Goal: Task Accomplishment & Management: Manage account settings

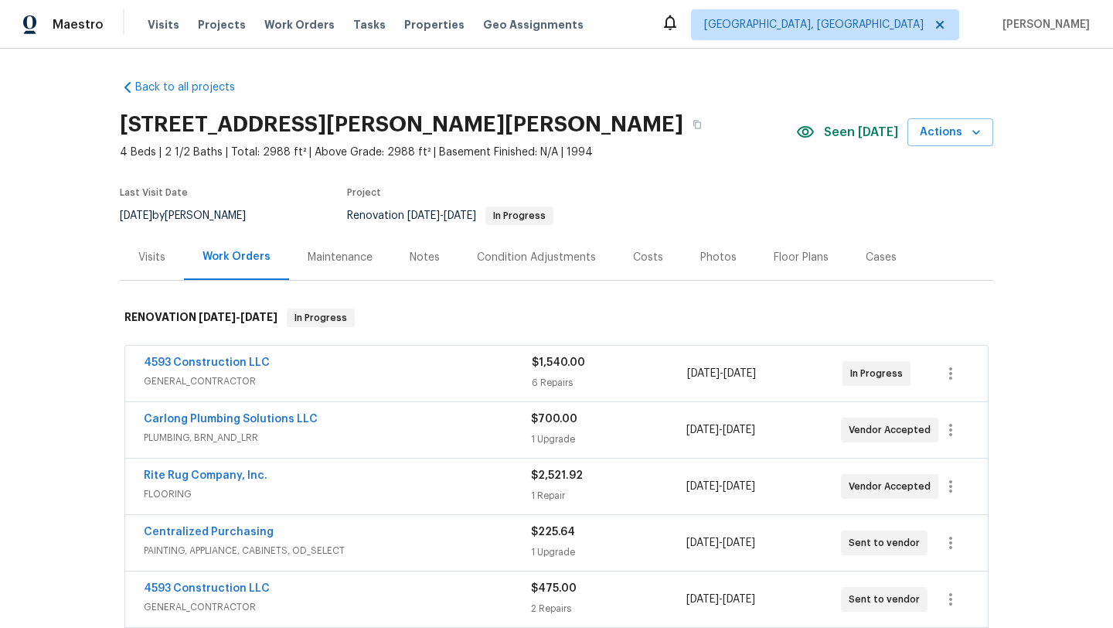
click at [155, 260] on div "Visits" at bounding box center [151, 257] width 27 height 15
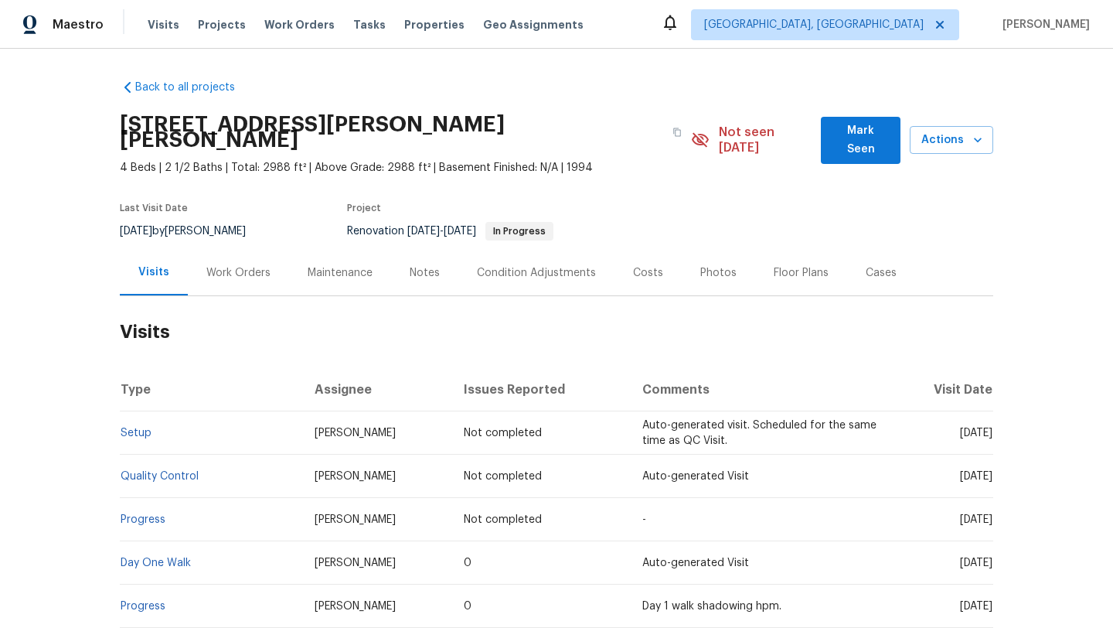
click at [236, 265] on div "Work Orders" at bounding box center [238, 272] width 64 height 15
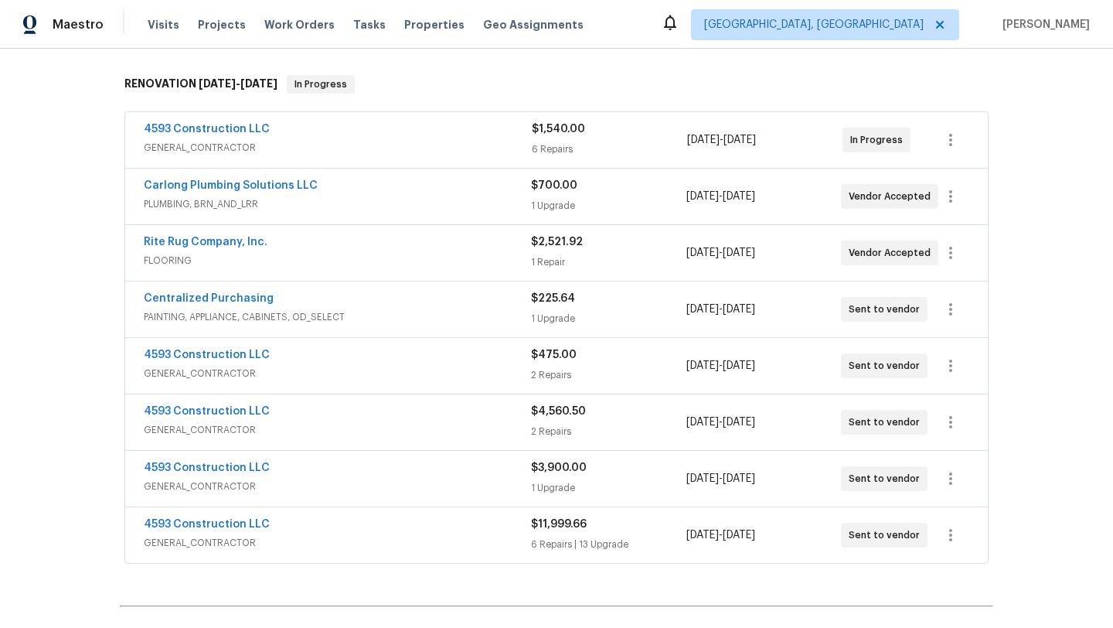
scroll to position [259, 0]
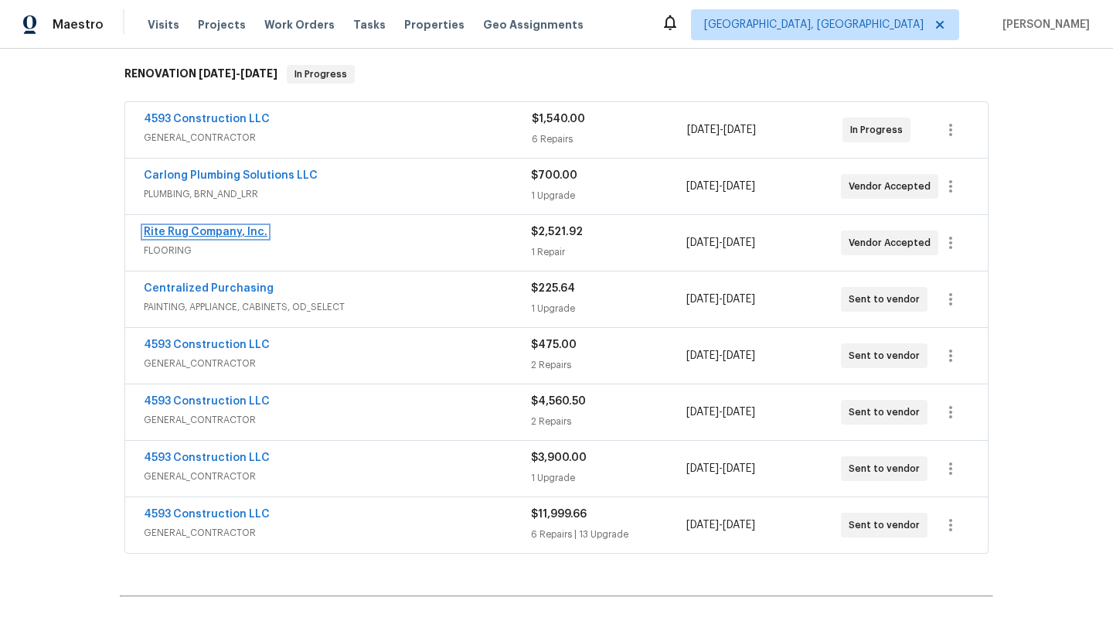
click at [213, 226] on link "Rite Rug Company, Inc." at bounding box center [206, 231] width 124 height 11
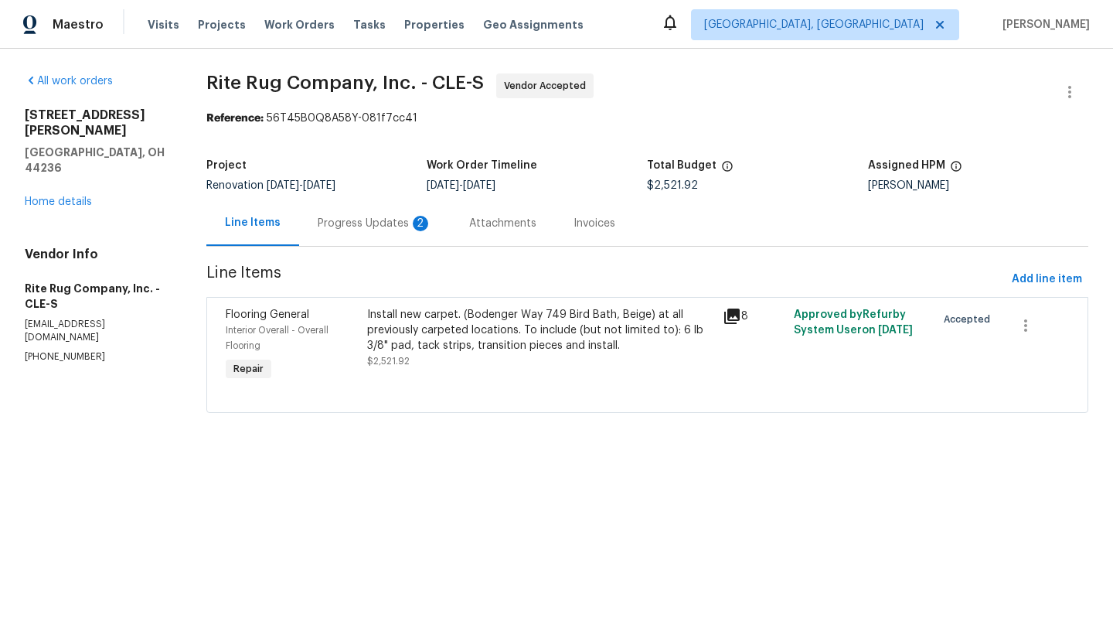
click at [363, 225] on div "Progress Updates 2" at bounding box center [375, 223] width 114 height 15
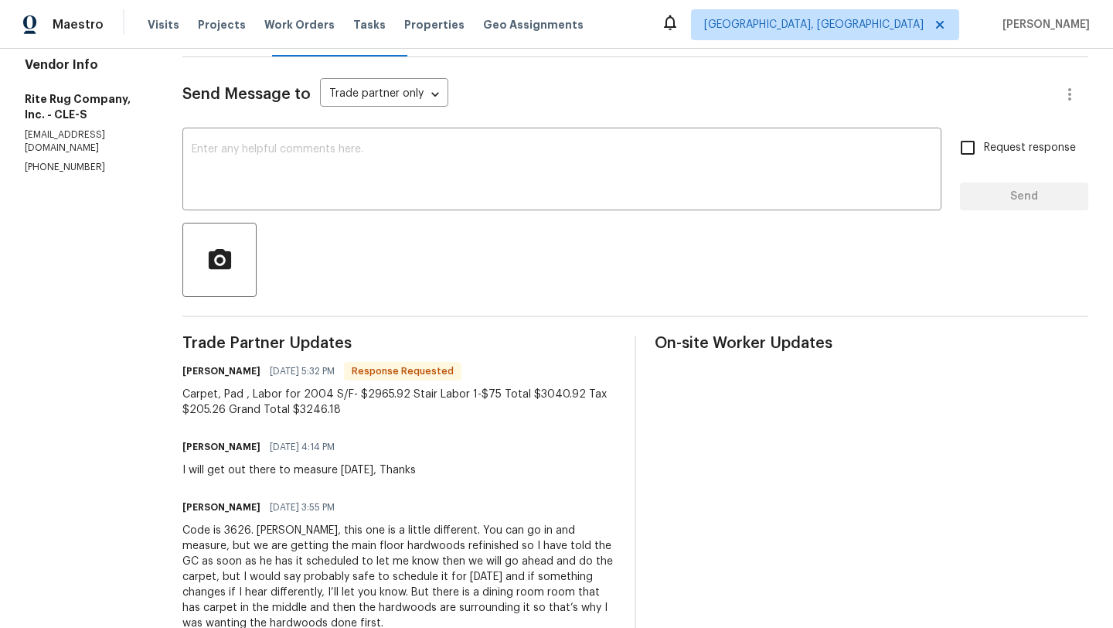
scroll to position [202, 0]
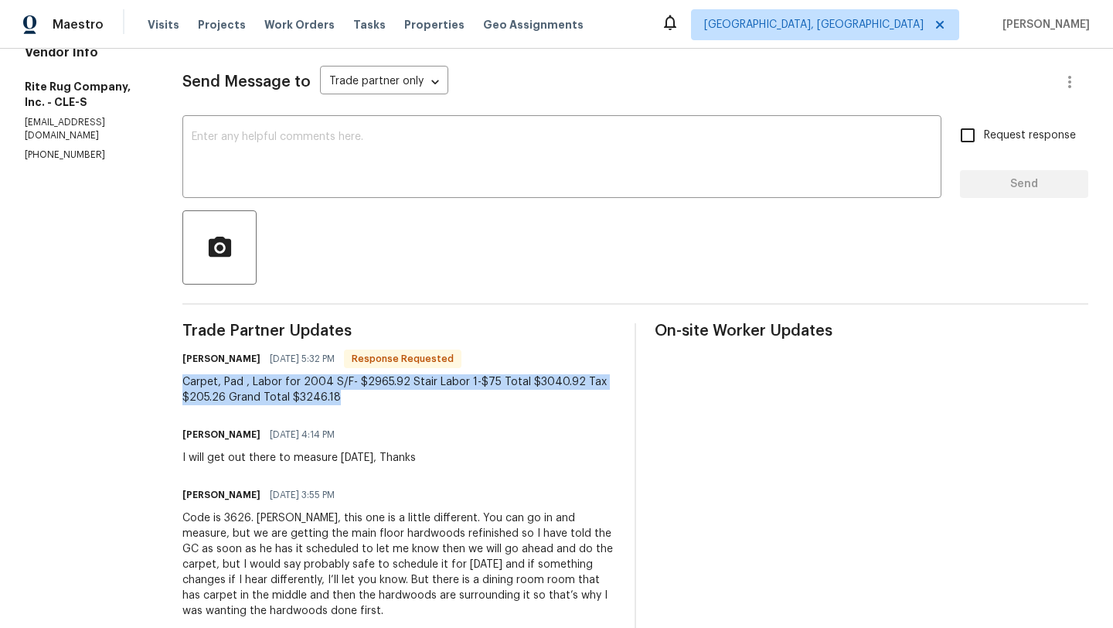
drag, startPoint x: 208, startPoint y: 382, endPoint x: 509, endPoint y: 400, distance: 302.0
click at [509, 400] on div "Carpet, Pad , Labor for 2004 S/F- $2965.92 Stair Labor 1-$75 Total $3040.92 Tax…" at bounding box center [399, 389] width 434 height 31
copy div "Carpet, Pad , Labor for 2004 S/F- $2965.92 Stair Labor 1-$75 Total $3040.92 Tax…"
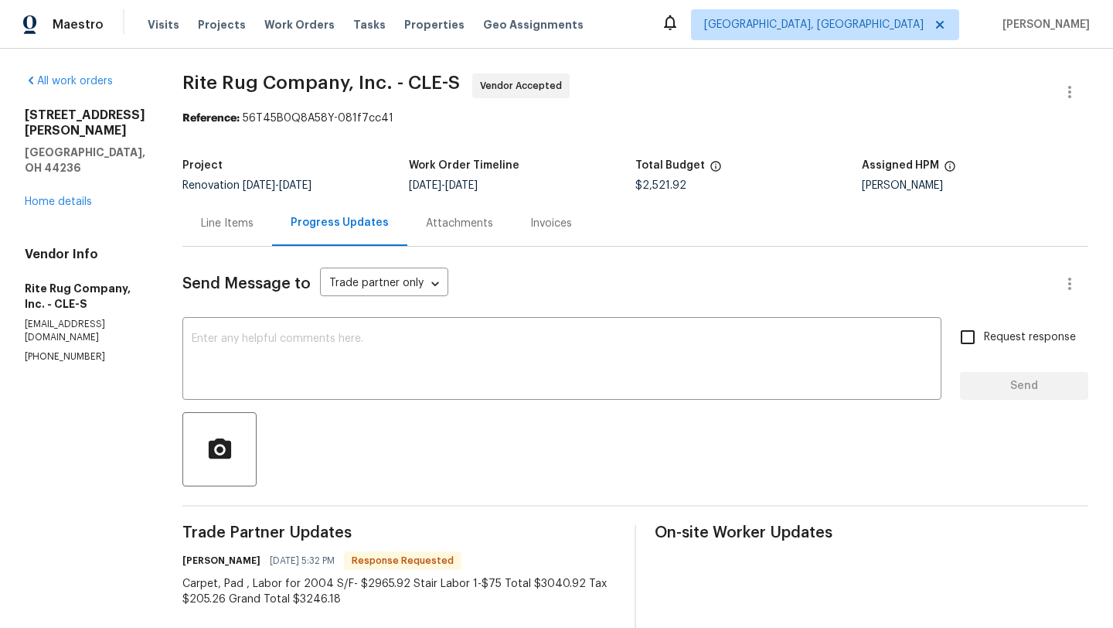
click at [235, 223] on div "Line Items" at bounding box center [227, 223] width 53 height 15
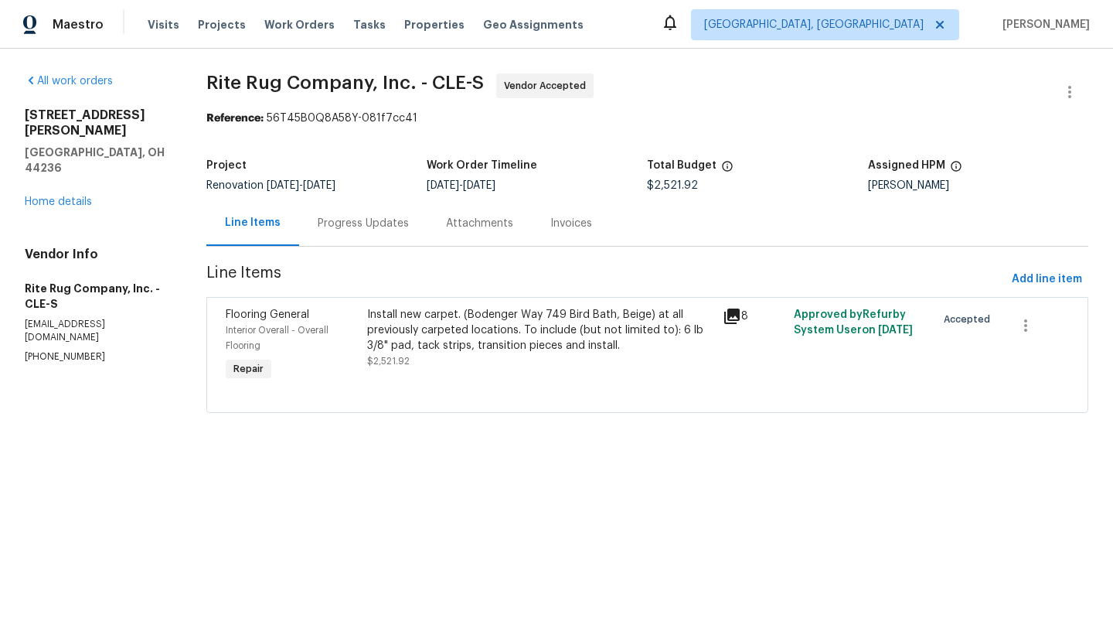
click at [446, 340] on div "Install new carpet. (Bodenger Way 749 Bird Bath, Beige) at all previously carpe…" at bounding box center [540, 330] width 346 height 46
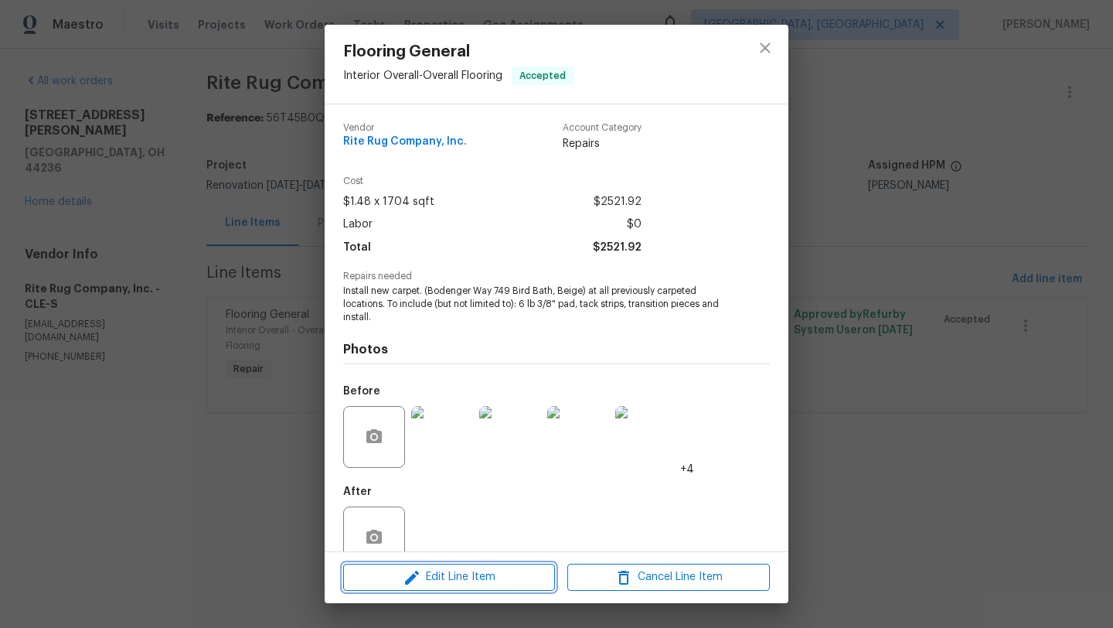
click at [451, 577] on span "Edit Line Item" at bounding box center [449, 576] width 203 height 19
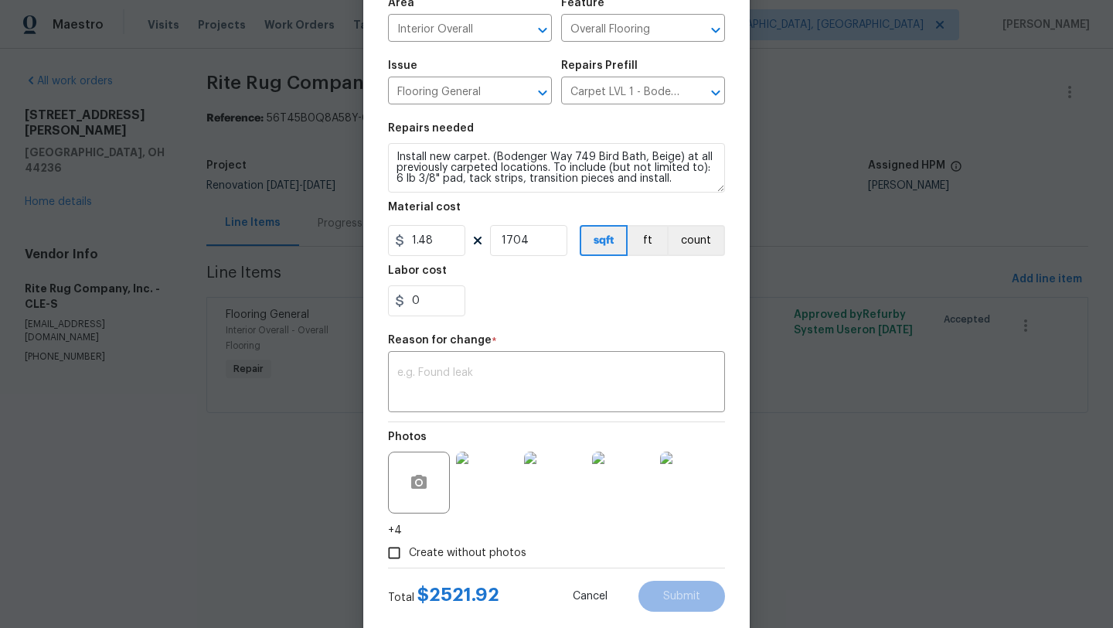
scroll to position [123, 0]
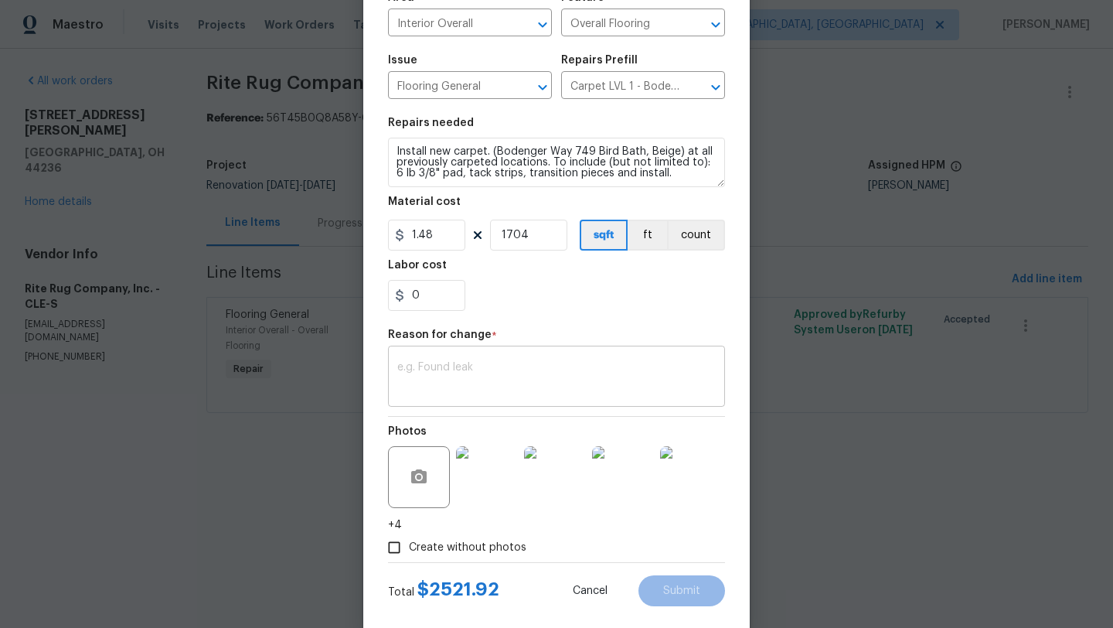
click at [440, 373] on textarea at bounding box center [556, 378] width 318 height 32
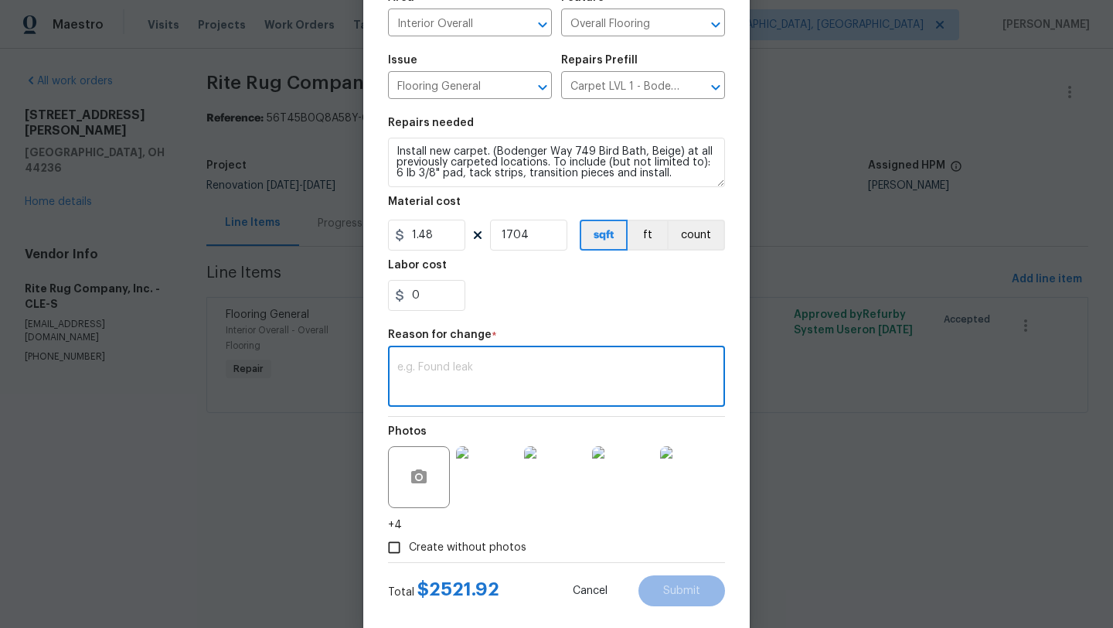
paste textarea "Carpet, Pad , Labor for 2004 S/F- $2965.92 Stair Labor 1-$75 Total $3040.92 Tax…"
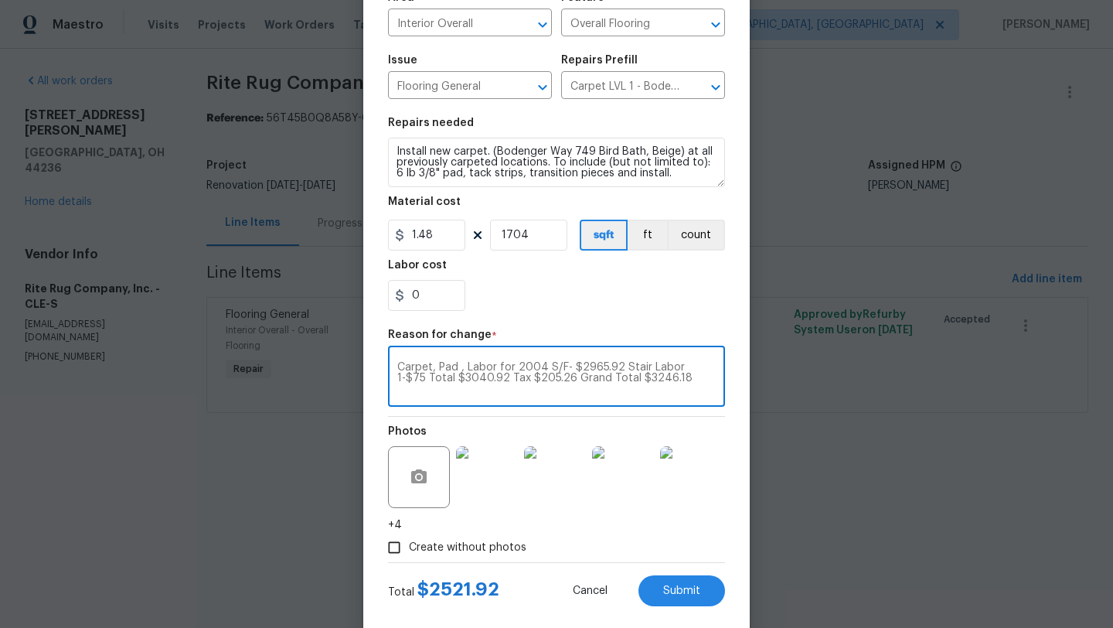
type textarea "Carpet, Pad , Labor for 2004 S/F- $2965.92 Stair Labor 1-$75 Total $3040.92 Tax…"
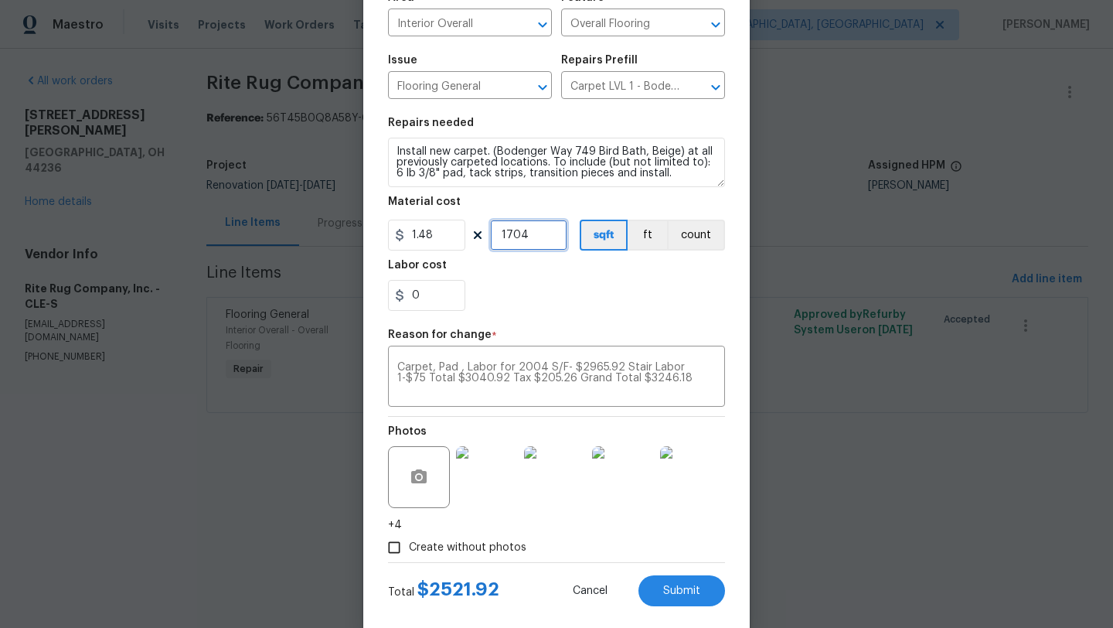
drag, startPoint x: 536, startPoint y: 239, endPoint x: 485, endPoint y: 239, distance: 51.8
click at [485, 239] on div "1.48 1704 sqft ft count" at bounding box center [556, 235] width 337 height 31
type input "2004"
click at [534, 301] on div "0" at bounding box center [556, 295] width 337 height 31
drag, startPoint x: 422, startPoint y: 297, endPoint x: 406, endPoint y: 294, distance: 16.4
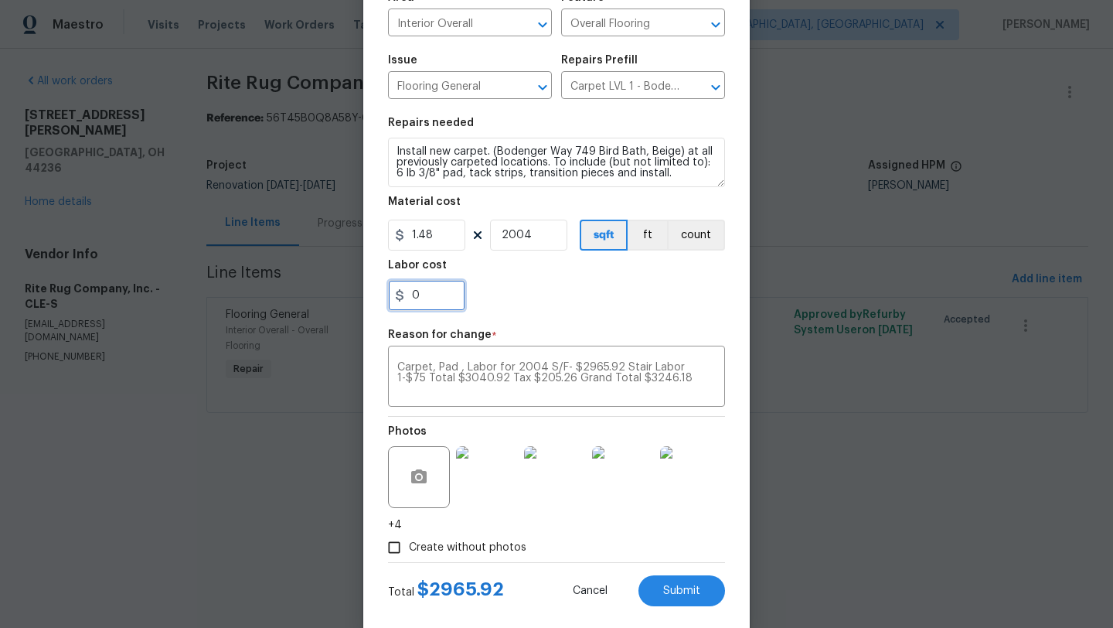
click at [406, 294] on input "0" at bounding box center [426, 295] width 77 height 31
type input "280.26"
click at [612, 311] on div "280.26" at bounding box center [556, 295] width 337 height 31
click at [393, 362] on div "Carpet, Pad , Labor for 2004 S/F- $2965.92 Stair Labor 1-$75 Total $3040.92 Tax…" at bounding box center [556, 377] width 337 height 57
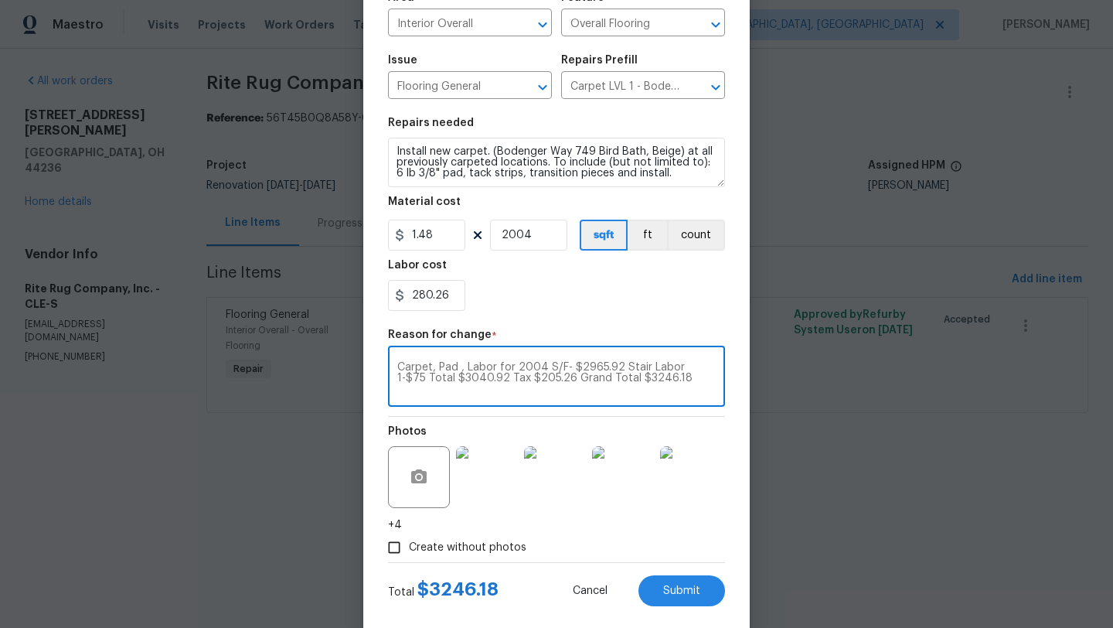
click at [394, 370] on div "Carpet, Pad , Labor for 2004 S/F- $2965.92 Stair Labor 1-$75 Total $3040.92 Tax…" at bounding box center [556, 377] width 337 height 57
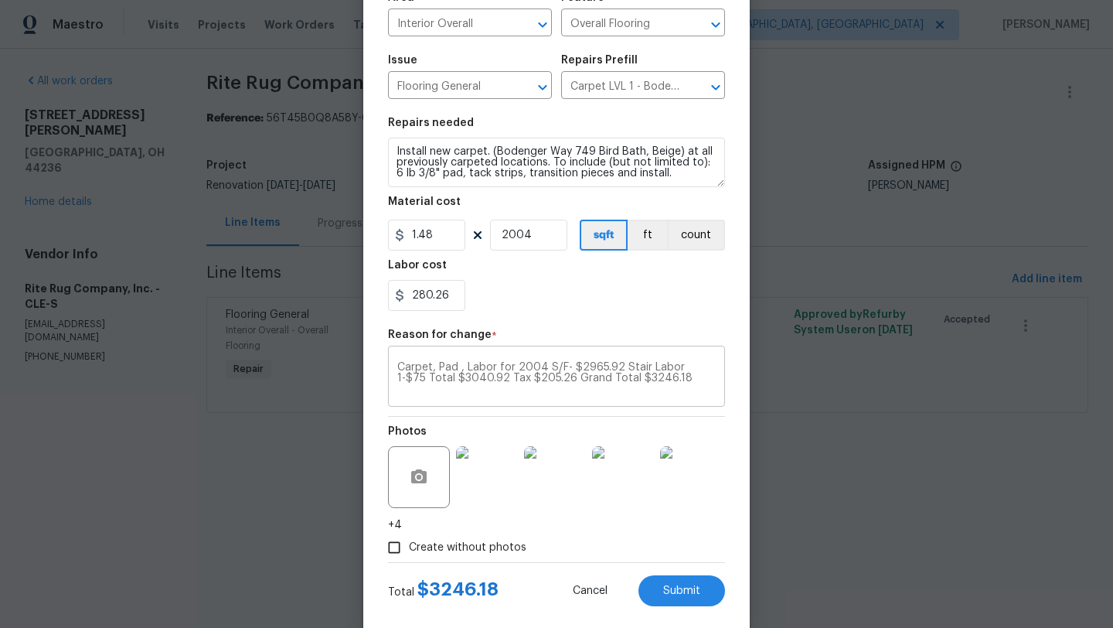
click at [391, 367] on div "Carpet, Pad , Labor for 2004 S/F- $2965.92 Stair Labor 1-$75 Total $3040.92 Tax…" at bounding box center [556, 377] width 337 height 57
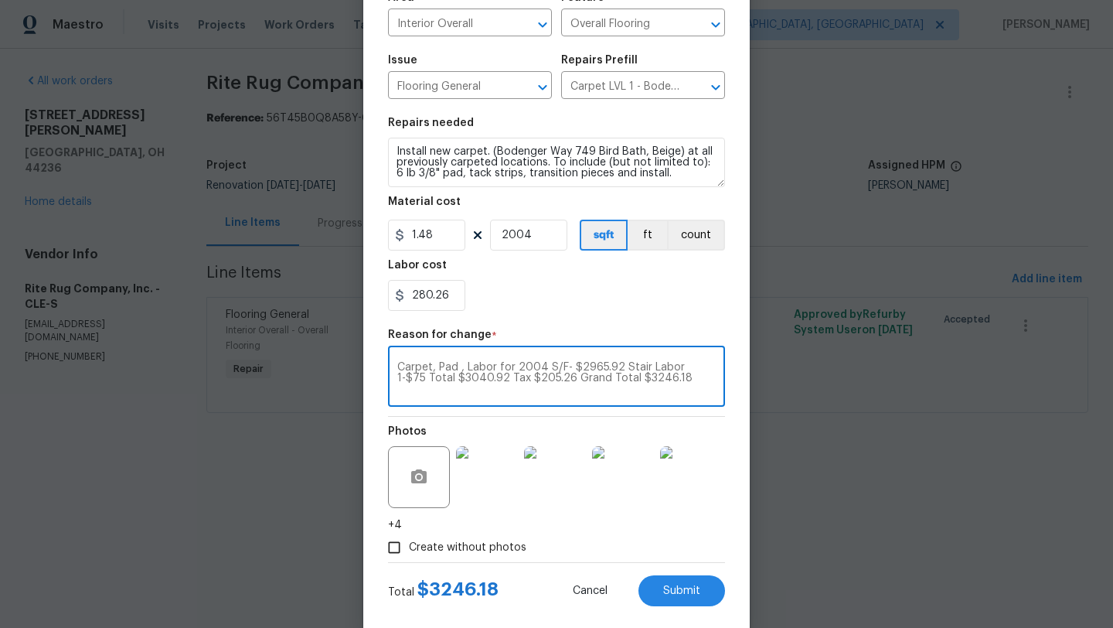
click at [396, 366] on div "Carpet, Pad , Labor for 2004 S/F- $2965.92 Stair Labor 1-$75 Total $3040.92 Tax…" at bounding box center [556, 377] width 337 height 57
click at [395, 372] on div "Carpet, Pad , Labor for 2004 S/F- $2965.92 Stair Labor 1-$75 Total $3040.92 Tax…" at bounding box center [556, 377] width 337 height 57
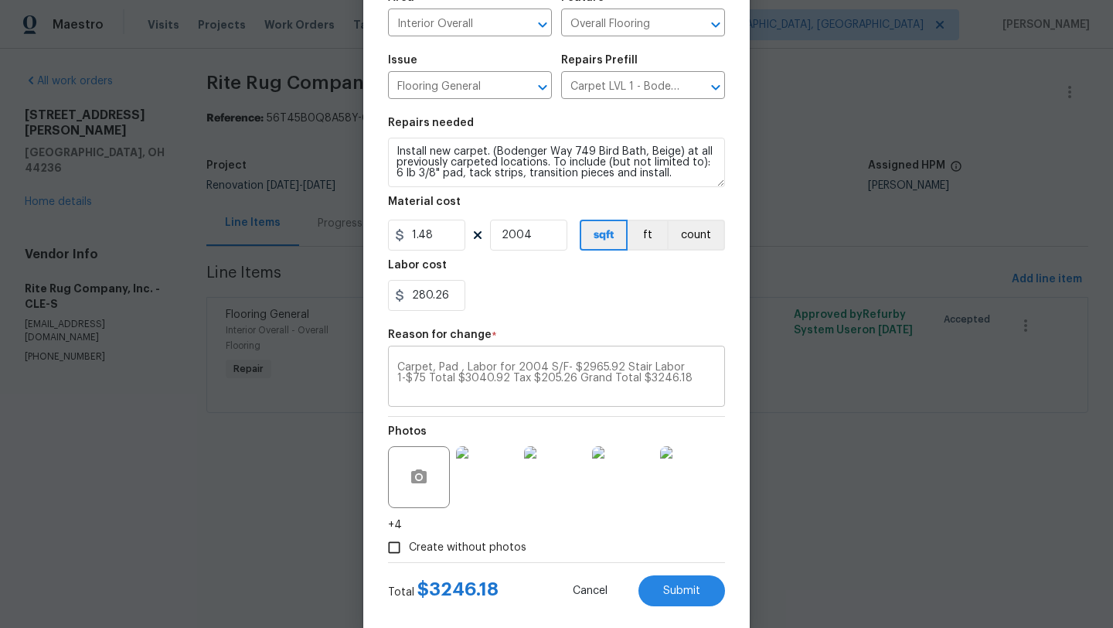
click at [397, 369] on div "Carpet, Pad , Labor for 2004 S/F- $2965.92 Stair Labor 1-$75 Total $3040.92 Tax…" at bounding box center [556, 377] width 337 height 57
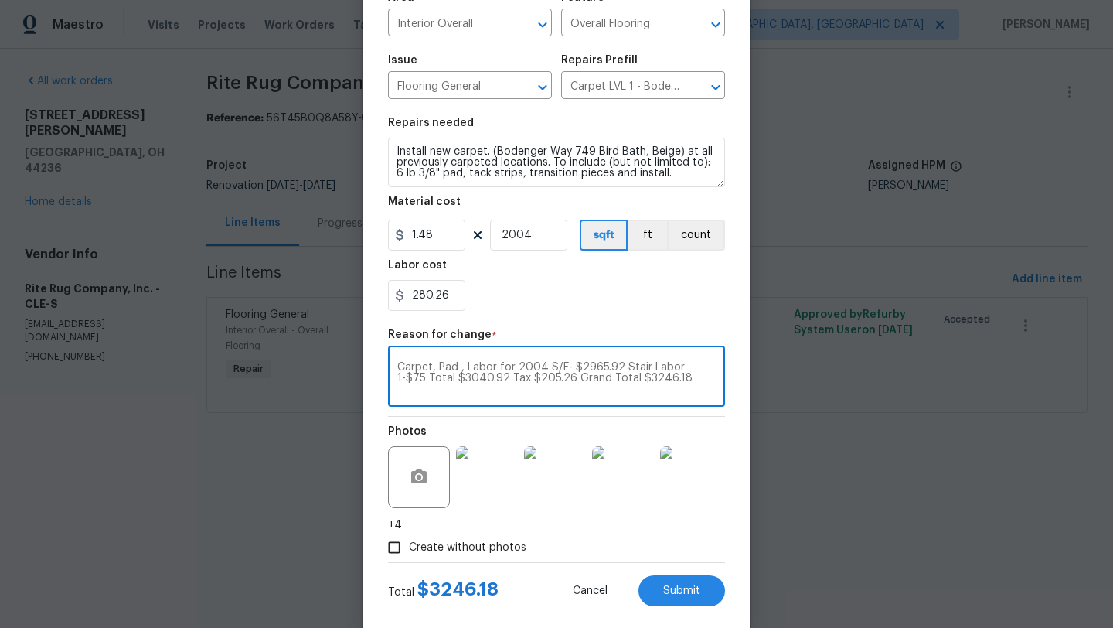
click at [407, 369] on textarea "Carpet, Pad , Labor for 2004 S/F- $2965.92 Stair Labor 1-$75 Total $3040.92 Tax…" at bounding box center [556, 378] width 318 height 32
click at [401, 369] on textarea "Carpet, Pad , Labor for 2004 S/F- $2965.92 Stair Labor 1-$75 Total $3040.92 Tax…" at bounding box center [556, 378] width 318 height 32
click at [399, 369] on textarea "Carpet, Pad , Labor for 2004 S/F- $2965.92 Stair Labor 1-$75 Total $3040.92 Tax…" at bounding box center [556, 378] width 318 height 32
type textarea "Measured Scope- Carpet, Pad , Labor for 2004 S/F- $2965.92 Stair Labor 1-$75 To…"
click at [700, 592] on span "Submit" at bounding box center [681, 591] width 37 height 12
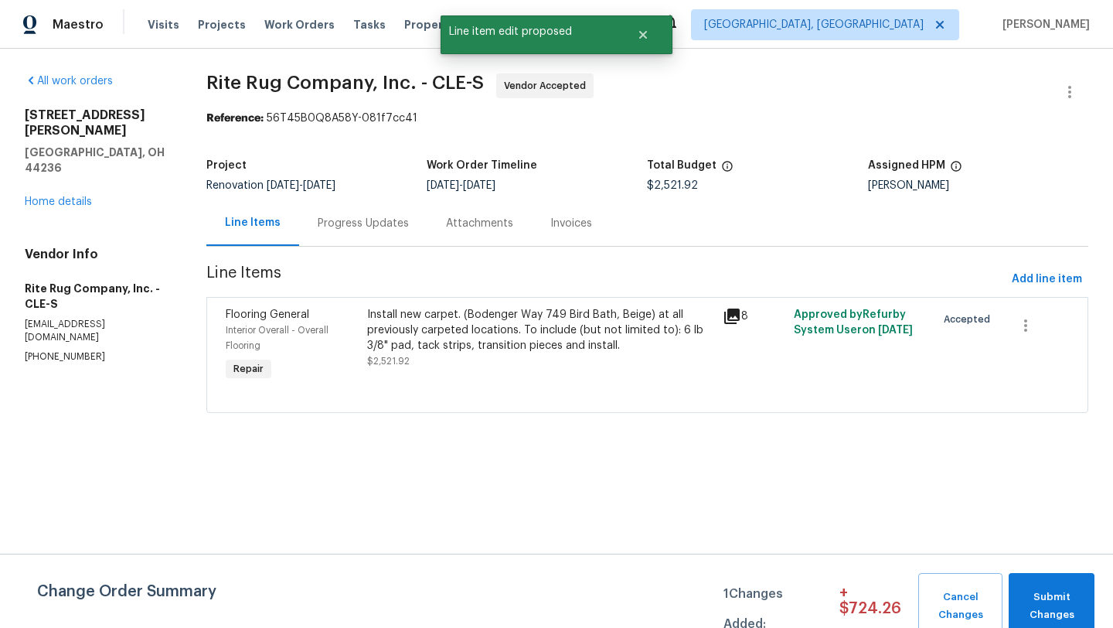
scroll to position [0, 0]
click at [1042, 583] on button "Submit Changes" at bounding box center [1052, 606] width 86 height 66
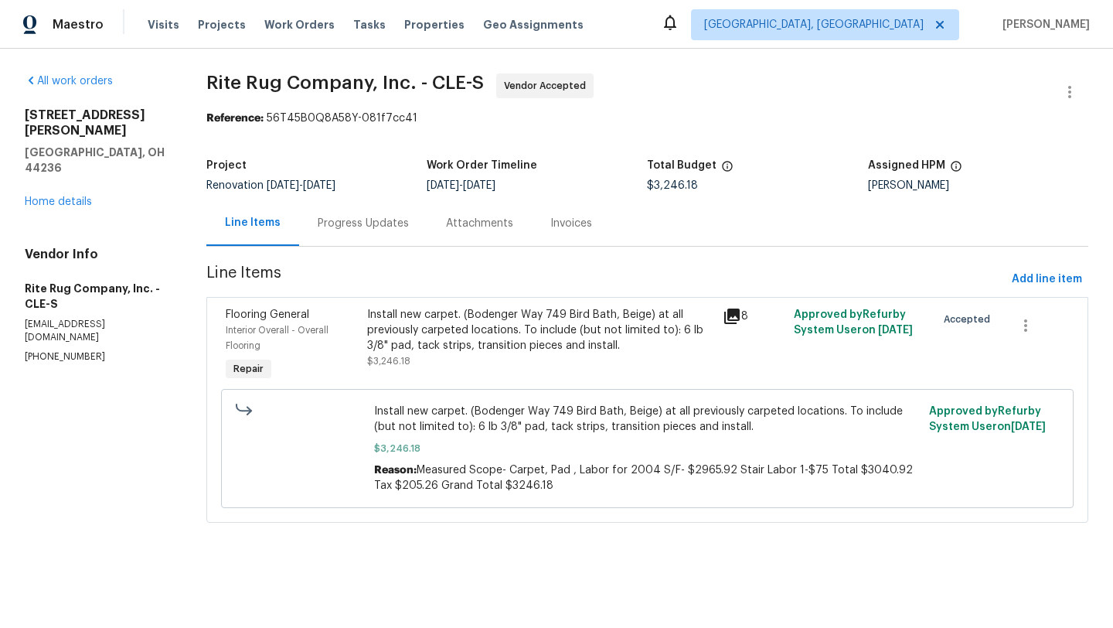
click at [342, 219] on div "Progress Updates" at bounding box center [363, 223] width 91 height 15
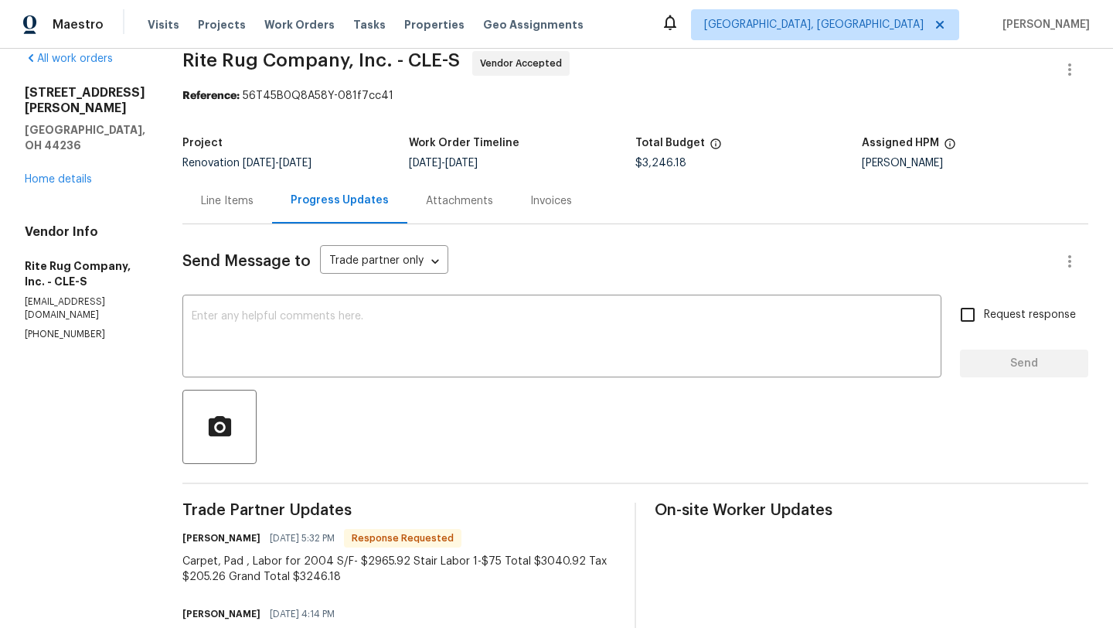
scroll to position [8, 0]
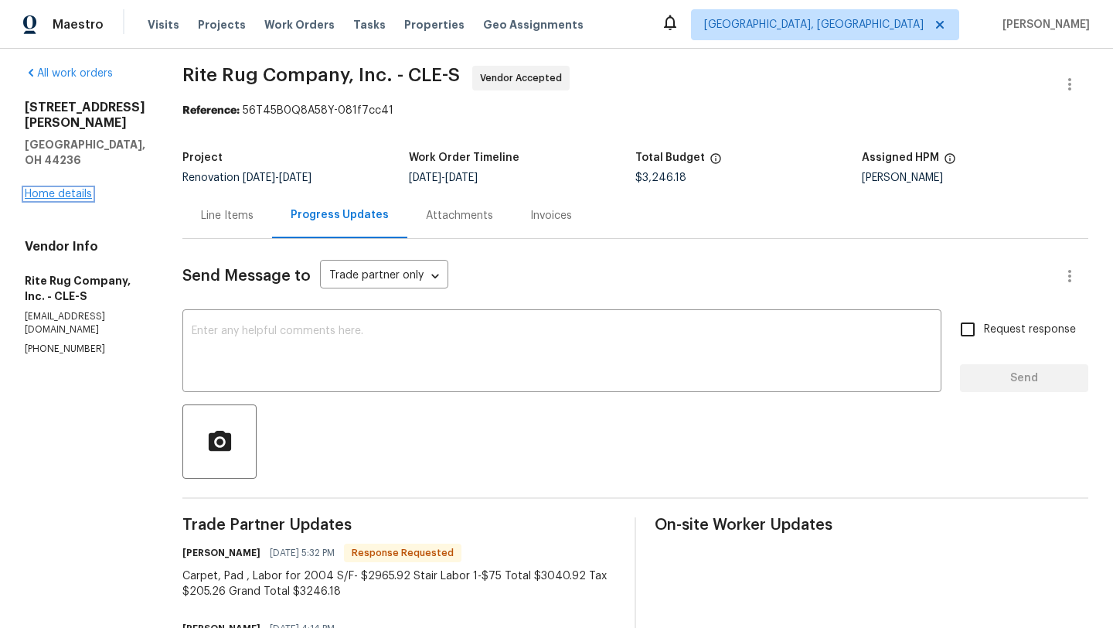
click at [48, 189] on link "Home details" at bounding box center [58, 194] width 67 height 11
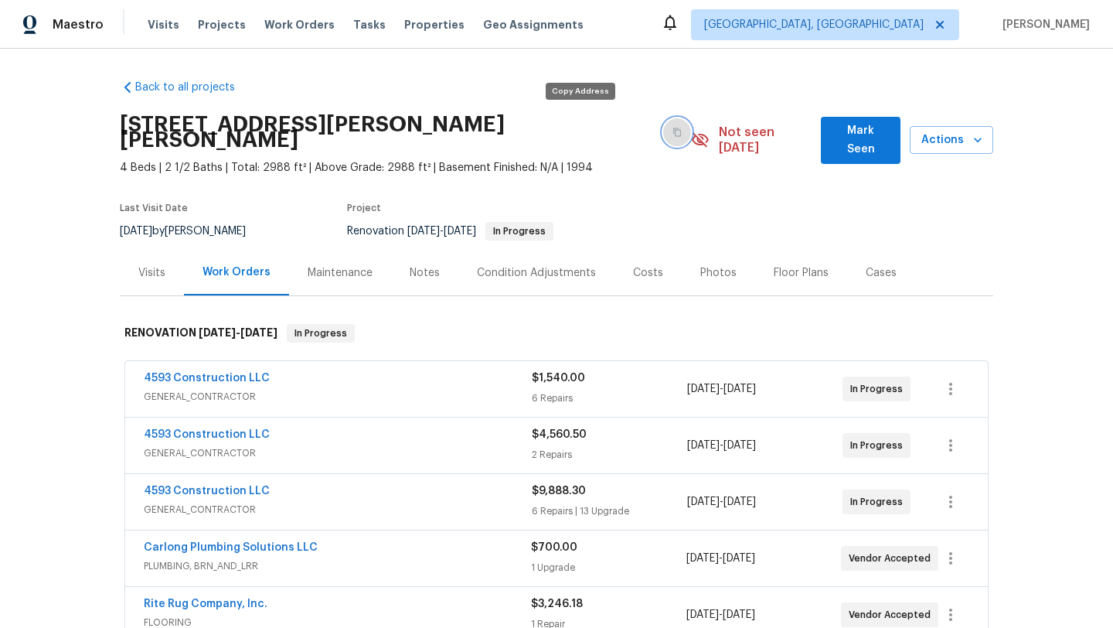
click at [672, 128] on icon "button" at bounding box center [676, 132] width 9 height 9
click at [530, 370] on div "4593 Construction LLC" at bounding box center [338, 379] width 388 height 19
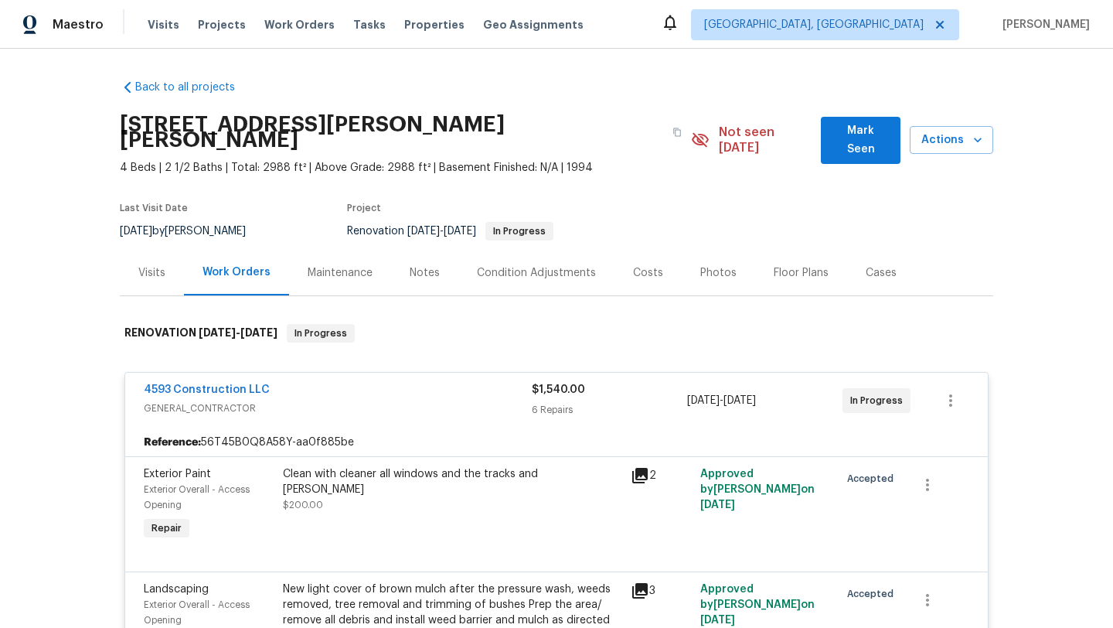
click at [501, 400] on span "GENERAL_CONTRACTOR" at bounding box center [338, 407] width 388 height 15
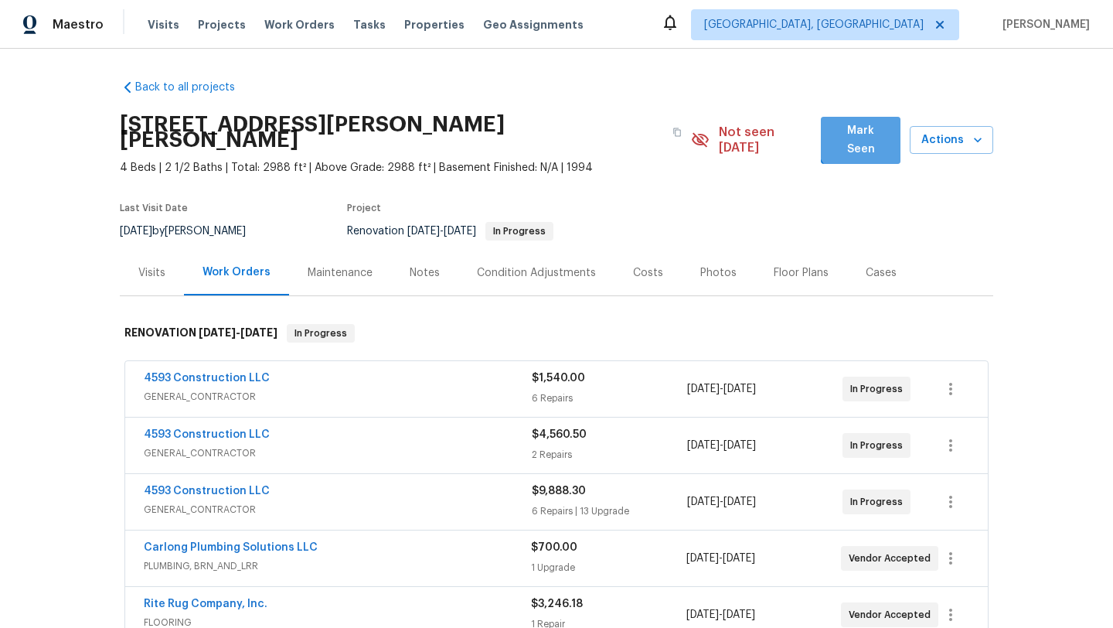
click at [863, 139] on span "Mark Seen" at bounding box center [860, 140] width 55 height 38
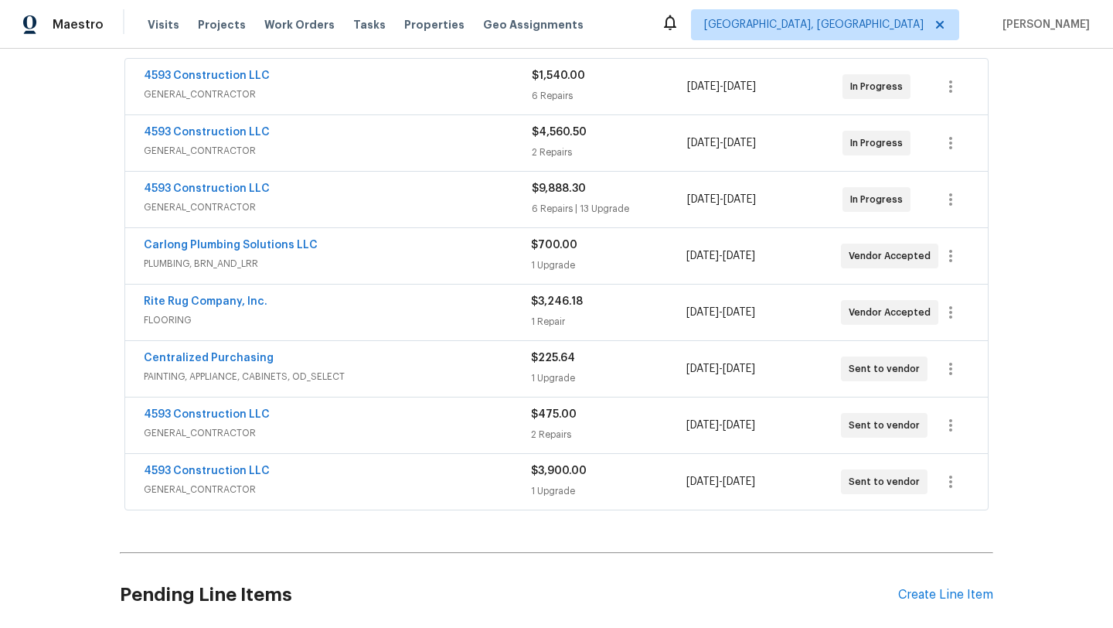
scroll to position [294, 0]
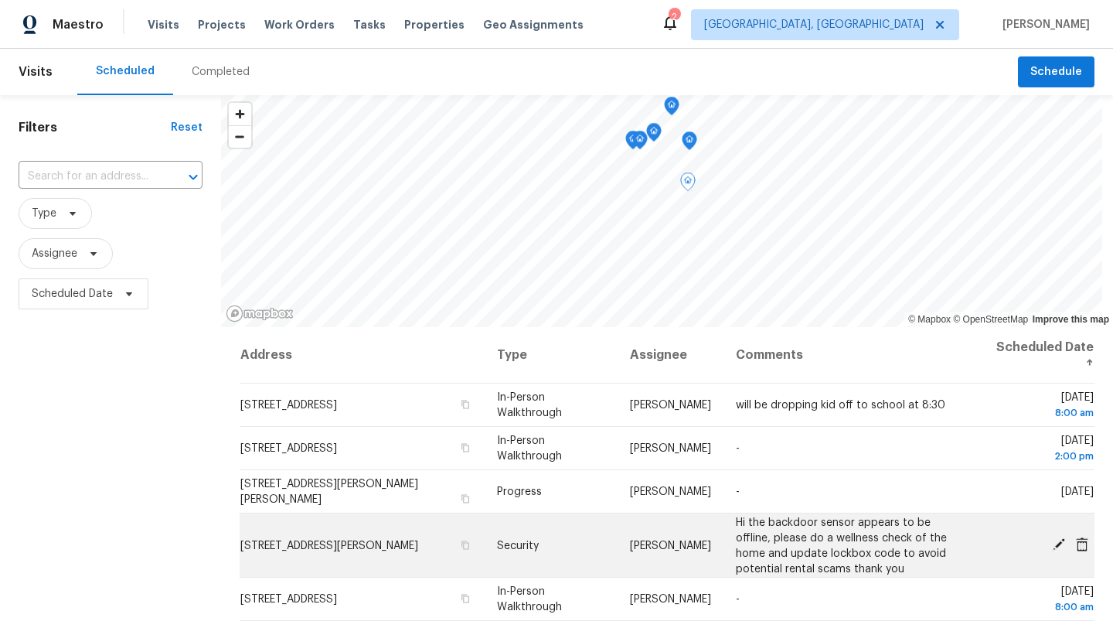
click at [1055, 544] on icon at bounding box center [1059, 544] width 12 height 12
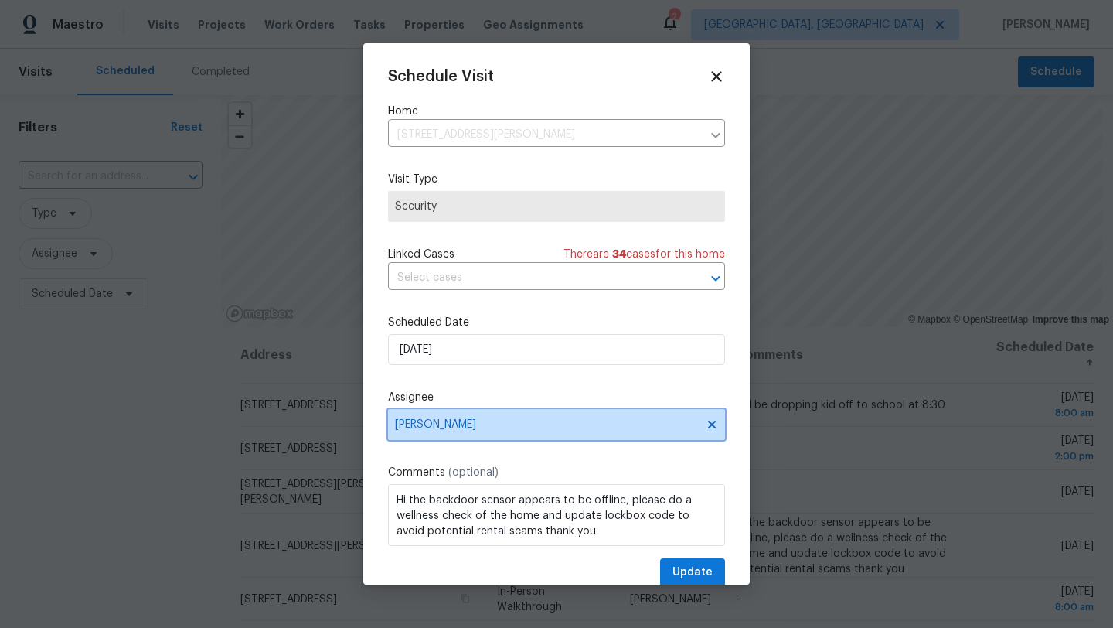
click at [444, 426] on span "[PERSON_NAME]" at bounding box center [546, 424] width 303 height 12
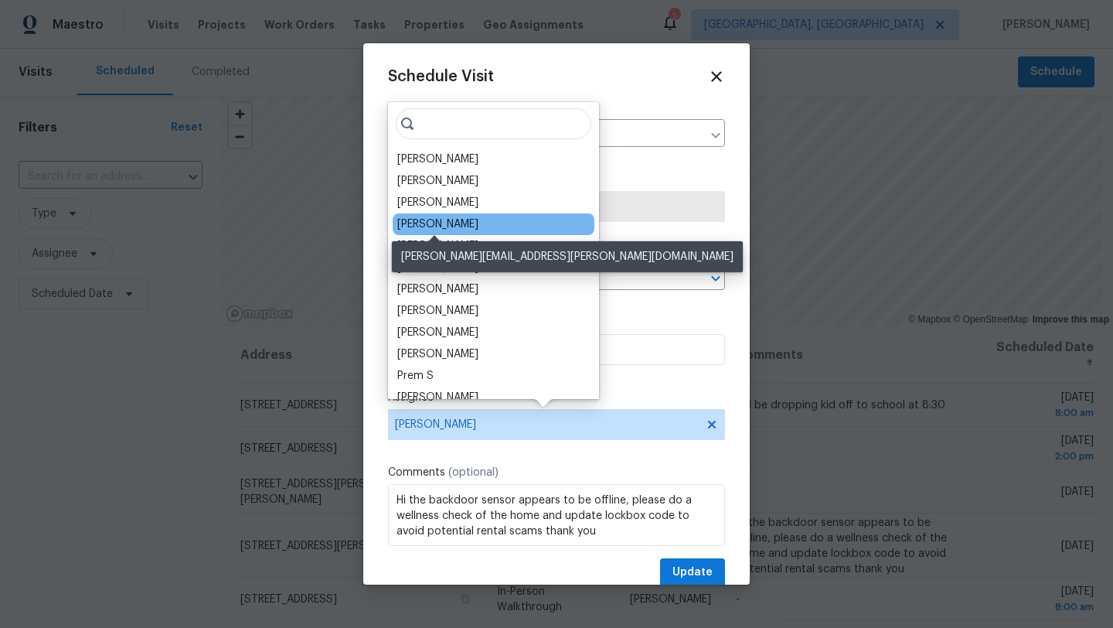
click at [437, 227] on div "[PERSON_NAME]" at bounding box center [437, 223] width 81 height 15
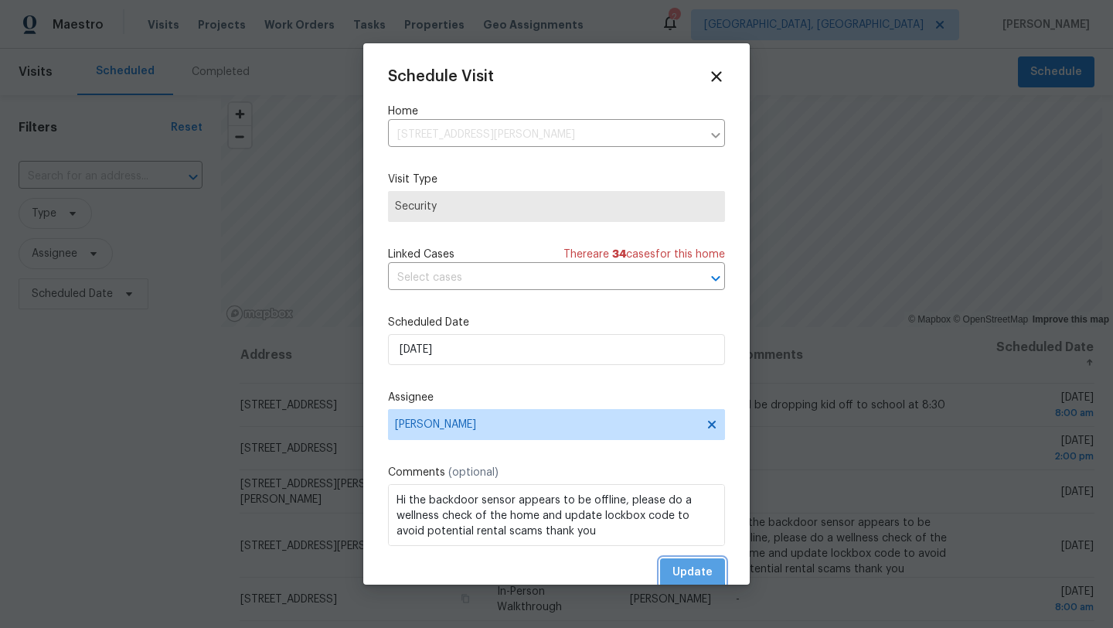
click at [673, 570] on button "Update" at bounding box center [692, 572] width 65 height 29
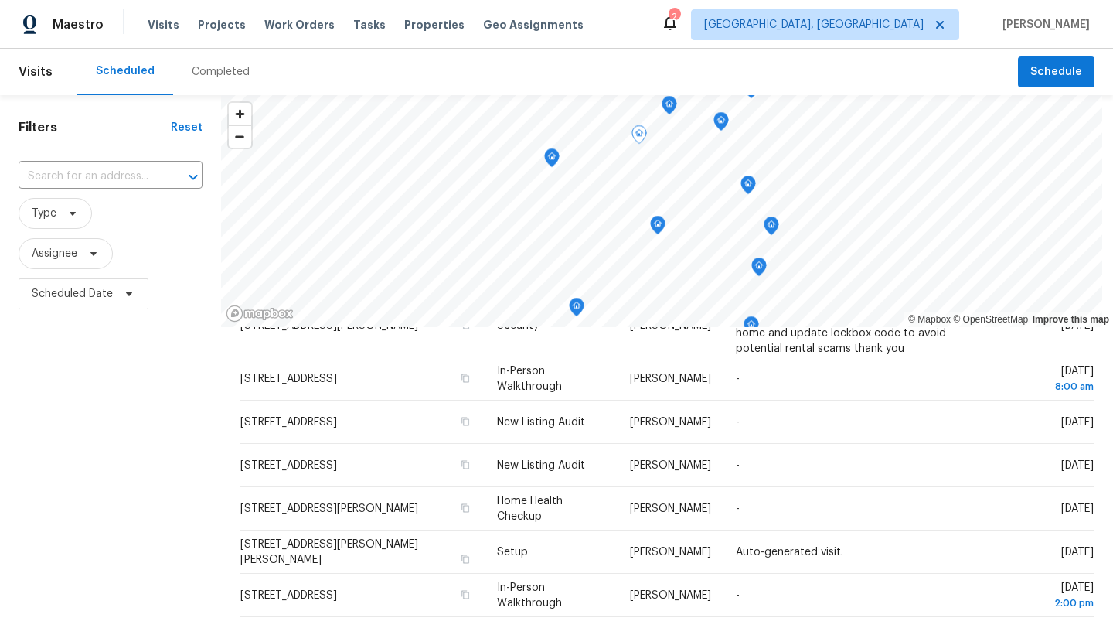
scroll to position [223, 0]
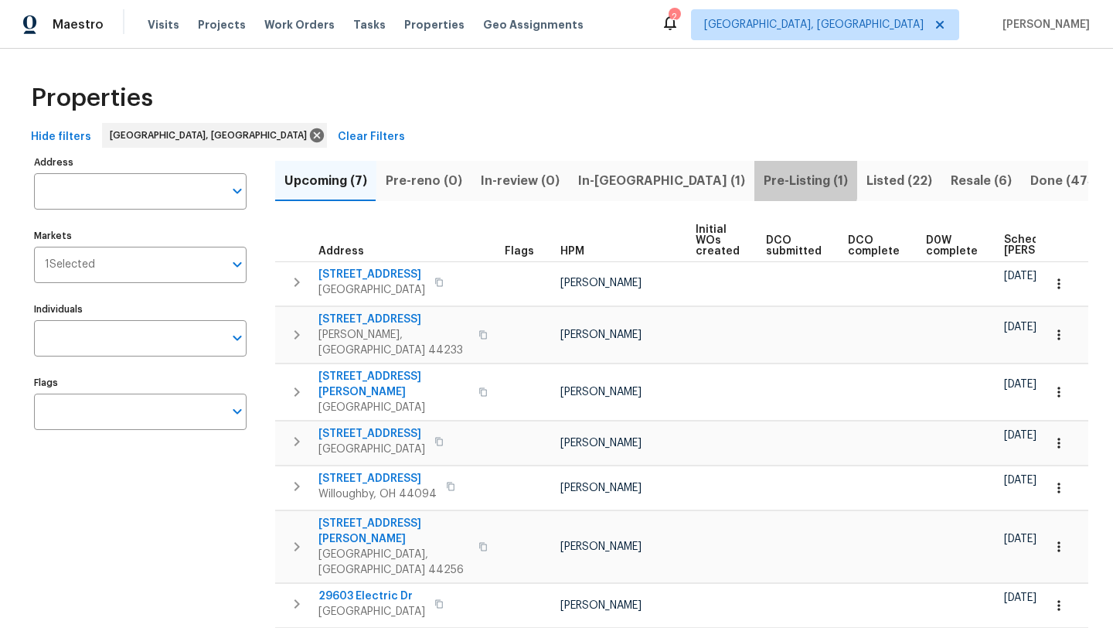
click at [764, 179] on span "Pre-Listing (1)" at bounding box center [806, 181] width 84 height 22
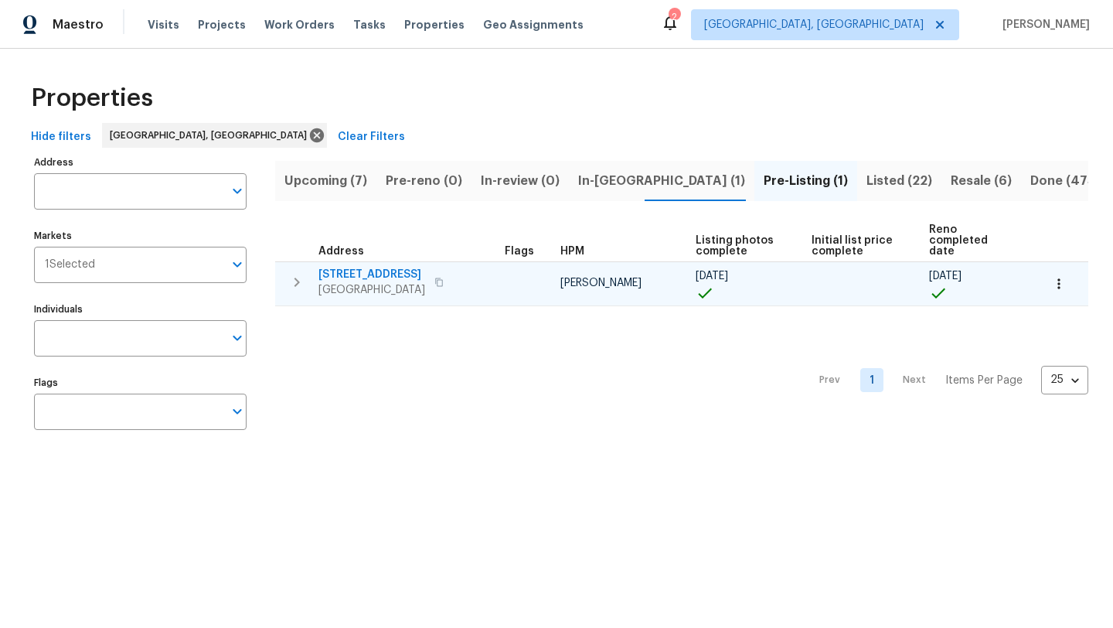
click at [368, 267] on span "167 Prestwyck Ln" at bounding box center [371, 274] width 107 height 15
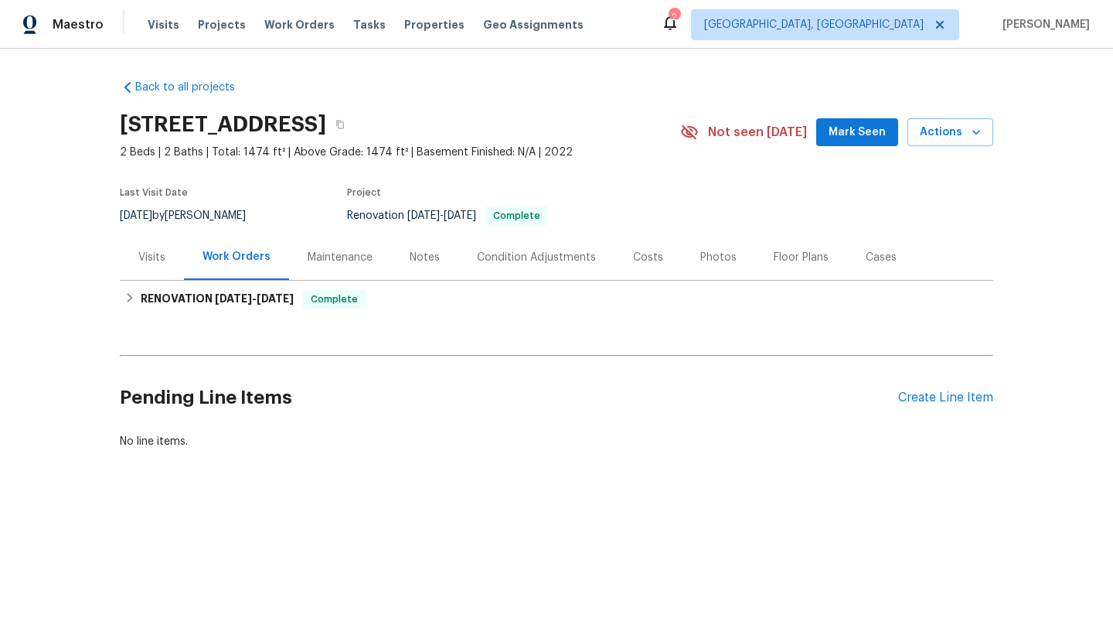
click at [702, 258] on div "Photos" at bounding box center [718, 257] width 36 height 15
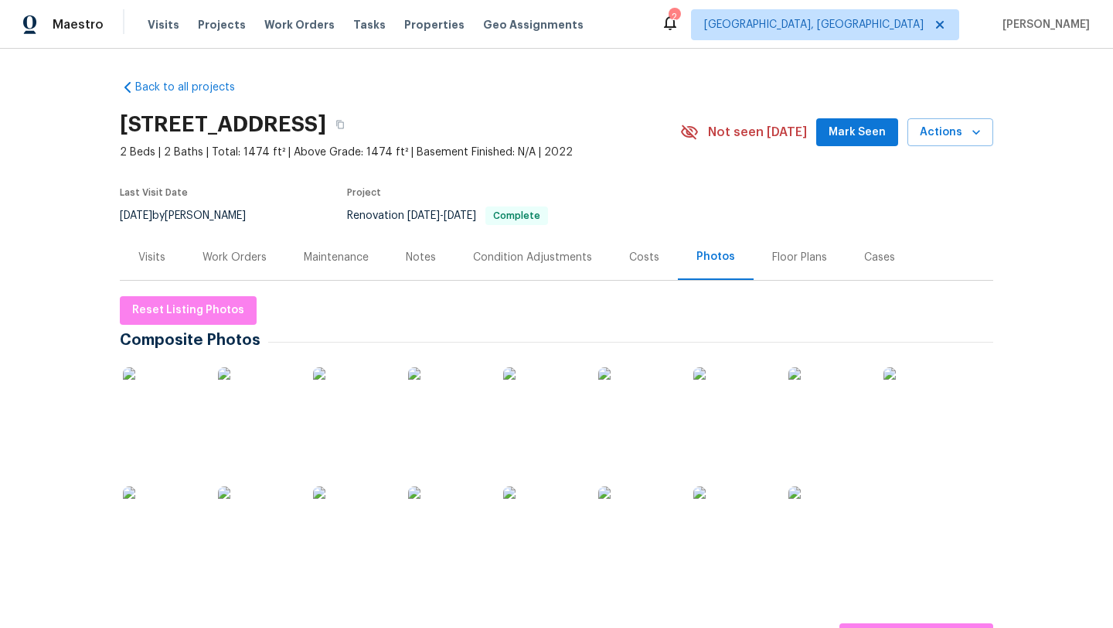
click at [359, 525] on img at bounding box center [351, 524] width 77 height 77
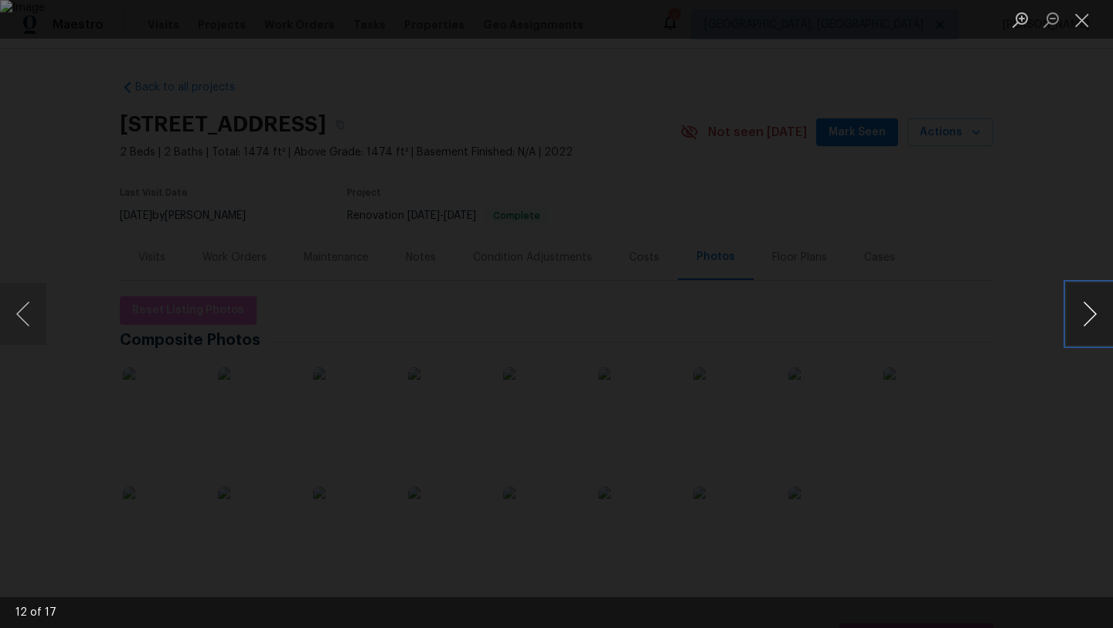
click at [1095, 322] on button "Next image" at bounding box center [1090, 314] width 46 height 62
click at [1095, 321] on button "Next image" at bounding box center [1090, 314] width 46 height 62
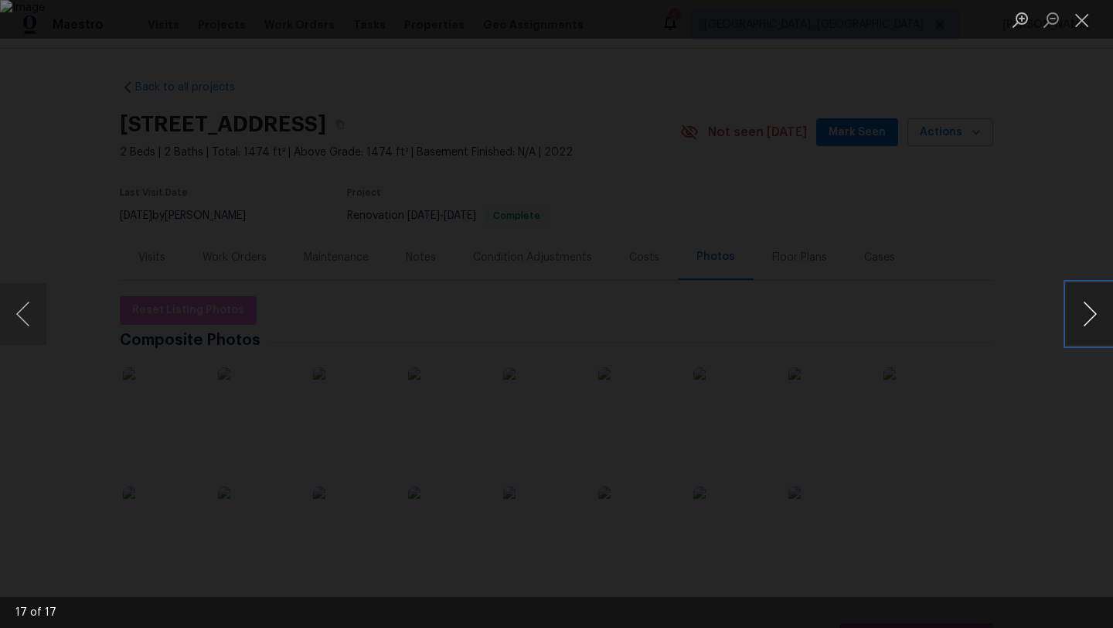
click at [1095, 321] on button "Next image" at bounding box center [1090, 314] width 46 height 62
click at [1095, 322] on button "Next image" at bounding box center [1090, 314] width 46 height 62
click at [1095, 323] on button "Next image" at bounding box center [1090, 314] width 46 height 62
click at [1095, 324] on button "Next image" at bounding box center [1090, 314] width 46 height 62
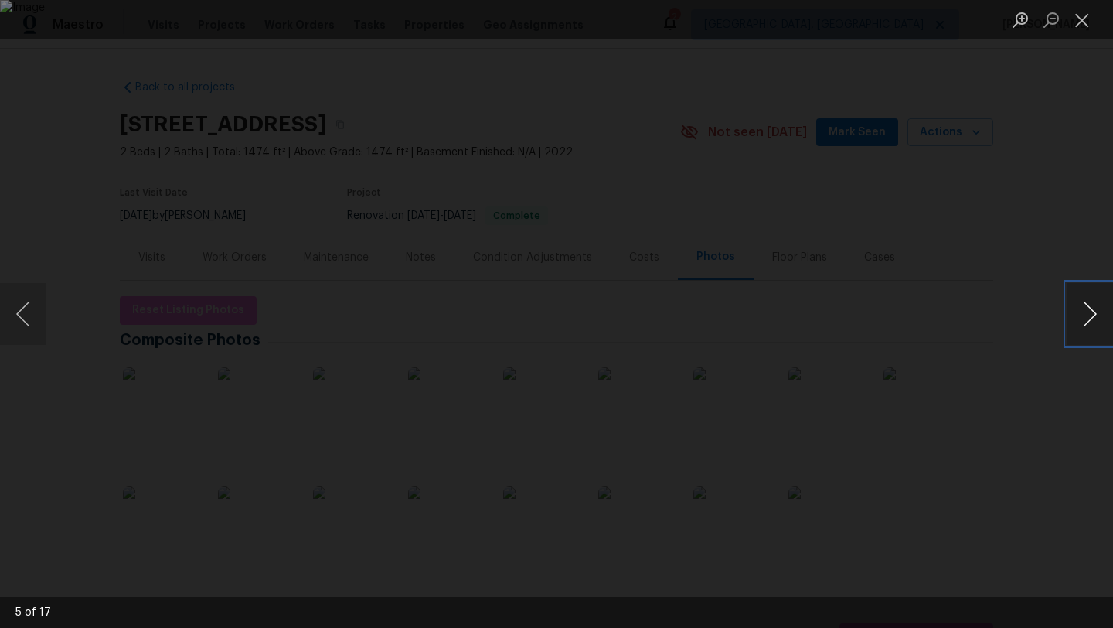
click at [1095, 324] on button "Next image" at bounding box center [1090, 314] width 46 height 62
click at [1084, 19] on button "Close lightbox" at bounding box center [1082, 19] width 31 height 27
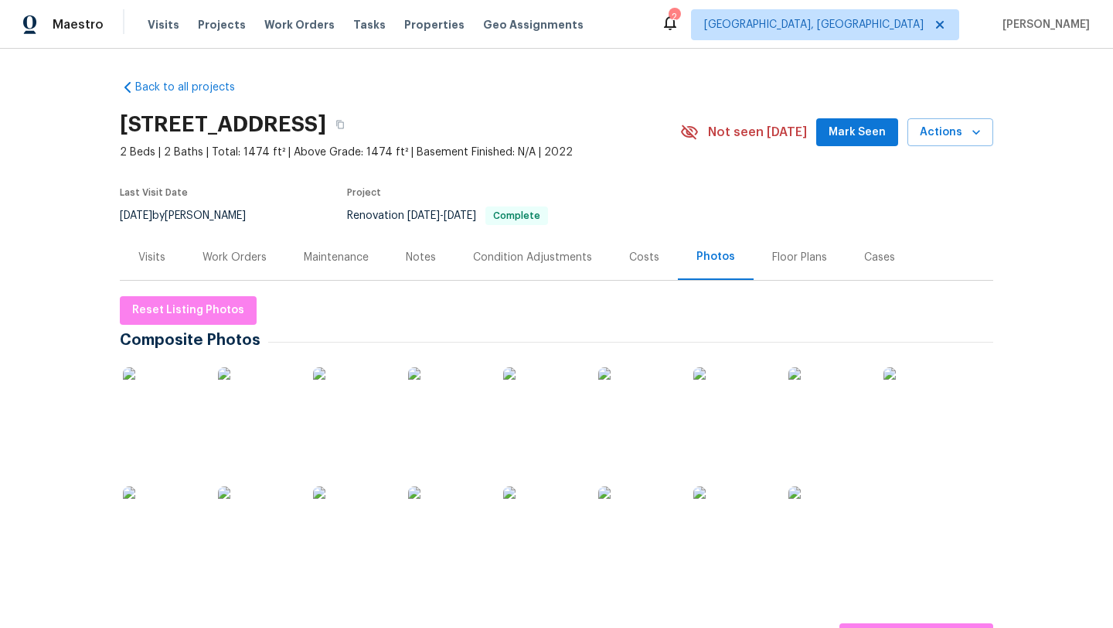
click at [880, 135] on span "Mark Seen" at bounding box center [857, 132] width 57 height 19
click at [647, 259] on div "Costs" at bounding box center [644, 257] width 30 height 15
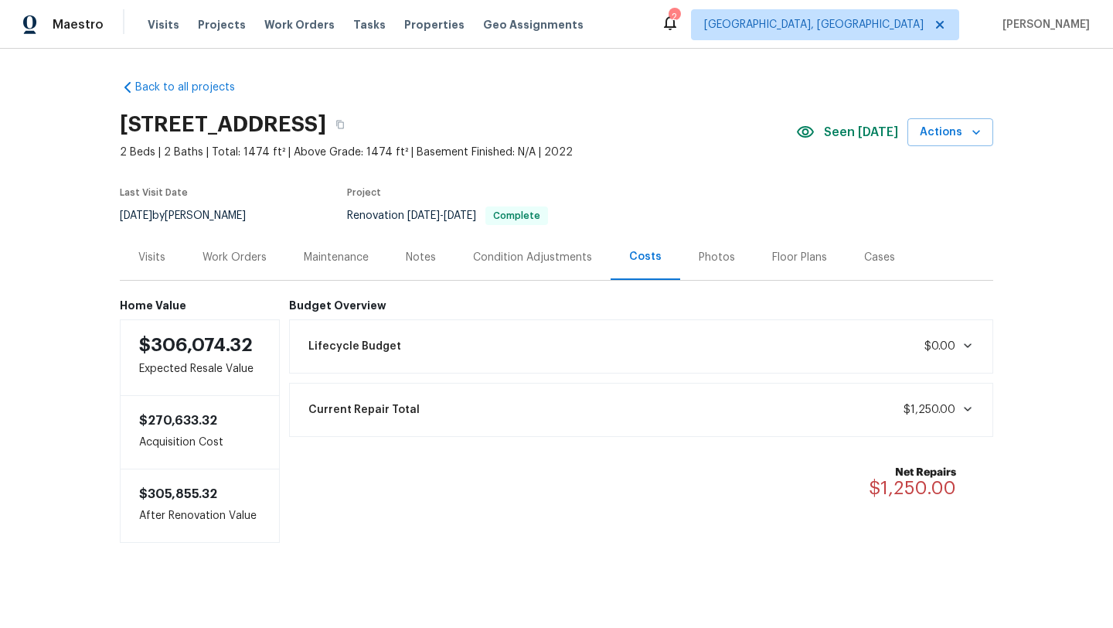
click at [236, 257] on div "Work Orders" at bounding box center [235, 257] width 64 height 15
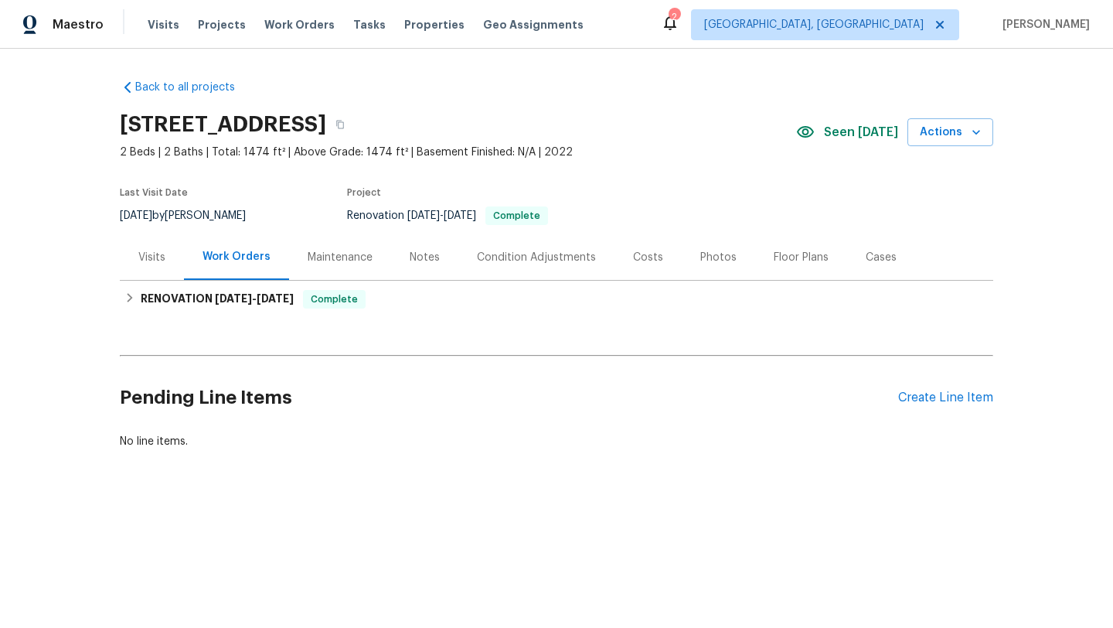
click at [424, 257] on div "Notes" at bounding box center [425, 257] width 30 height 15
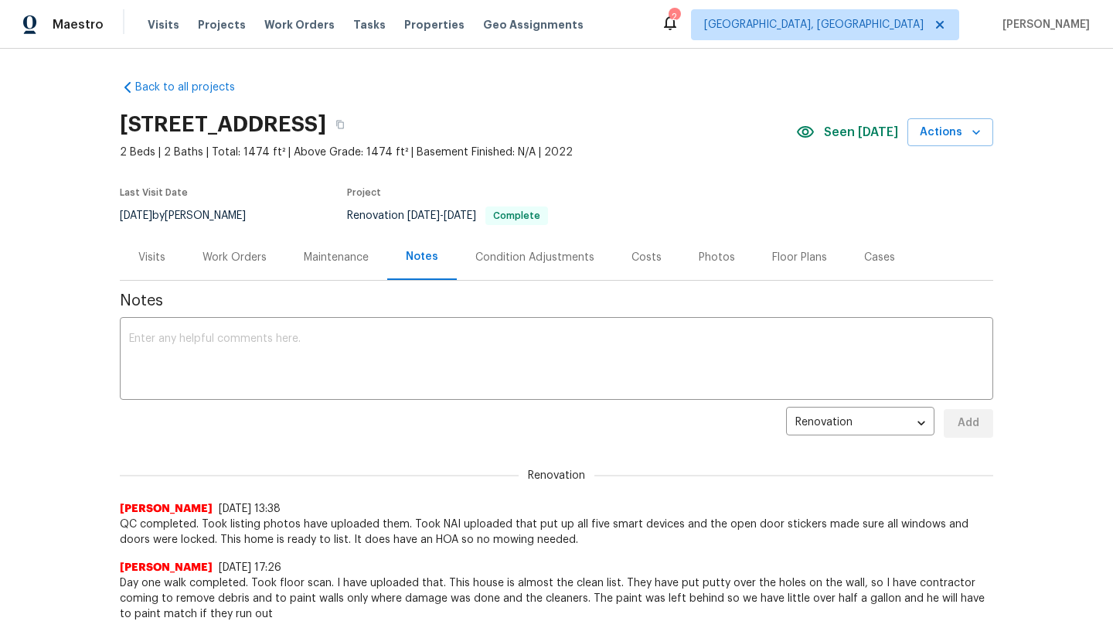
click at [530, 261] on div "Condition Adjustments" at bounding box center [534, 257] width 119 height 15
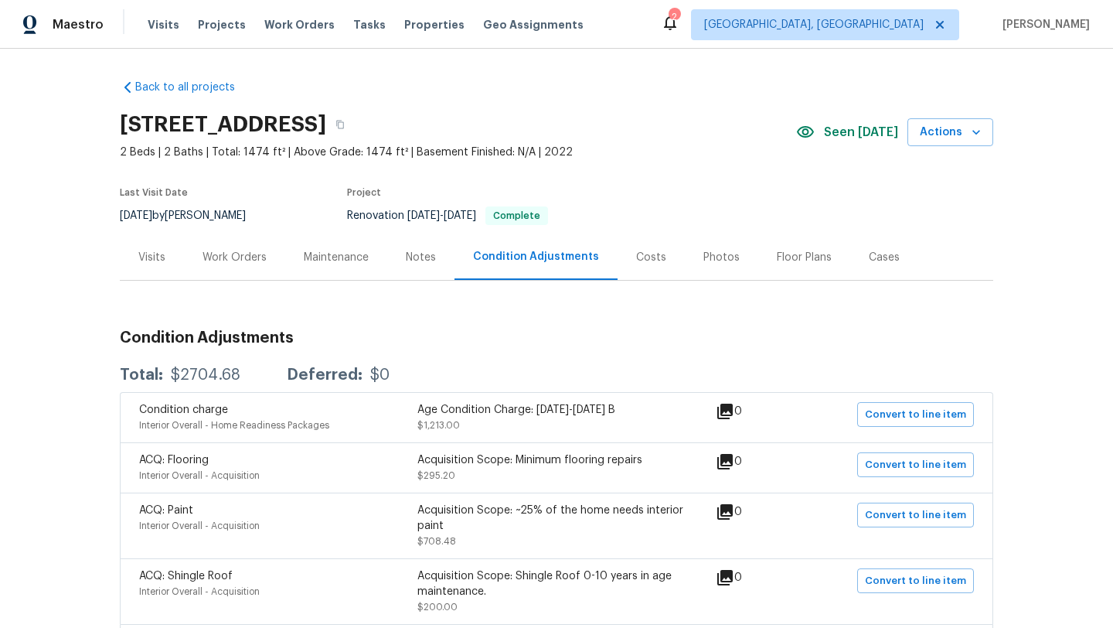
click at [155, 257] on div "Visits" at bounding box center [151, 257] width 27 height 15
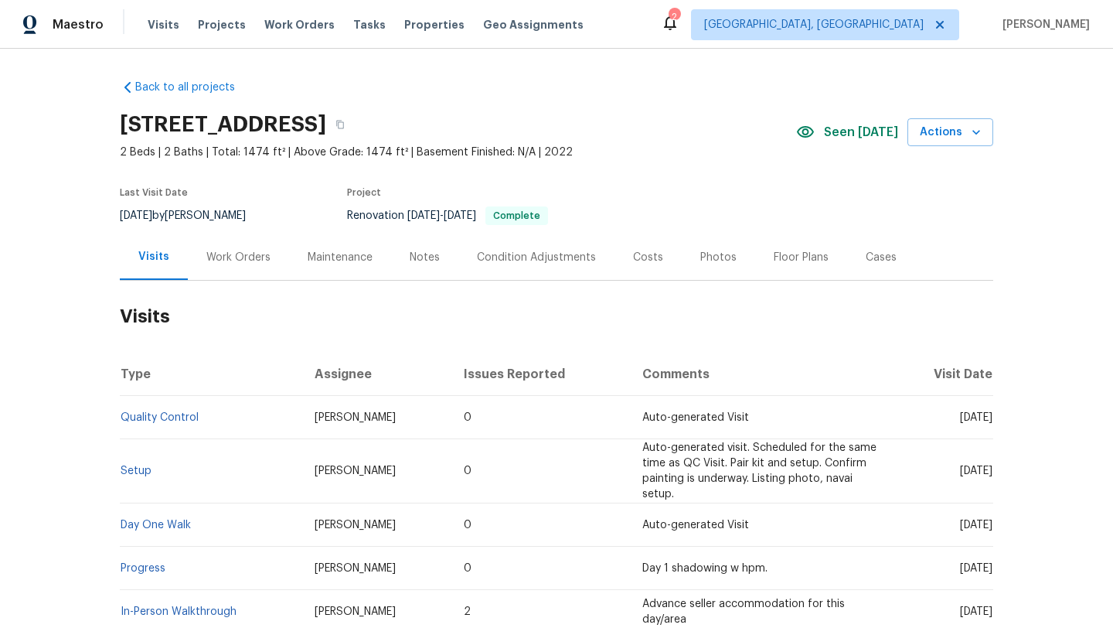
click at [238, 257] on div "Work Orders" at bounding box center [238, 257] width 64 height 15
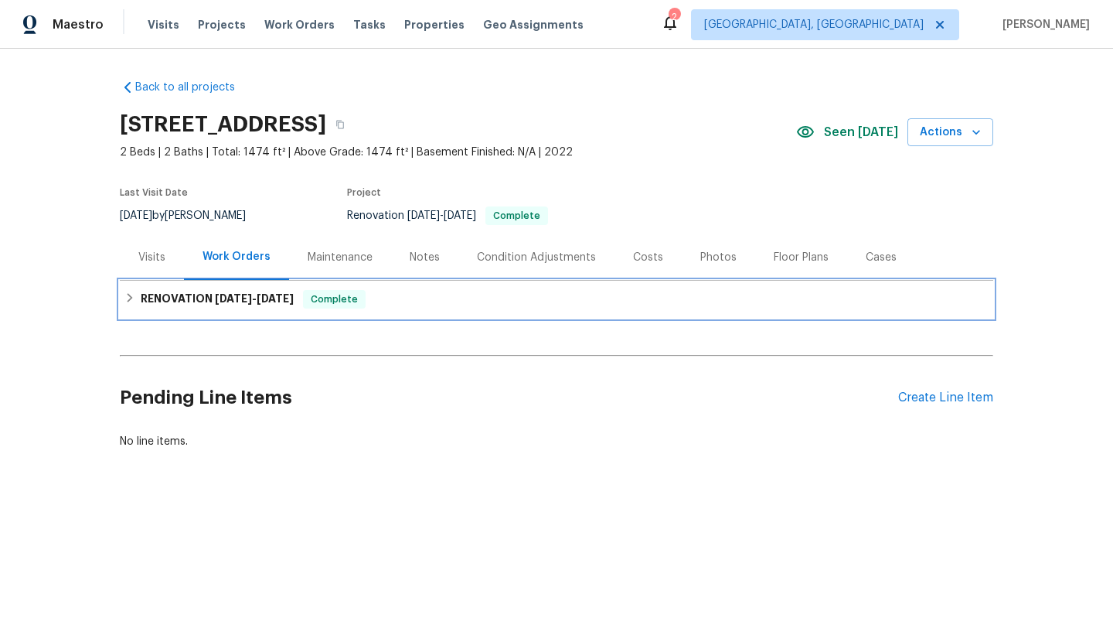
click at [128, 298] on icon at bounding box center [129, 297] width 11 height 11
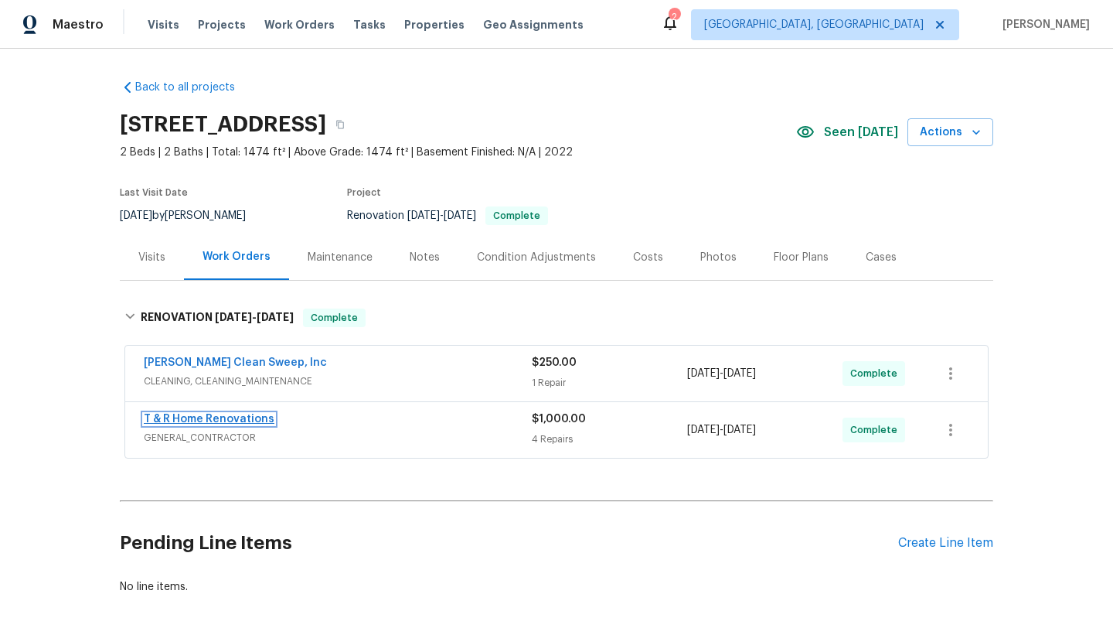
click at [228, 420] on link "T & R Home Renovations" at bounding box center [209, 419] width 131 height 11
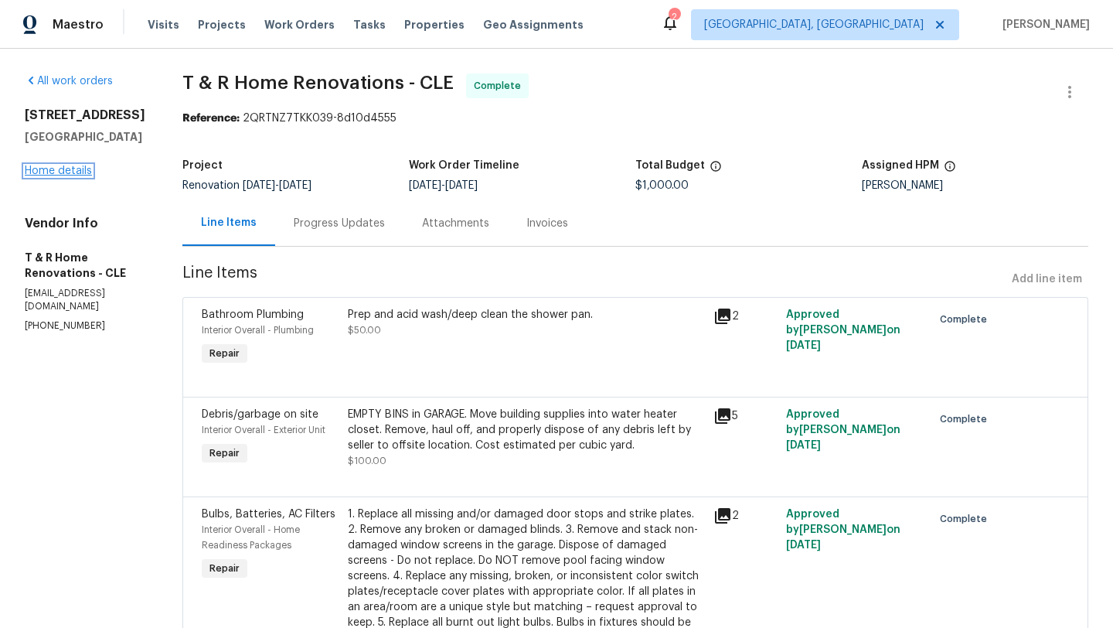
click at [70, 170] on link "Home details" at bounding box center [58, 170] width 67 height 11
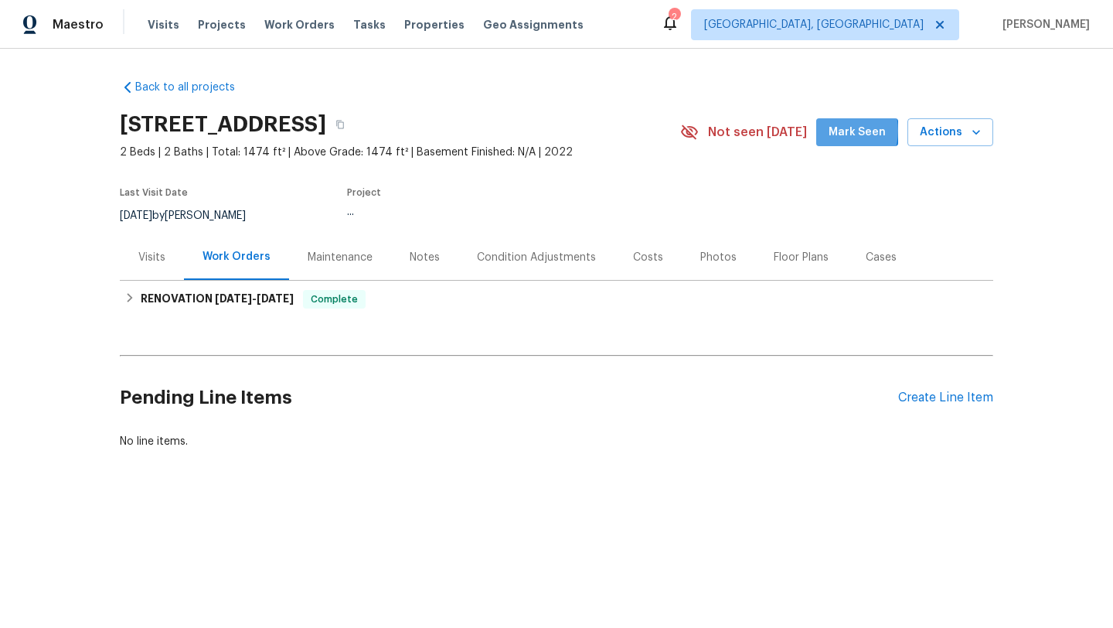
click at [840, 131] on span "Mark Seen" at bounding box center [857, 132] width 57 height 19
click at [418, 26] on span "Properties" at bounding box center [434, 24] width 60 height 15
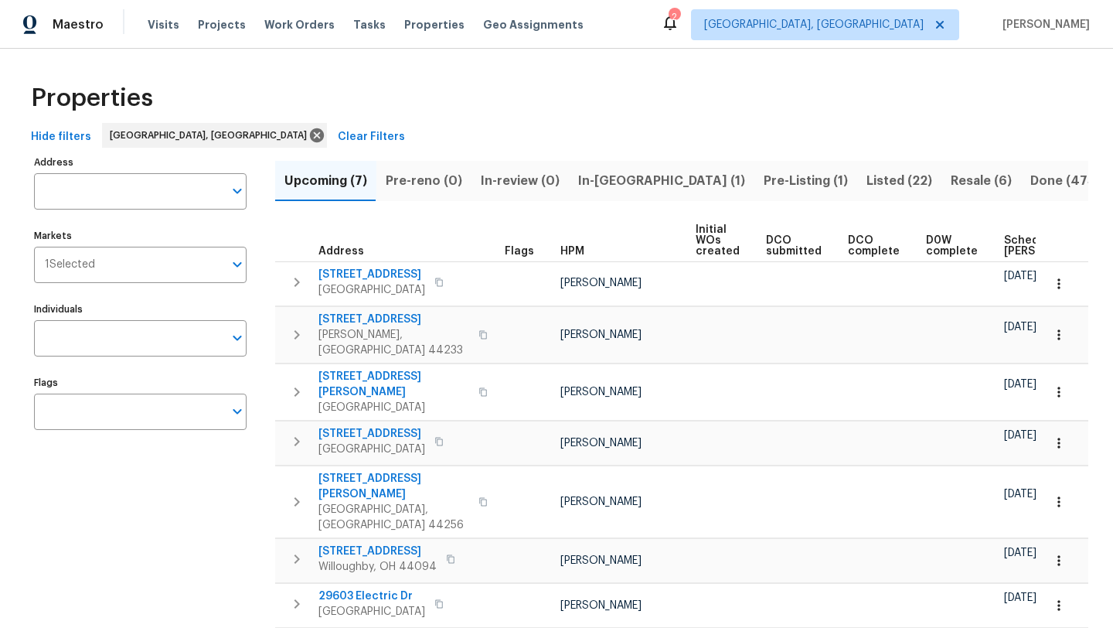
click at [622, 113] on div "Properties" at bounding box center [557, 97] width 1064 height 49
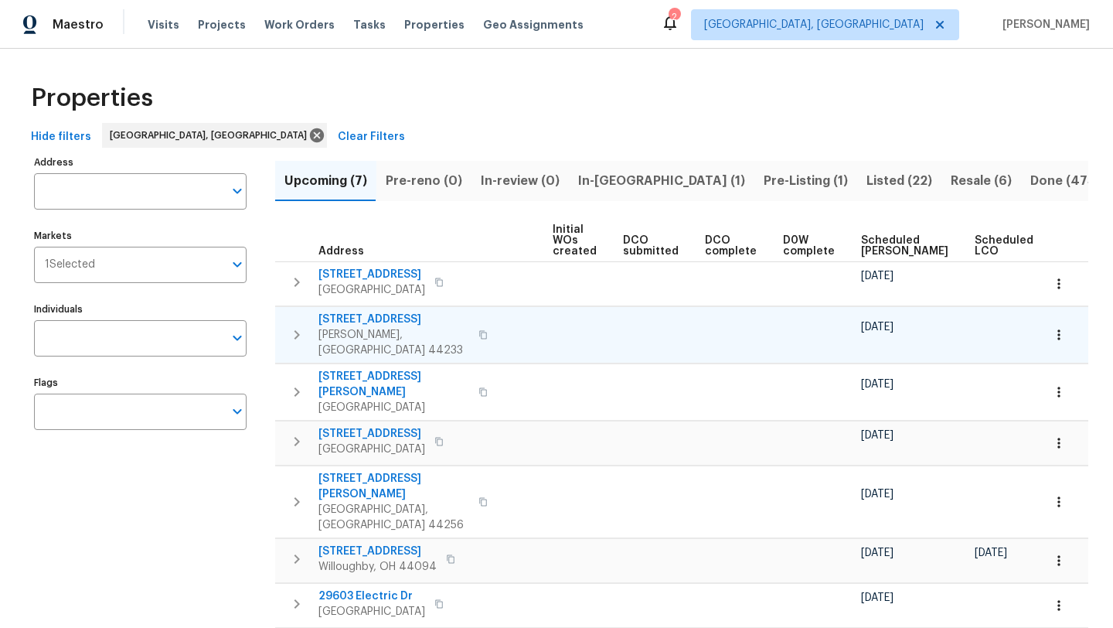
scroll to position [0, 169]
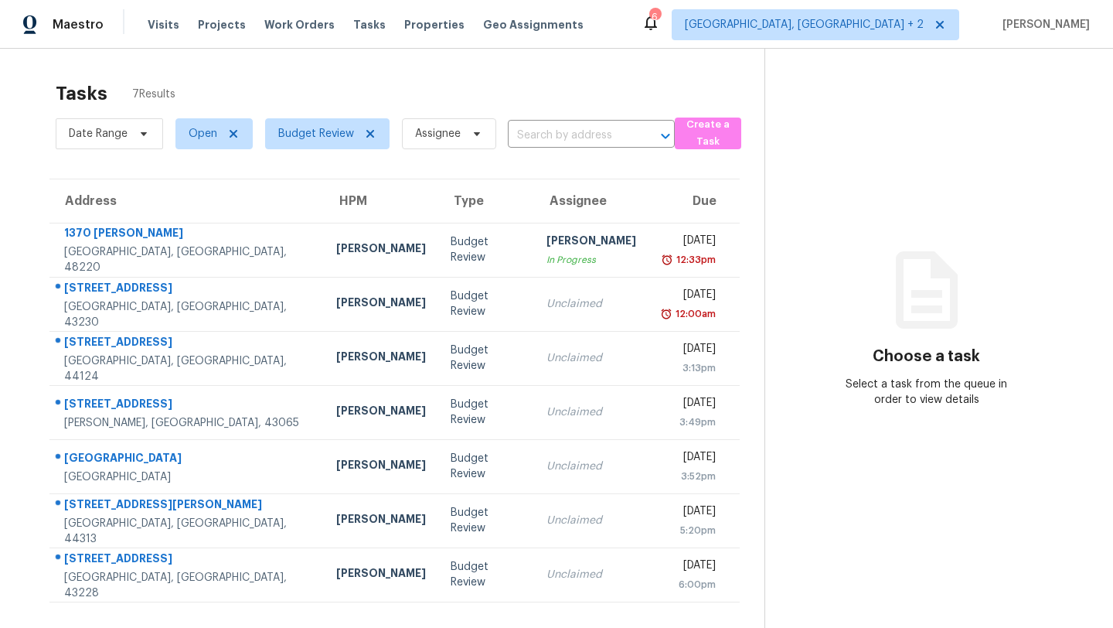
scroll to position [49, 0]
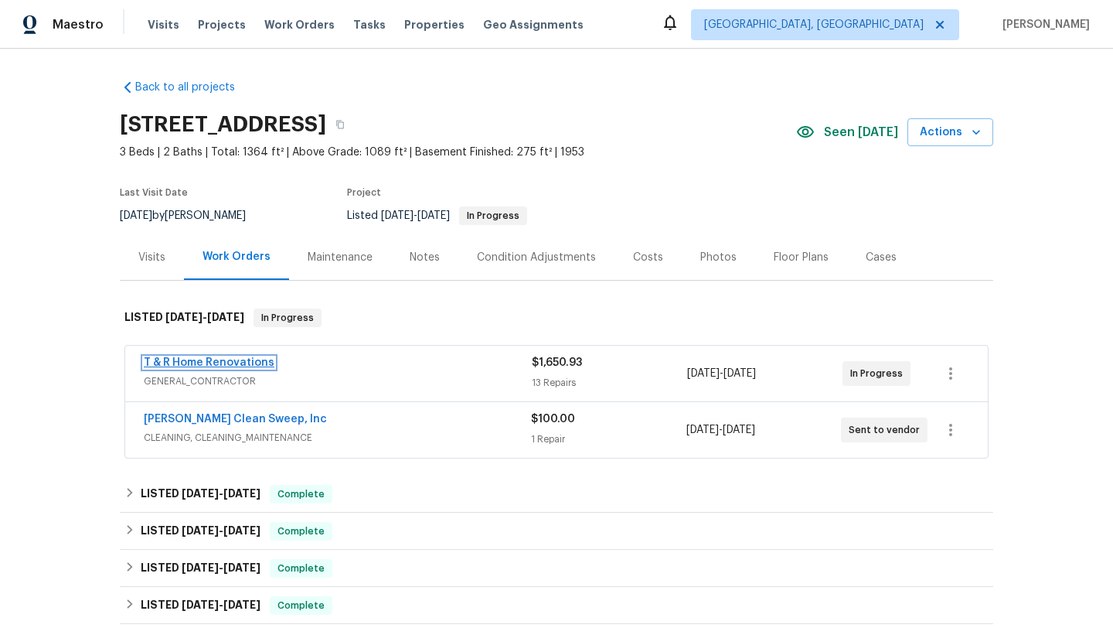
click at [222, 362] on link "T & R Home Renovations" at bounding box center [209, 362] width 131 height 11
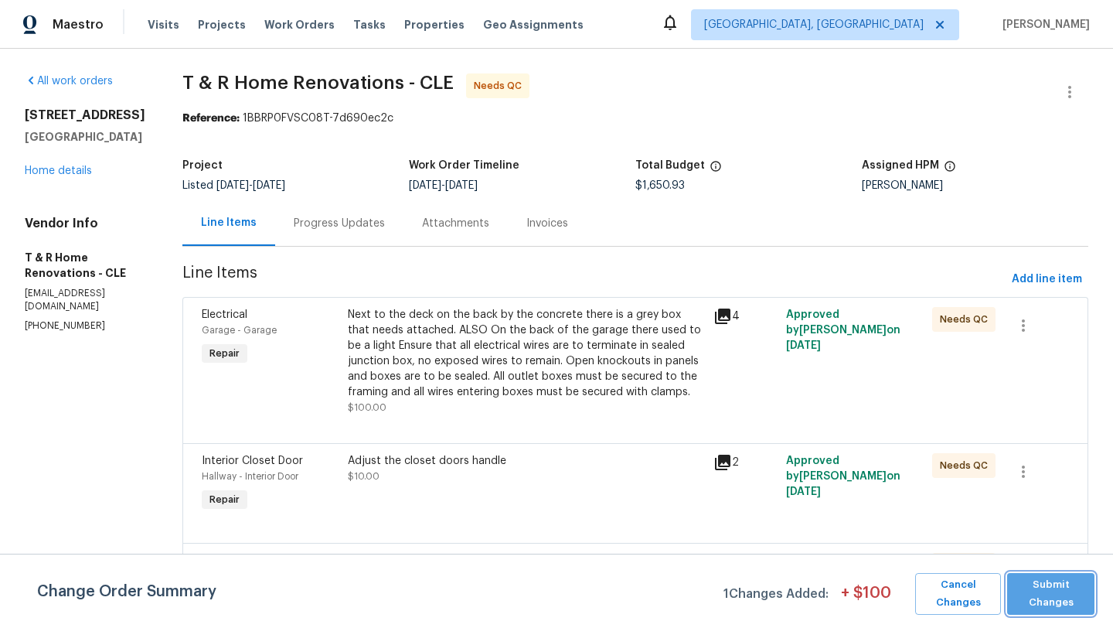
click at [1071, 589] on span "Submit Changes" at bounding box center [1051, 594] width 72 height 36
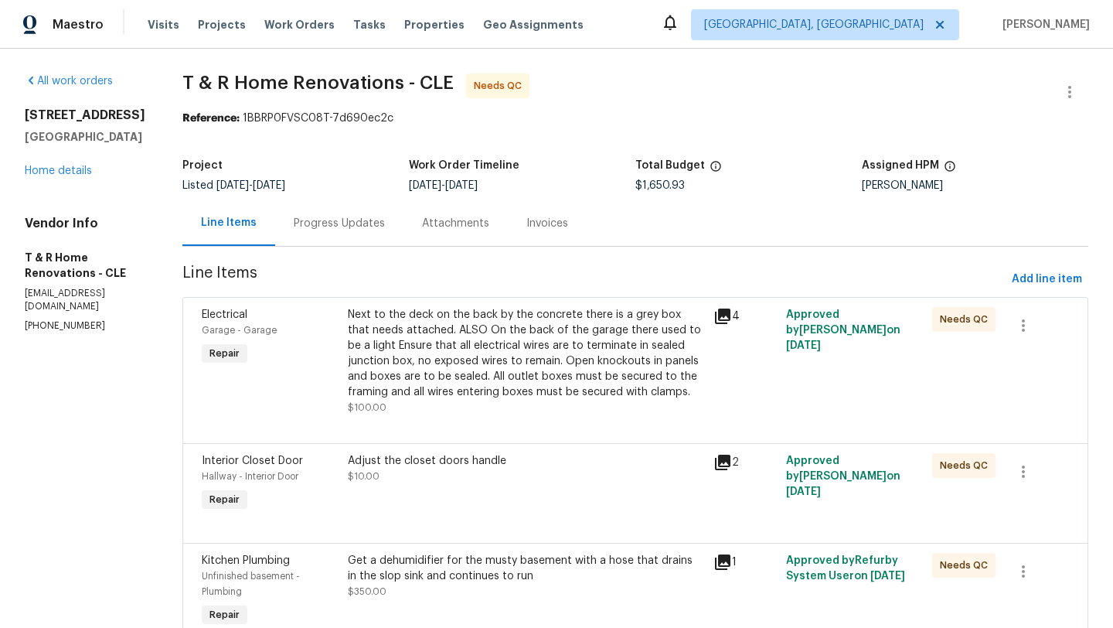
click at [499, 350] on div "Next to the deck on the back by the concrete there is a grey box that needs att…" at bounding box center [526, 353] width 356 height 93
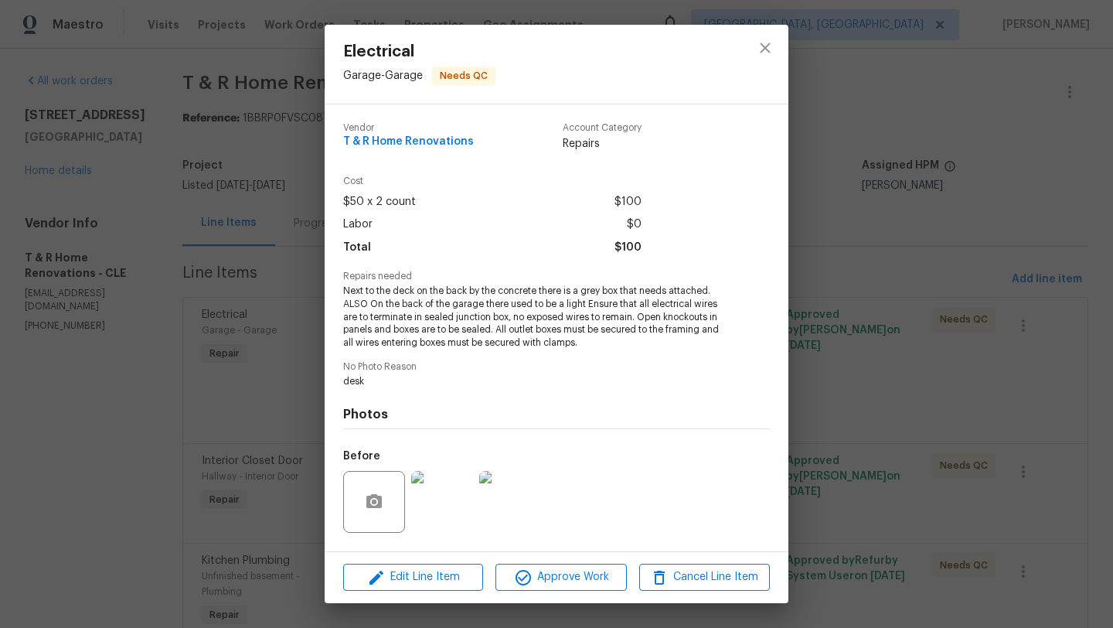
scroll to position [97, 0]
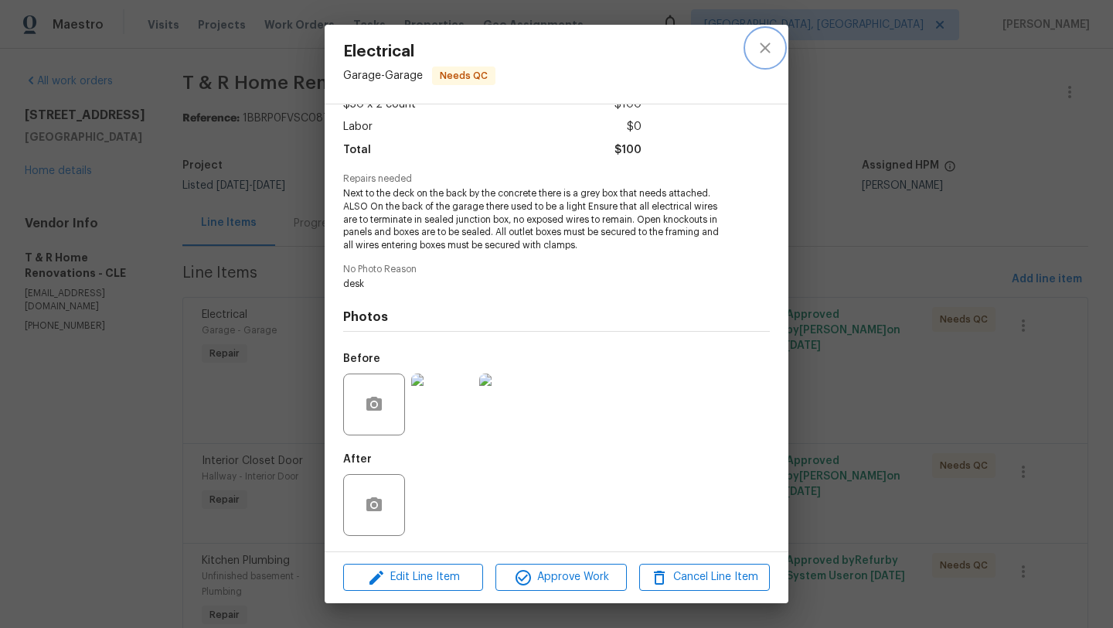
click at [762, 46] on icon "close" at bounding box center [765, 48] width 19 height 19
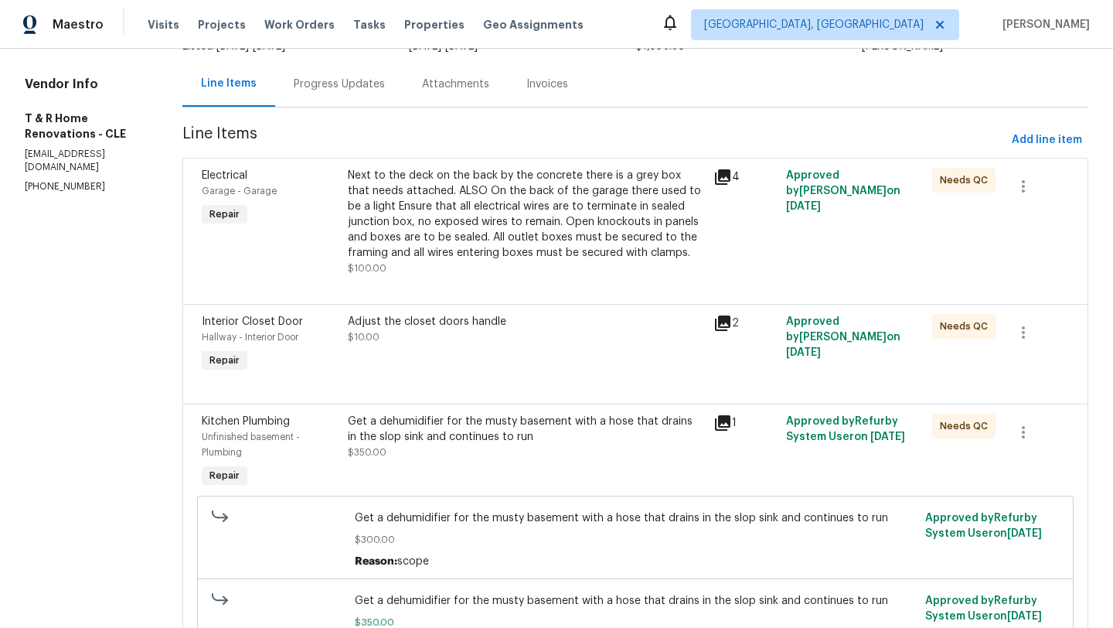
scroll to position [152, 0]
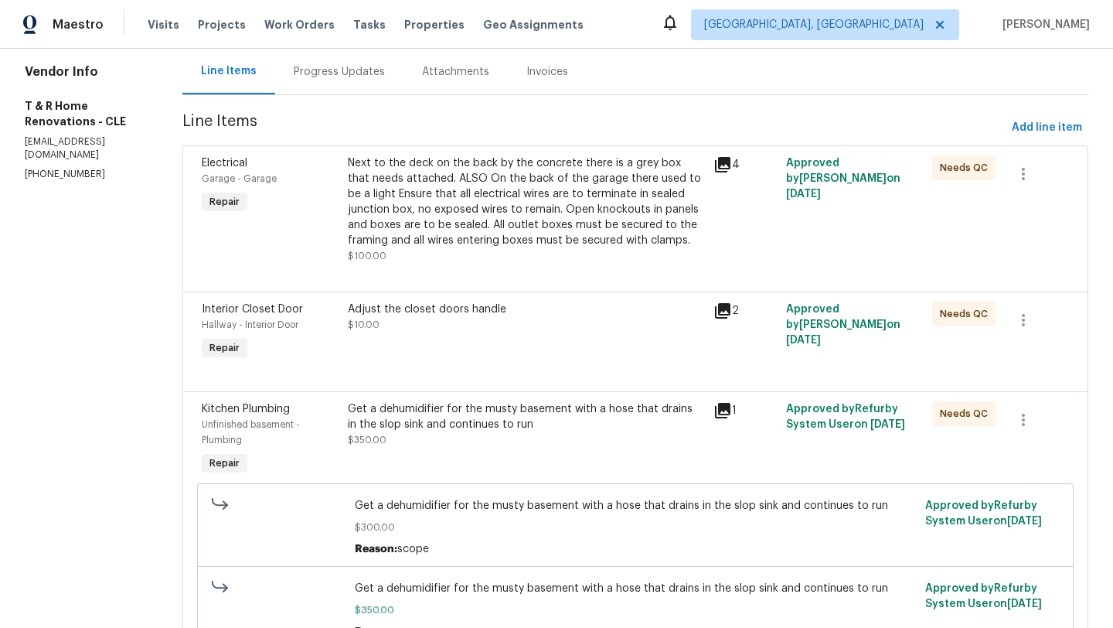
click at [458, 359] on div "Adjust the closet doors handle $10.00" at bounding box center [526, 332] width 366 height 71
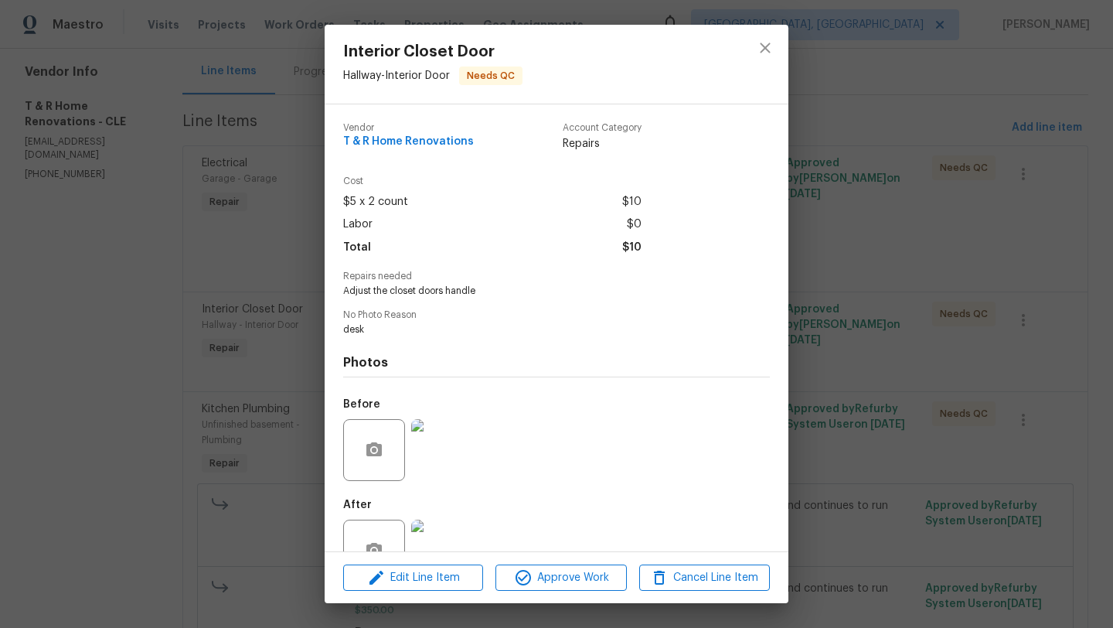
scroll to position [46, 0]
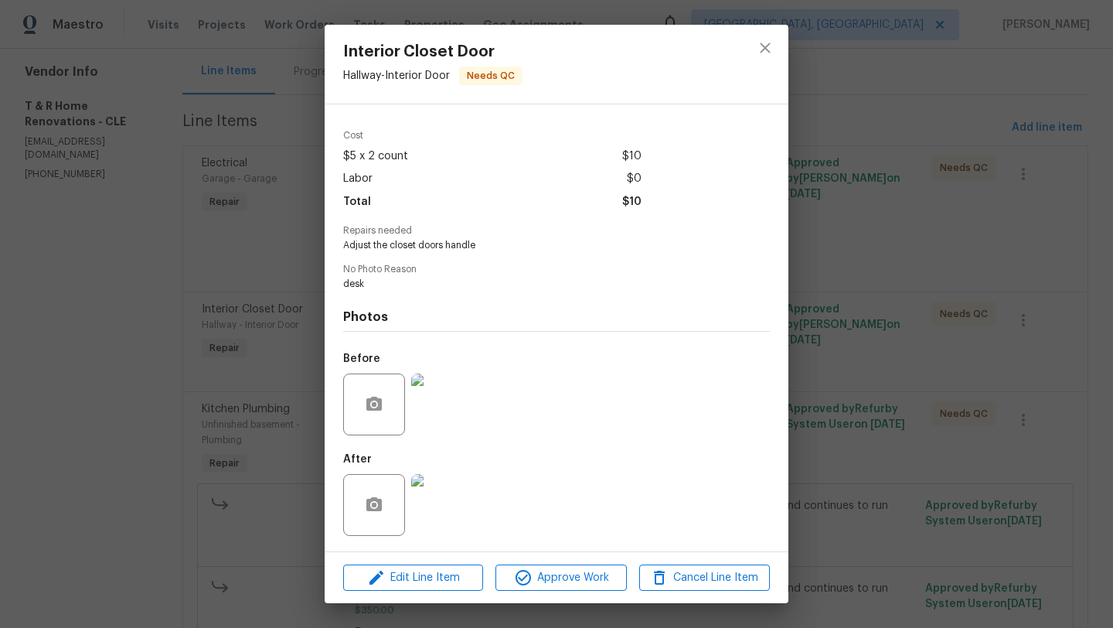
click at [430, 506] on img at bounding box center [442, 505] width 62 height 62
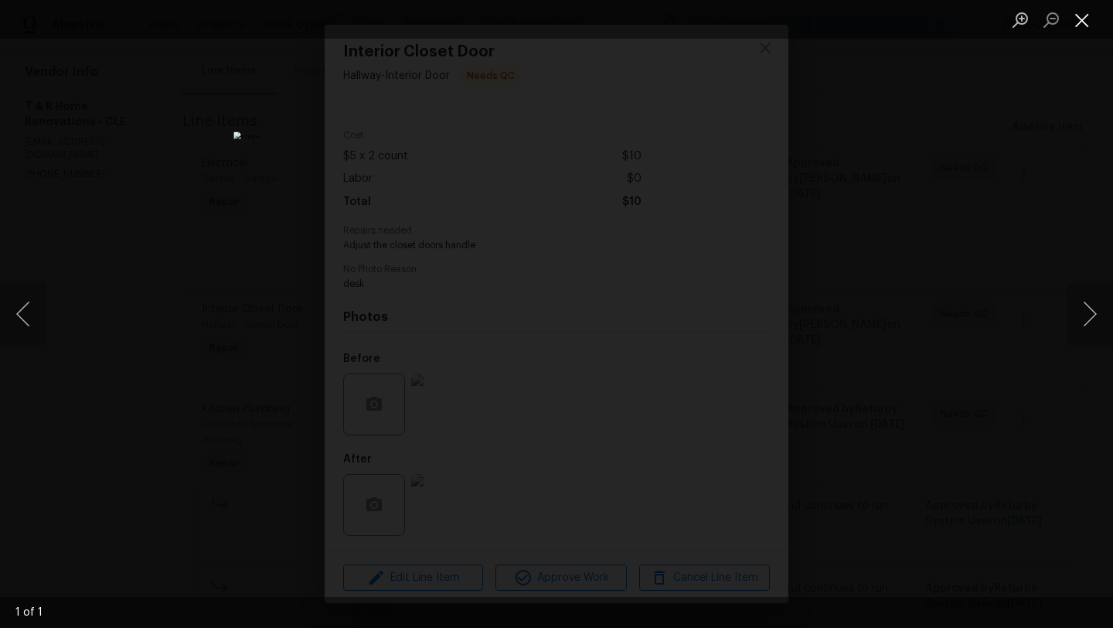
click at [1083, 22] on button "Close lightbox" at bounding box center [1082, 19] width 31 height 27
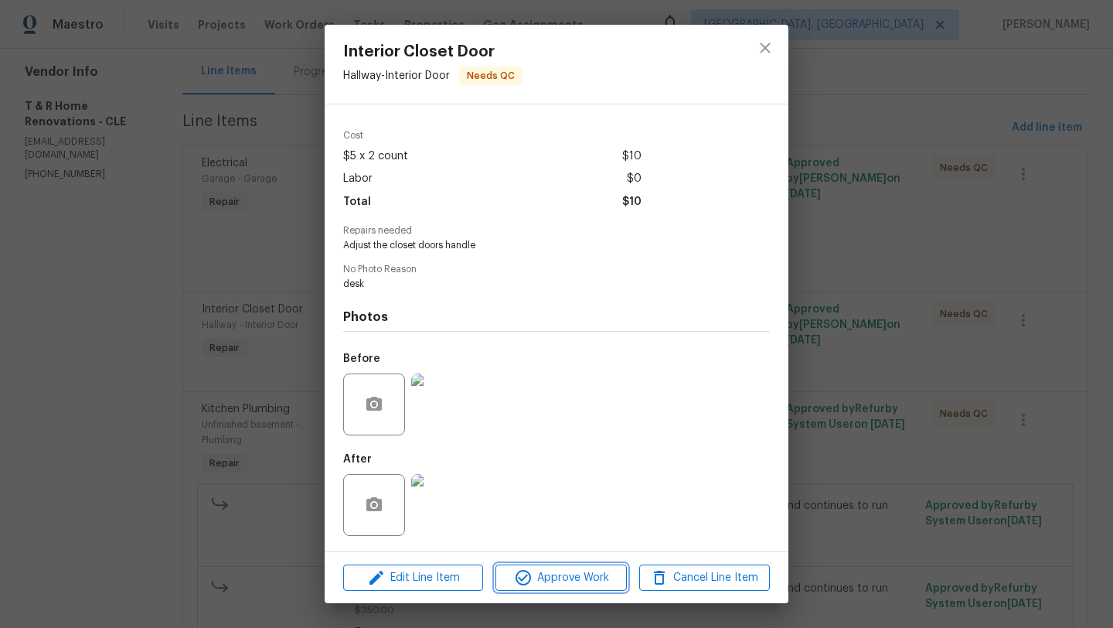
click at [548, 580] on span "Approve Work" at bounding box center [560, 577] width 121 height 19
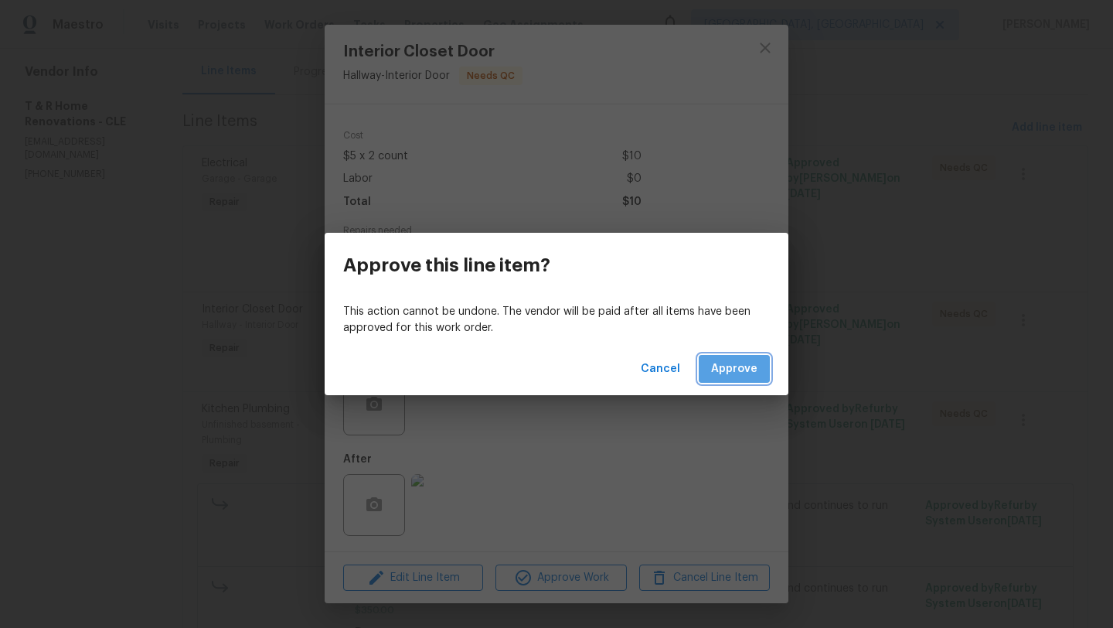
click at [720, 377] on span "Approve" at bounding box center [734, 368] width 46 height 19
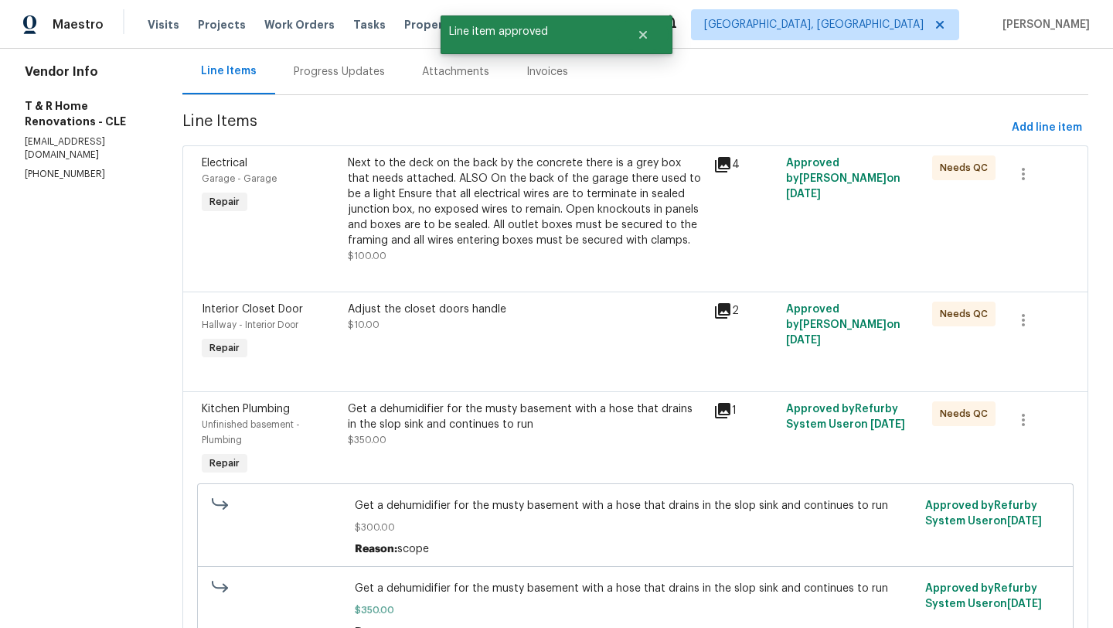
scroll to position [0, 0]
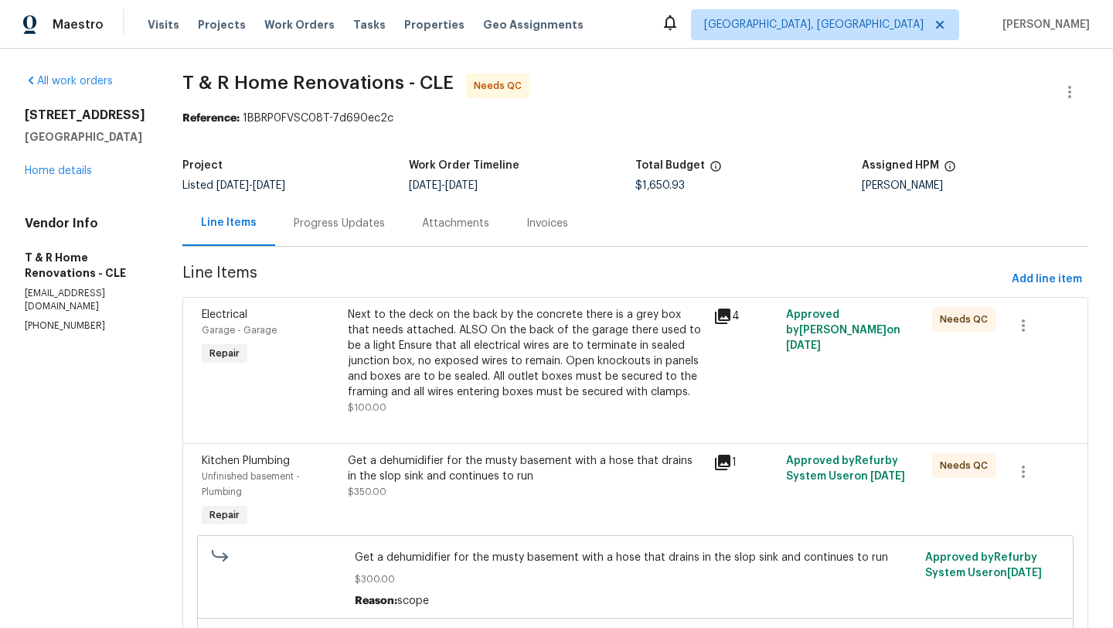
click at [483, 385] on div "Next to the deck on the back by the concrete there is a grey box that needs att…" at bounding box center [526, 353] width 356 height 93
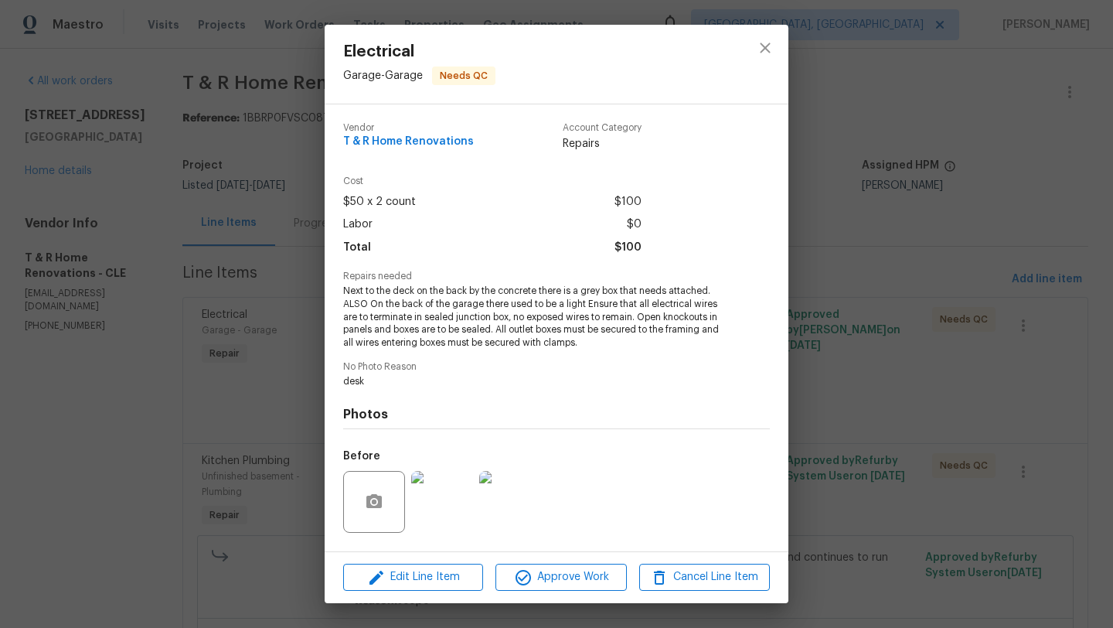
scroll to position [97, 0]
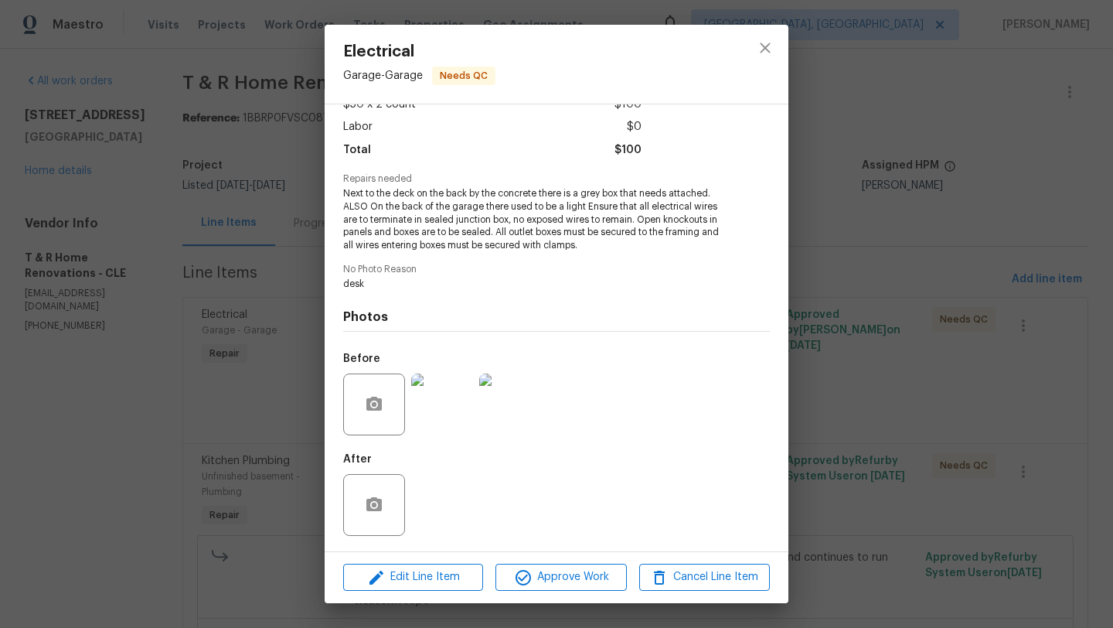
click at [454, 414] on img at bounding box center [442, 404] width 62 height 62
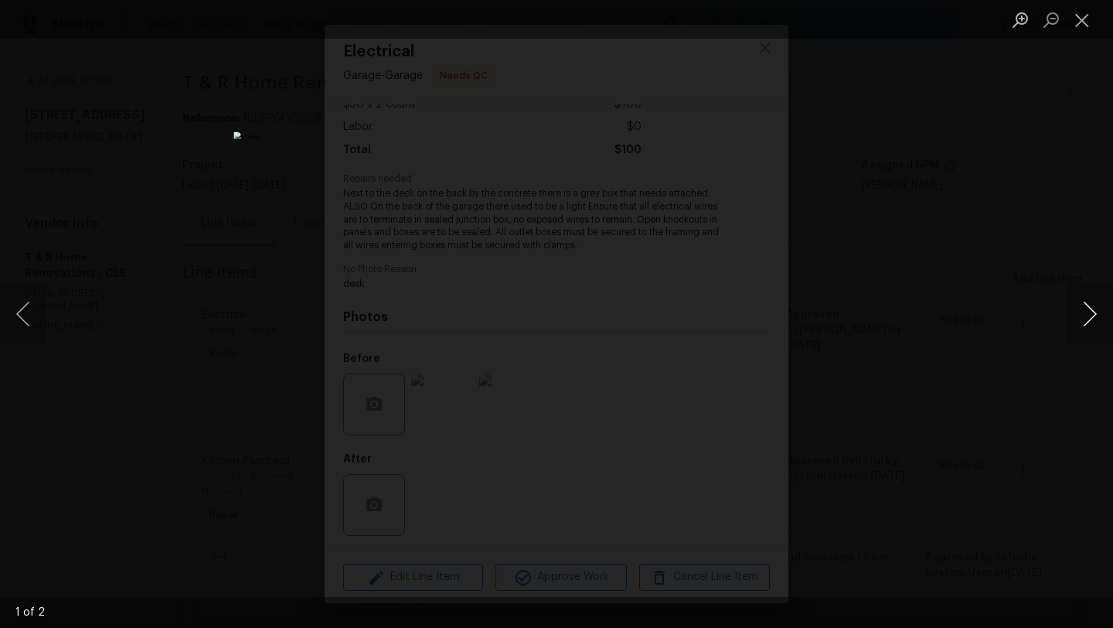
click at [1108, 304] on button "Next image" at bounding box center [1090, 314] width 46 height 62
click at [1108, 305] on button "Next image" at bounding box center [1090, 314] width 46 height 62
click at [1084, 12] on button "Close lightbox" at bounding box center [1082, 19] width 31 height 27
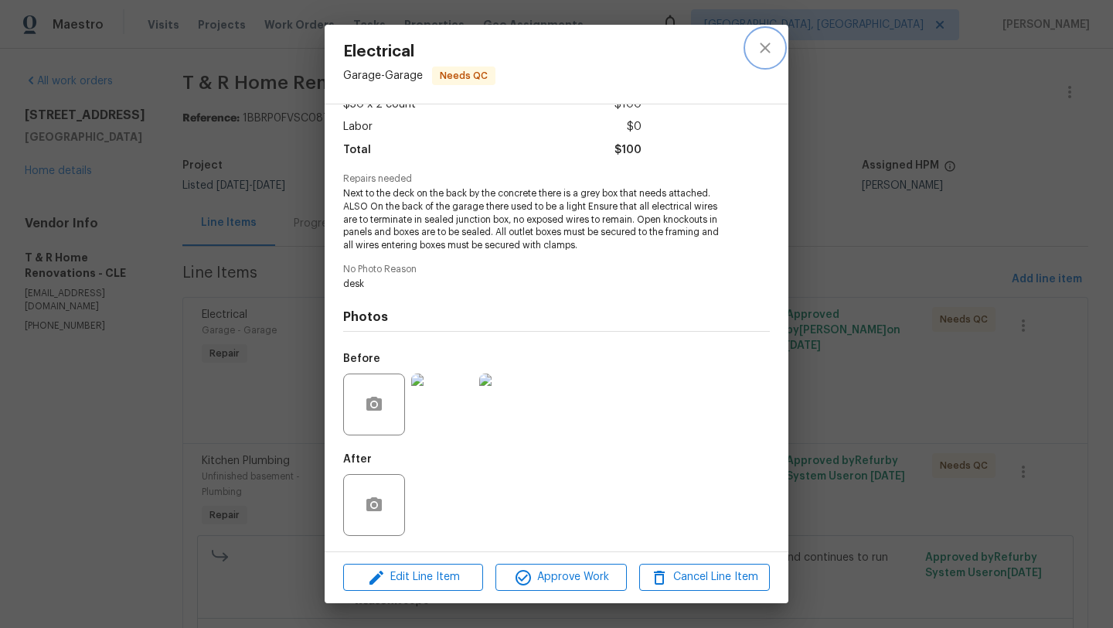
click at [761, 47] on icon "close" at bounding box center [765, 48] width 19 height 19
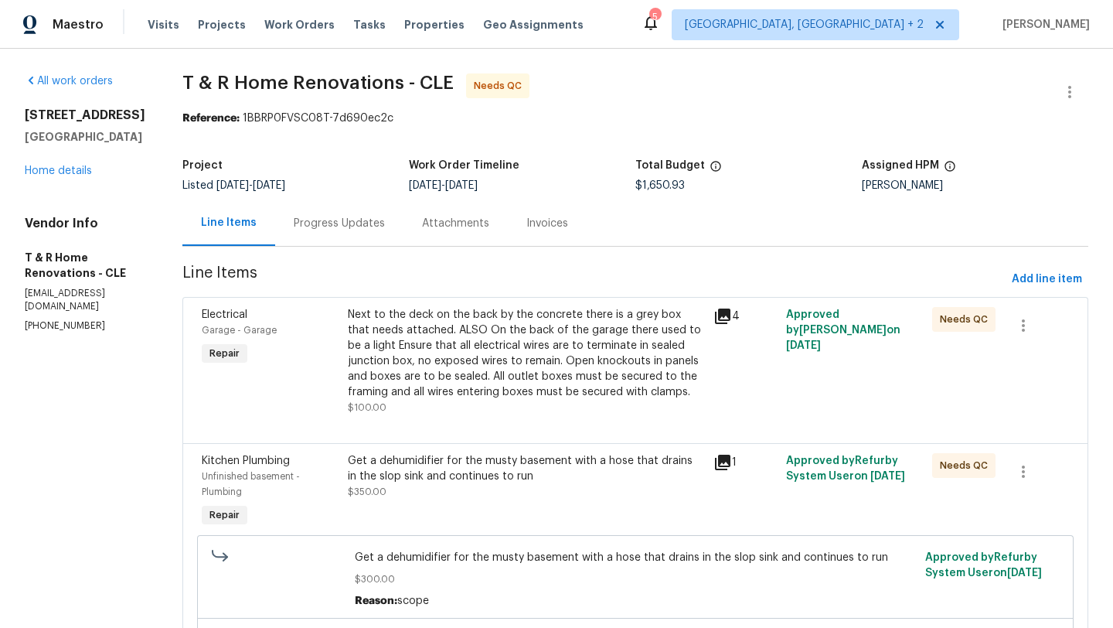
click at [512, 379] on div "Next to the deck on the back by the concrete there is a grey box that needs att…" at bounding box center [526, 353] width 356 height 93
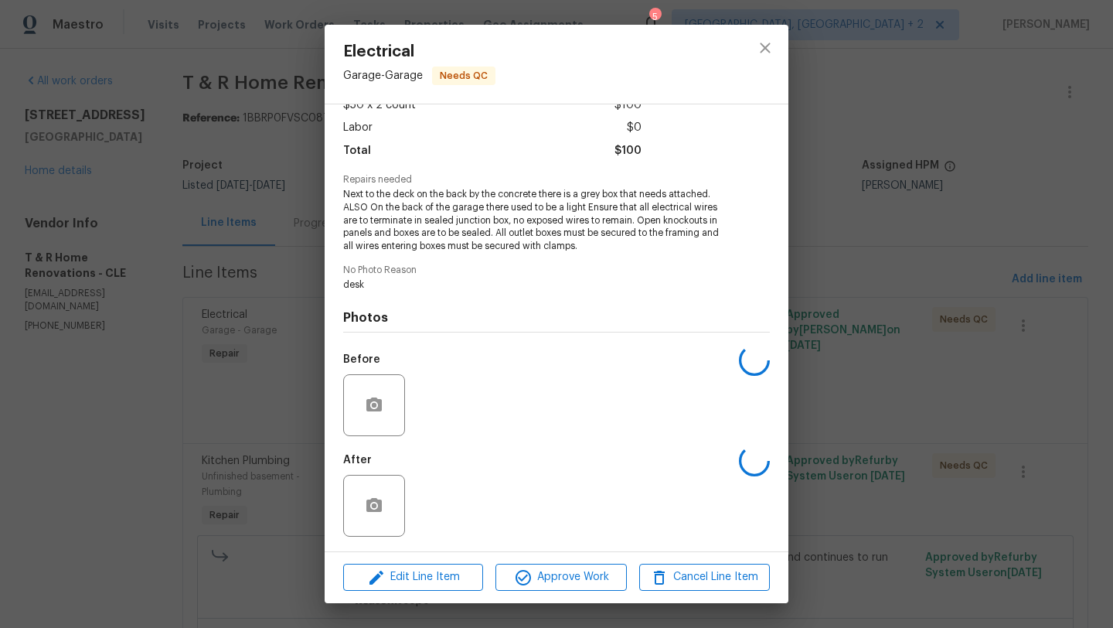
scroll to position [97, 0]
click at [415, 507] on img at bounding box center [442, 505] width 62 height 62
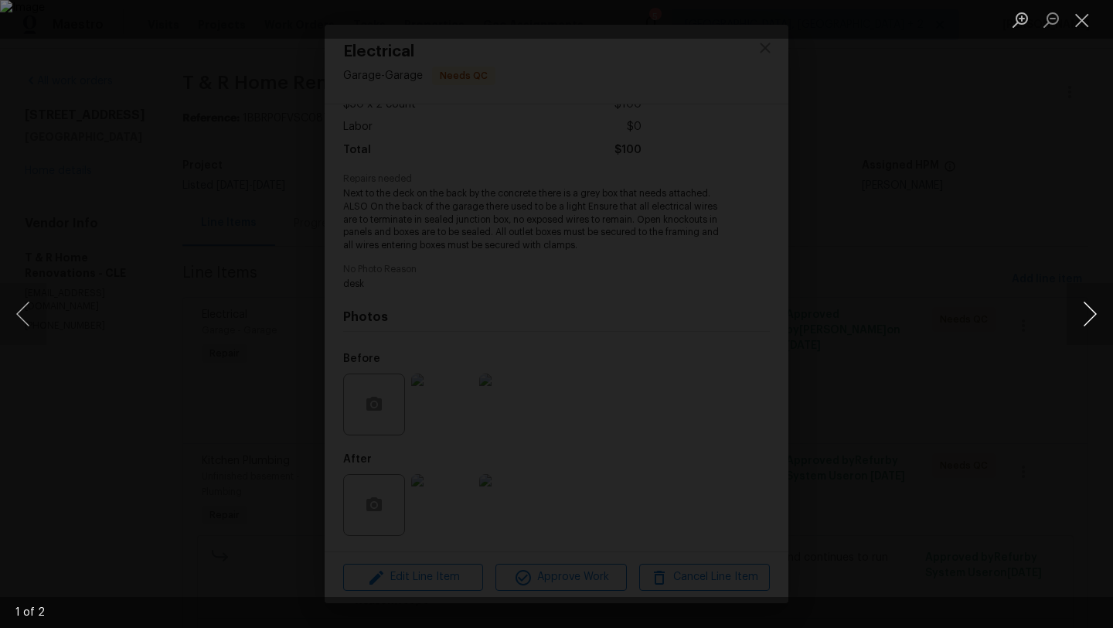
click at [1092, 310] on button "Next image" at bounding box center [1090, 314] width 46 height 62
click at [1085, 24] on button "Close lightbox" at bounding box center [1082, 19] width 31 height 27
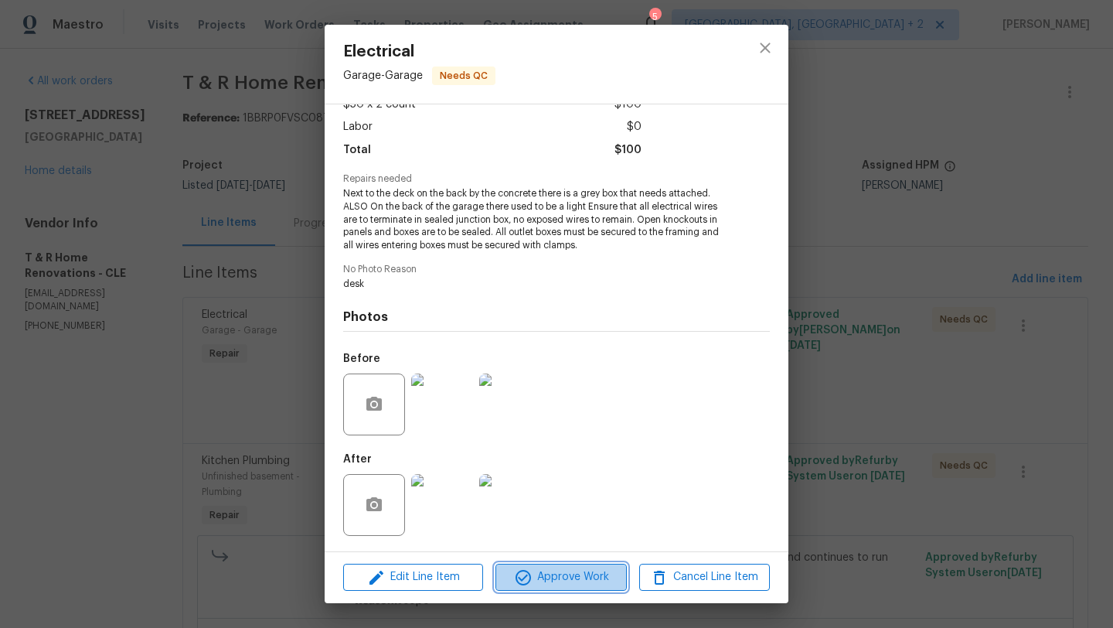
click at [560, 577] on span "Approve Work" at bounding box center [560, 576] width 121 height 19
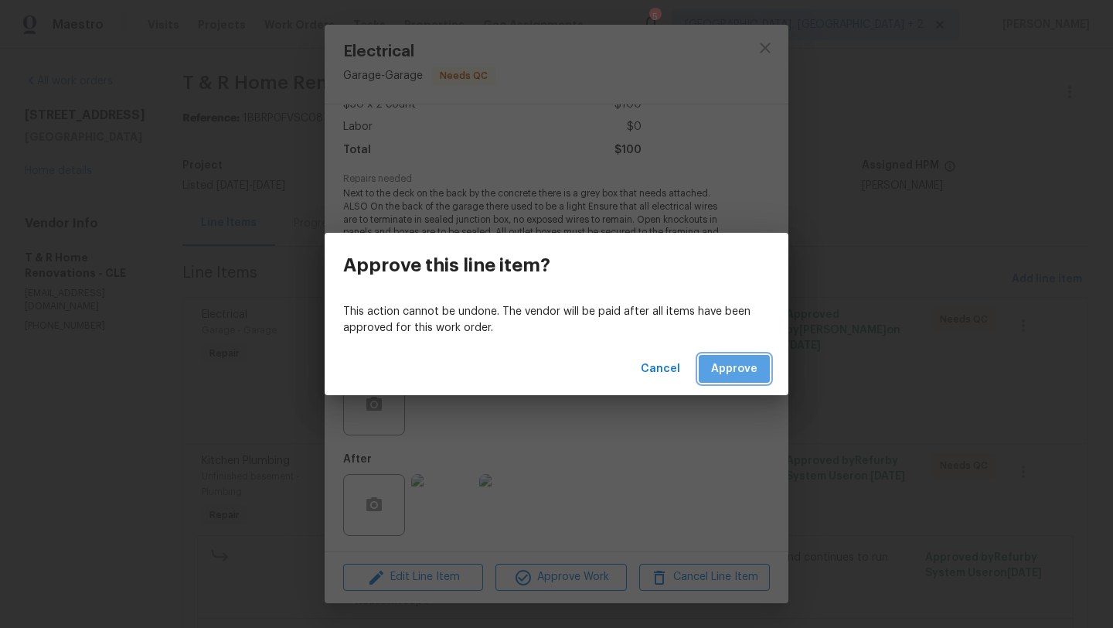
click at [732, 380] on button "Approve" at bounding box center [734, 369] width 71 height 29
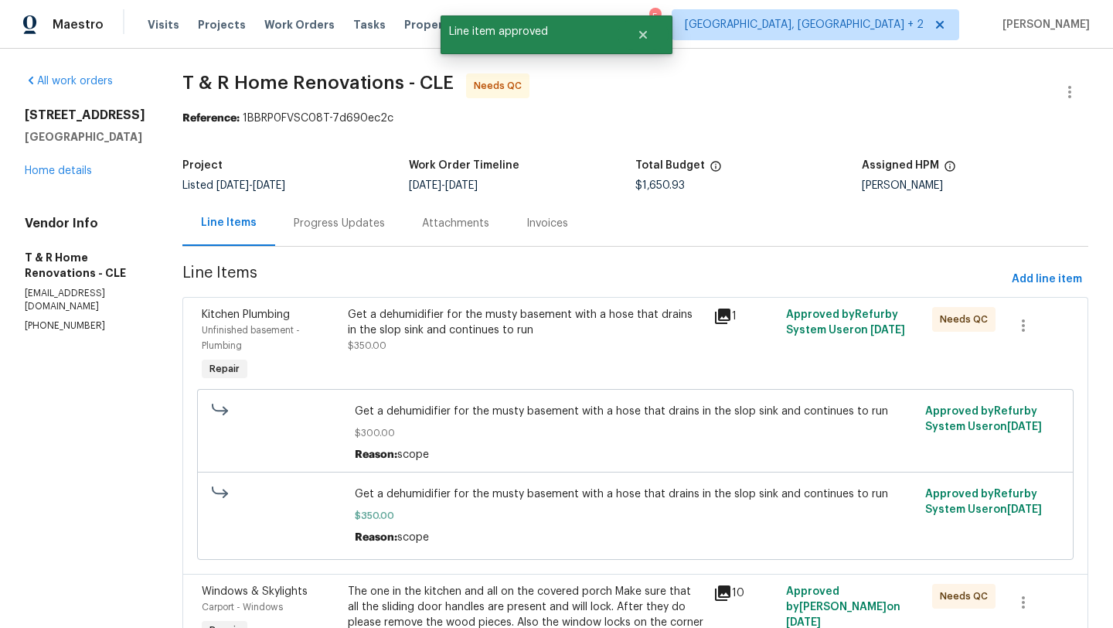
click at [476, 361] on div "Get a dehumidifier for the musty basement with a hose that drains in the slop s…" at bounding box center [526, 345] width 366 height 87
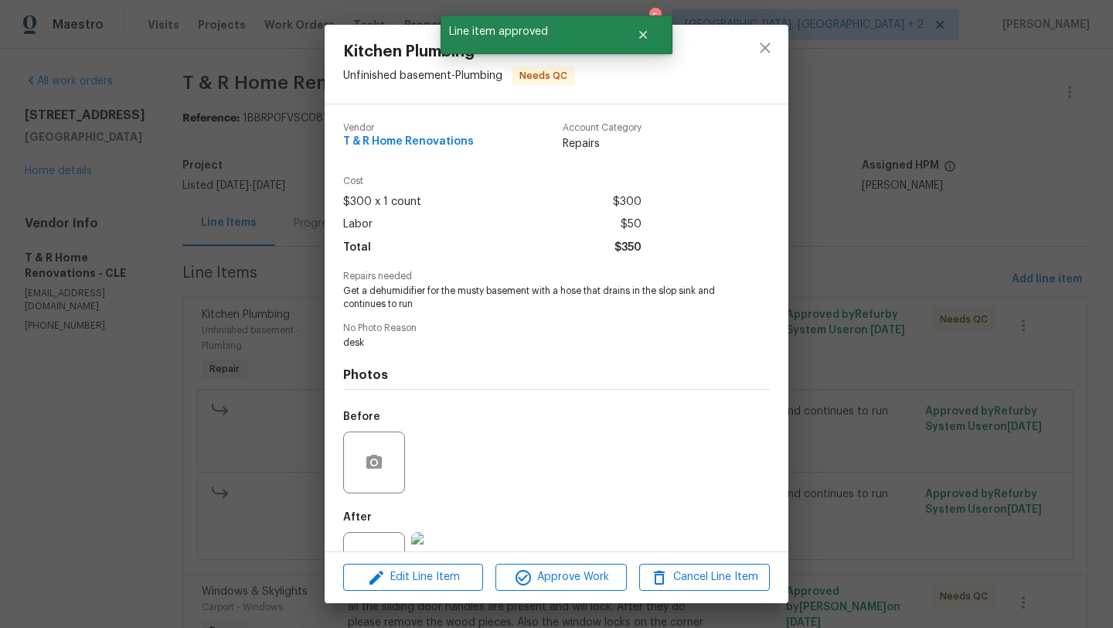
scroll to position [59, 0]
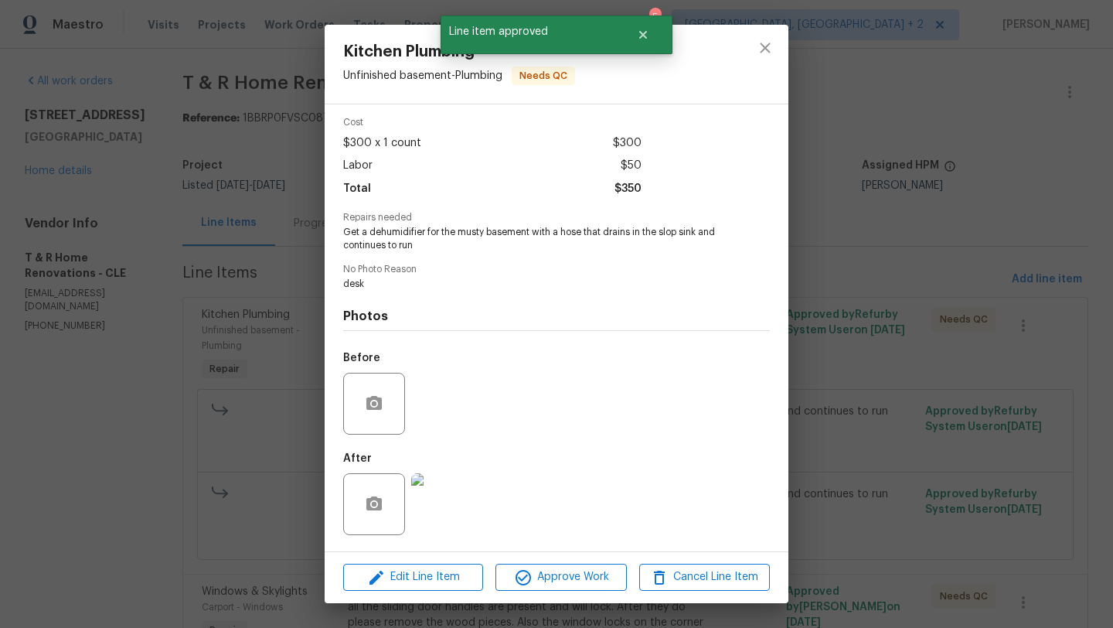
click at [452, 504] on img at bounding box center [442, 504] width 62 height 62
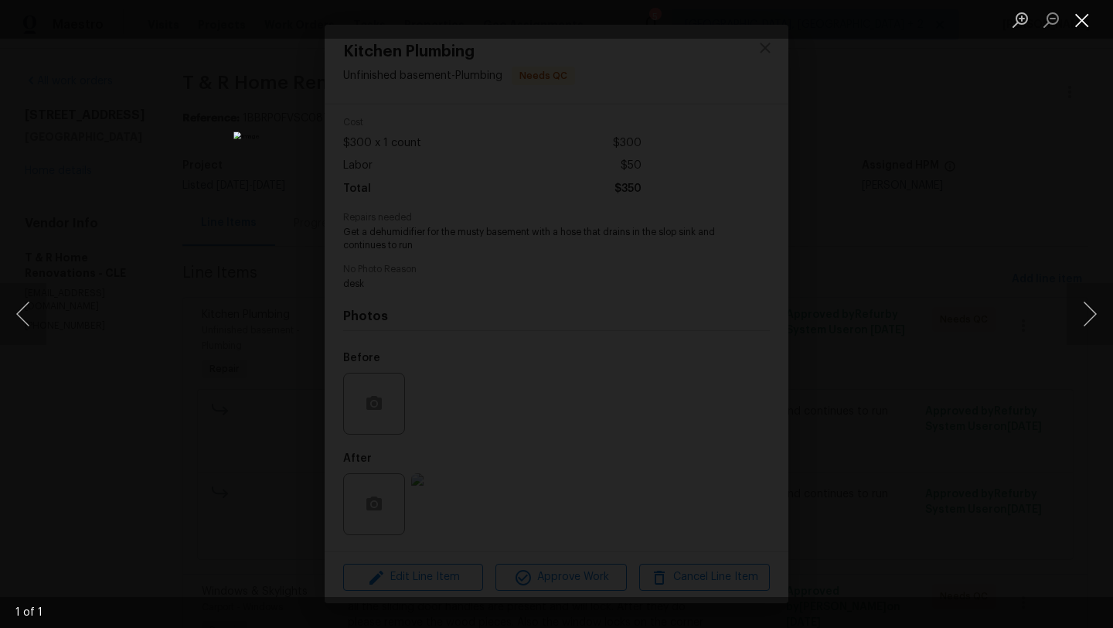
click at [1082, 22] on button "Close lightbox" at bounding box center [1082, 19] width 31 height 27
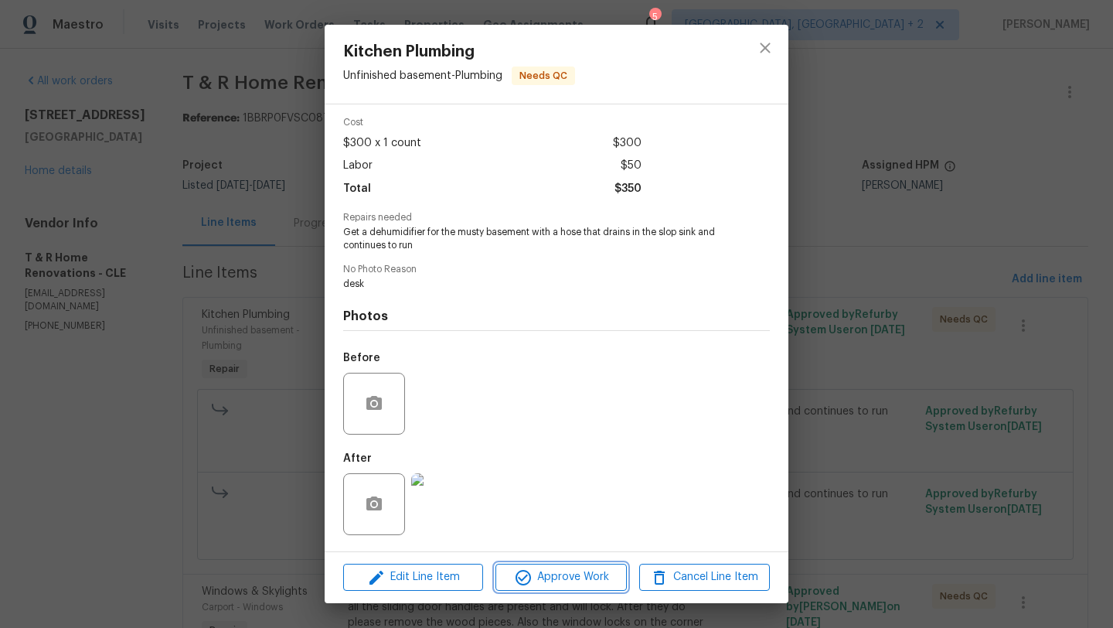
click at [550, 574] on span "Approve Work" at bounding box center [560, 576] width 121 height 19
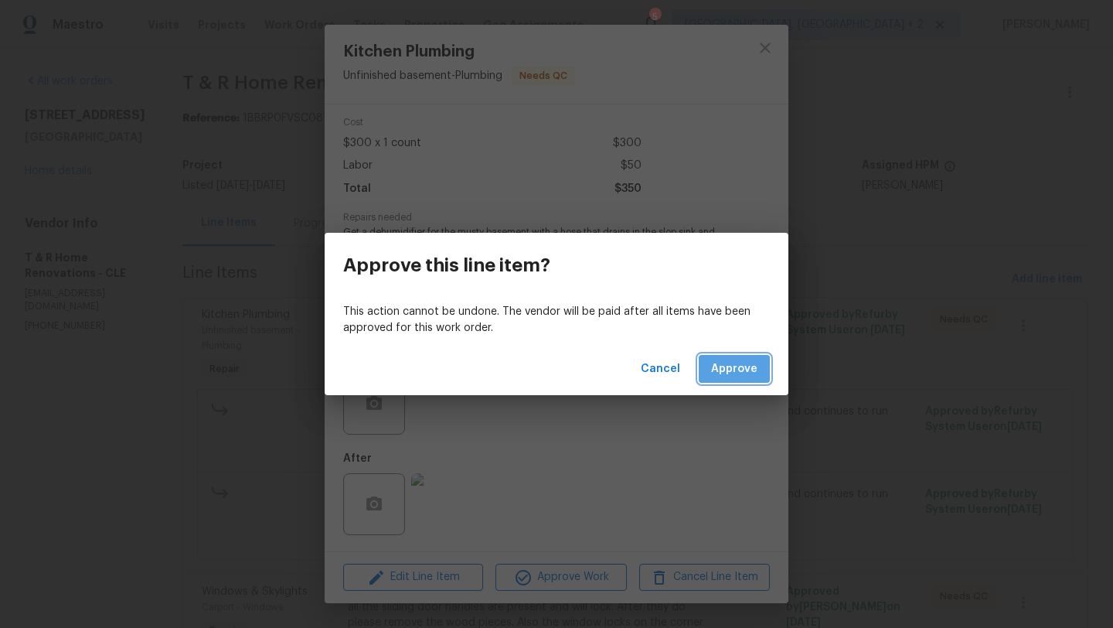
click at [737, 371] on span "Approve" at bounding box center [734, 368] width 46 height 19
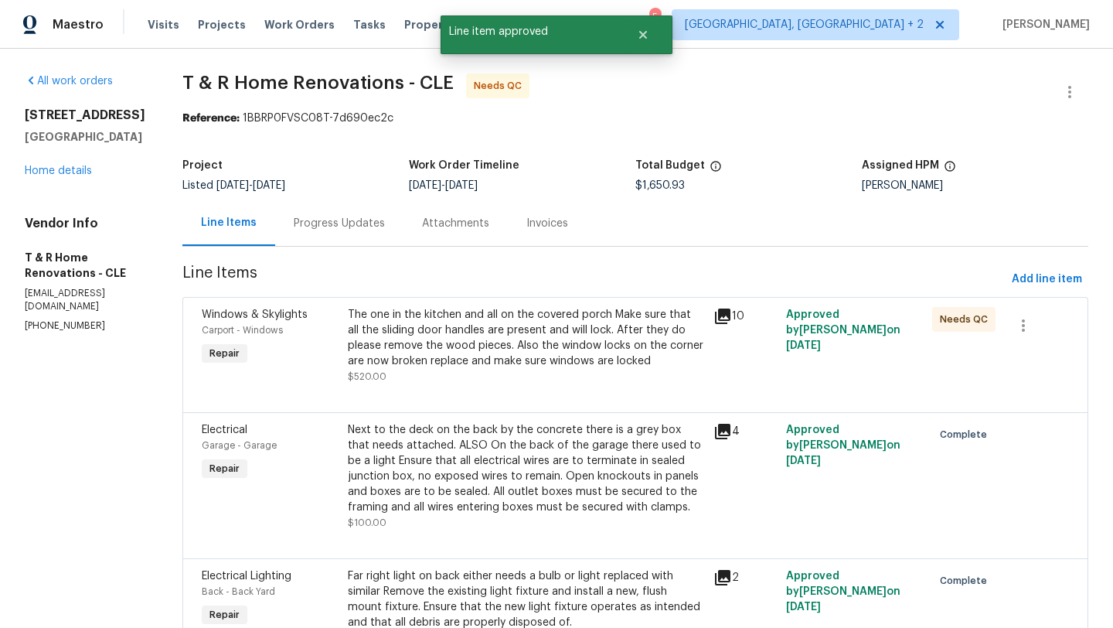
click at [544, 369] on div "The one in the kitchen and all on the covered porch Make sure that all the slid…" at bounding box center [526, 345] width 356 height 77
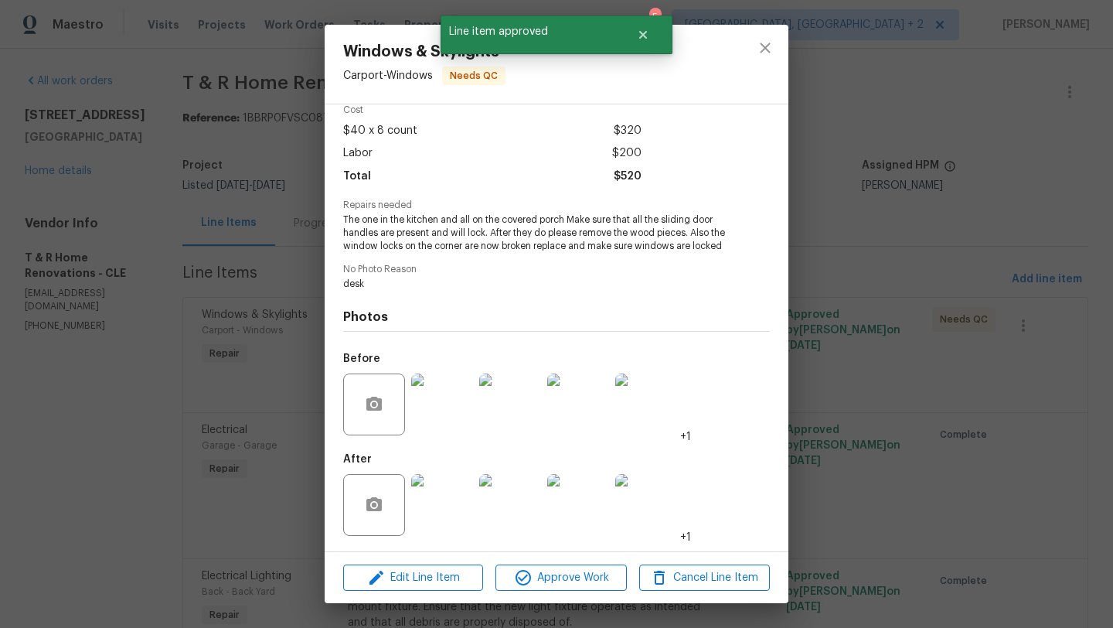
scroll to position [84, 0]
click at [434, 513] on img at bounding box center [442, 505] width 62 height 62
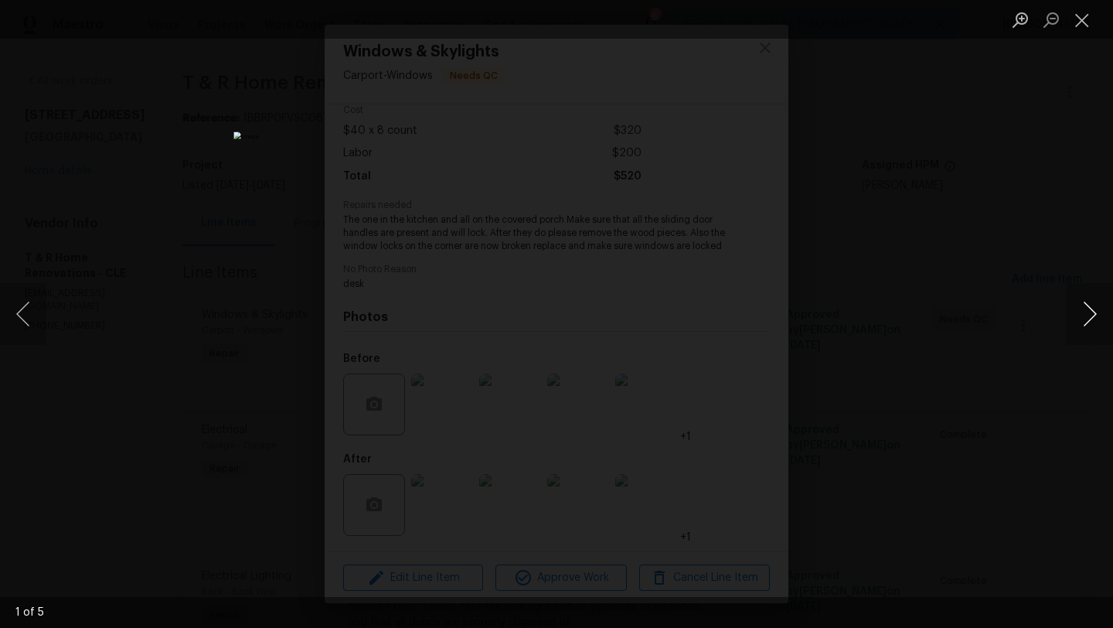
click at [1095, 314] on button "Next image" at bounding box center [1090, 314] width 46 height 62
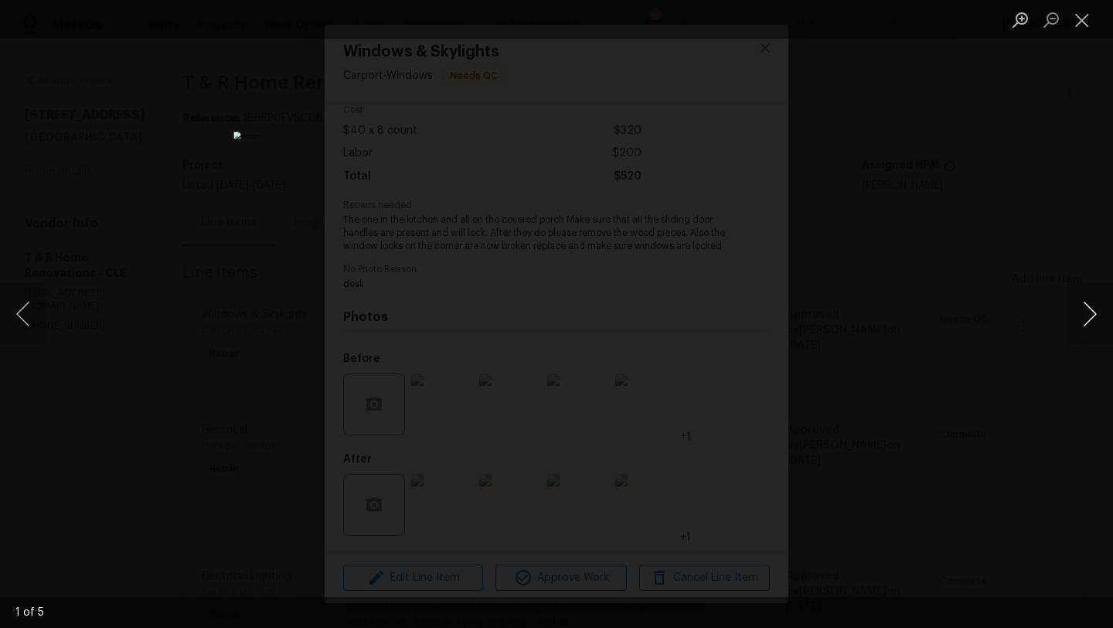
click at [1095, 314] on button "Next image" at bounding box center [1090, 314] width 46 height 62
click at [1079, 19] on button "Close lightbox" at bounding box center [1082, 19] width 31 height 27
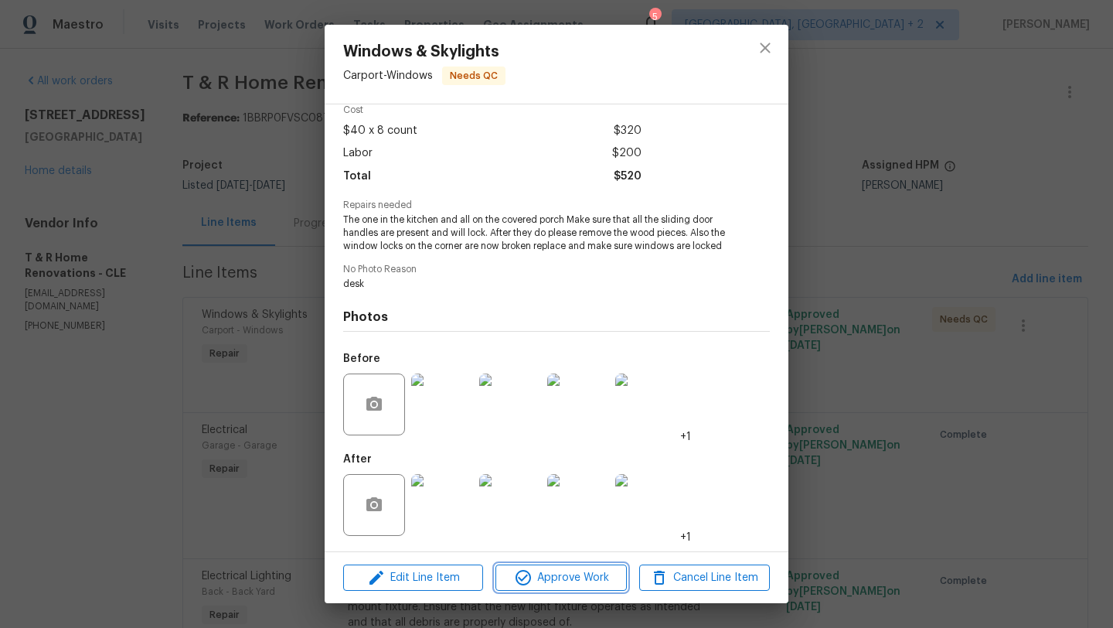
click at [557, 580] on span "Approve Work" at bounding box center [560, 577] width 121 height 19
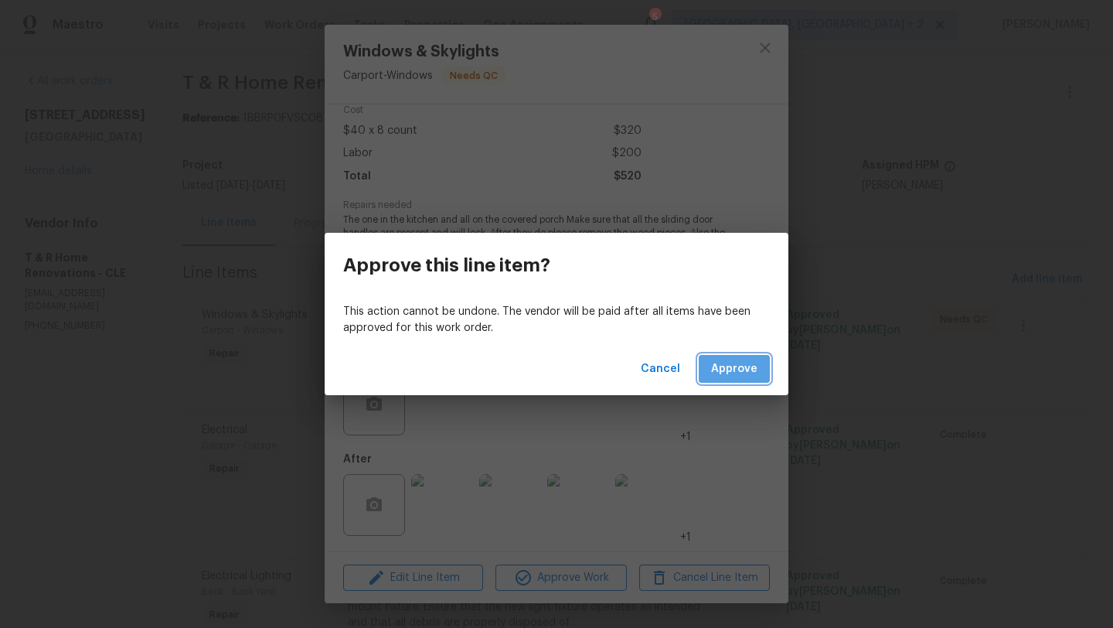
click at [758, 360] on button "Approve" at bounding box center [734, 369] width 71 height 29
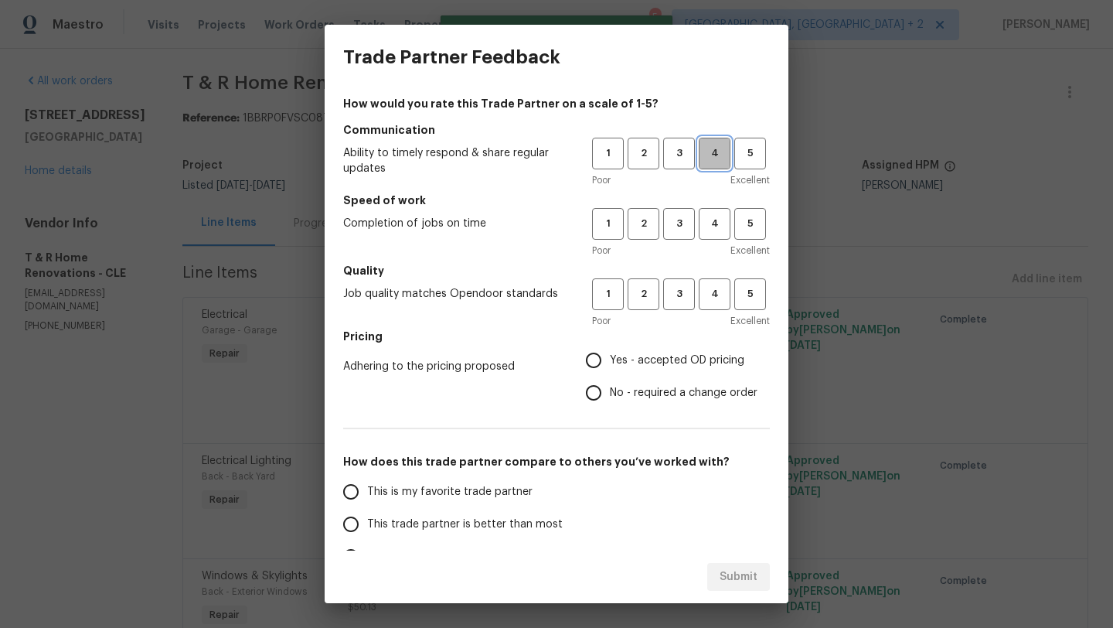
click at [717, 152] on span "4" at bounding box center [714, 154] width 29 height 18
click at [717, 229] on span "4" at bounding box center [714, 224] width 29 height 18
click at [708, 296] on span "4" at bounding box center [714, 294] width 29 height 18
click at [593, 360] on input "Yes - accepted OD pricing" at bounding box center [593, 360] width 32 height 32
radio input "true"
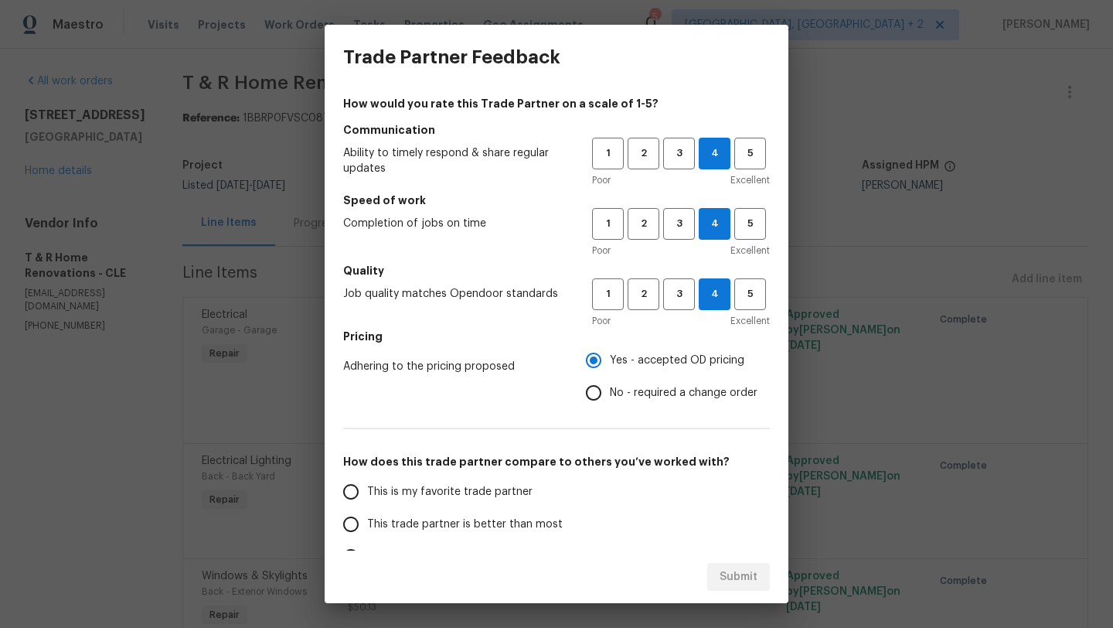
click at [427, 528] on span "This trade partner is better than most" at bounding box center [465, 524] width 196 height 16
click at [367, 528] on input "This trade partner is better than most" at bounding box center [351, 524] width 32 height 32
click at [744, 576] on span "Submit" at bounding box center [739, 576] width 38 height 19
radio input "true"
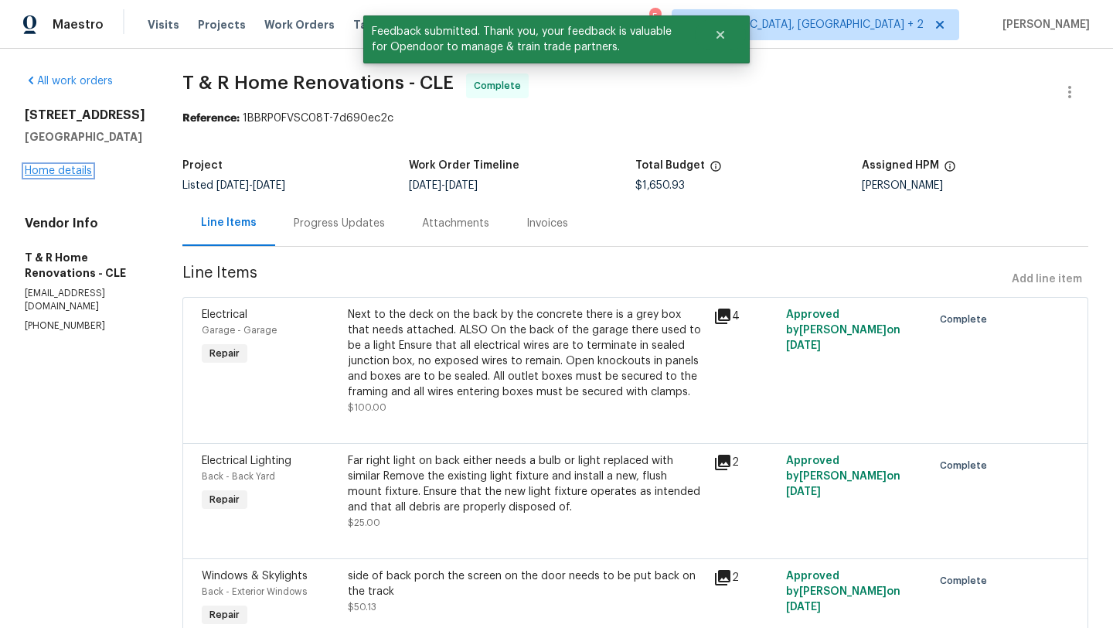
click at [73, 172] on link "Home details" at bounding box center [58, 170] width 67 height 11
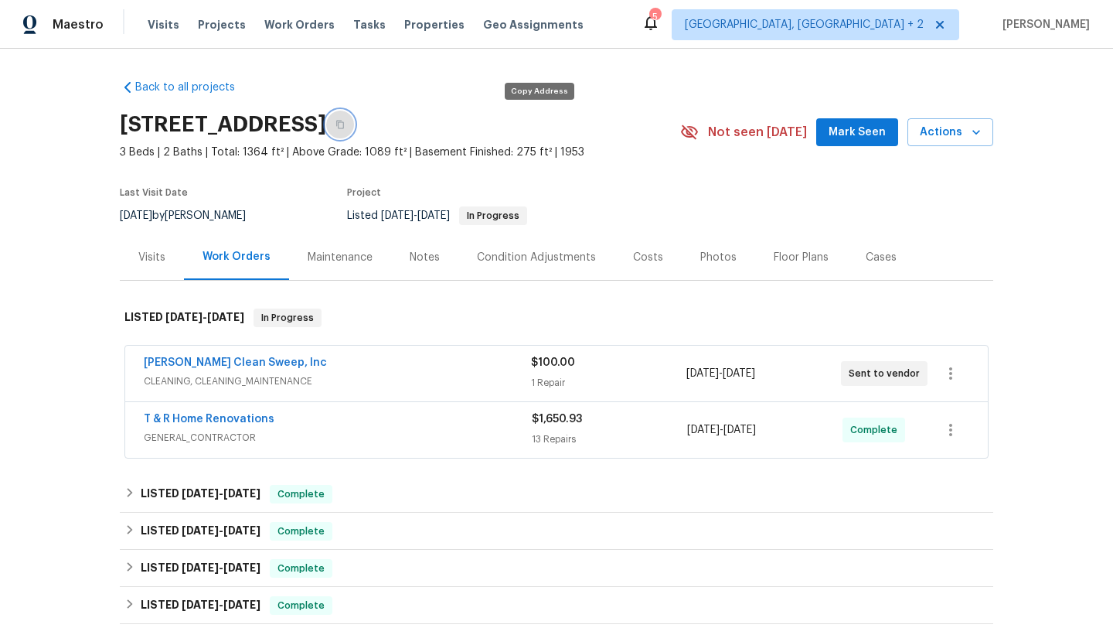
click at [354, 121] on button "button" at bounding box center [340, 125] width 28 height 28
click at [852, 126] on span "Mark Seen" at bounding box center [857, 132] width 57 height 19
click at [344, 122] on icon "button" at bounding box center [340, 125] width 8 height 9
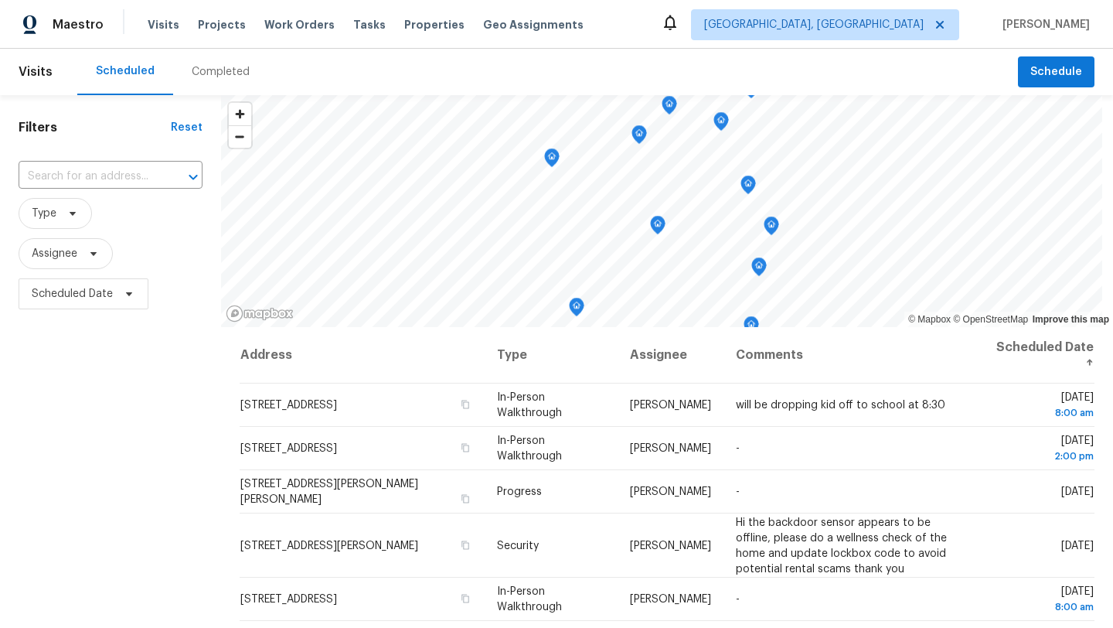
scroll to position [223, 0]
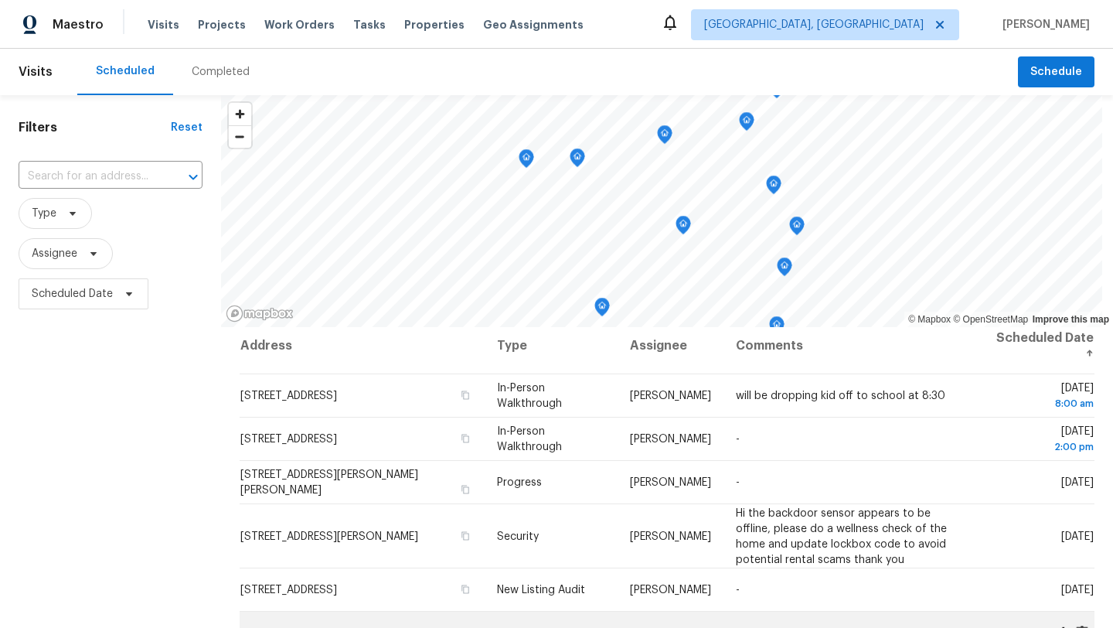
scroll to position [2, 0]
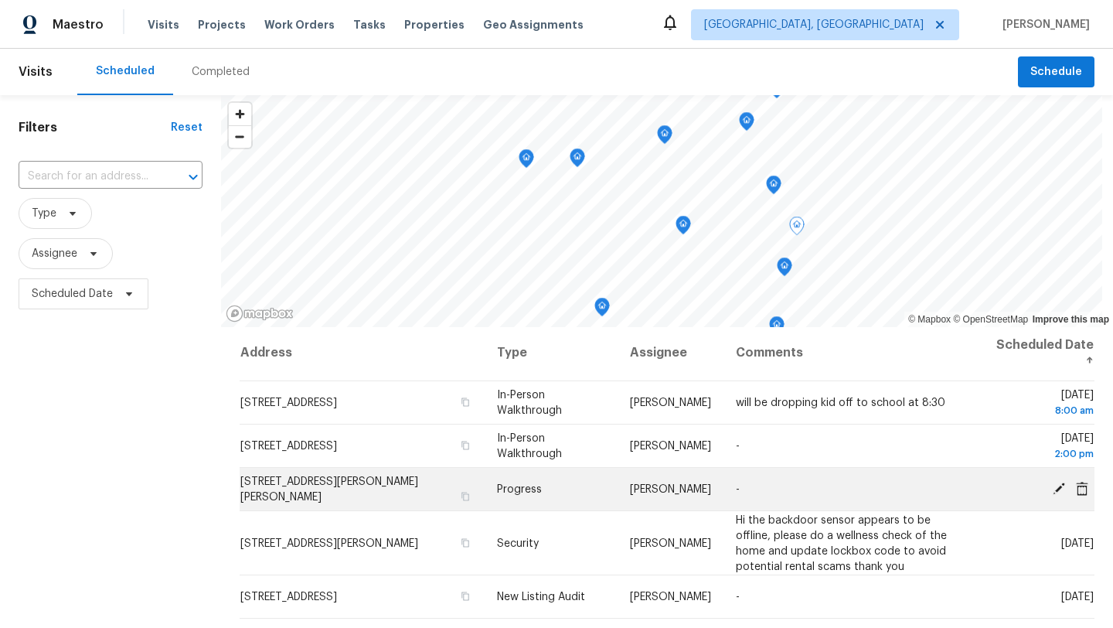
click at [1061, 488] on icon at bounding box center [1059, 488] width 12 height 12
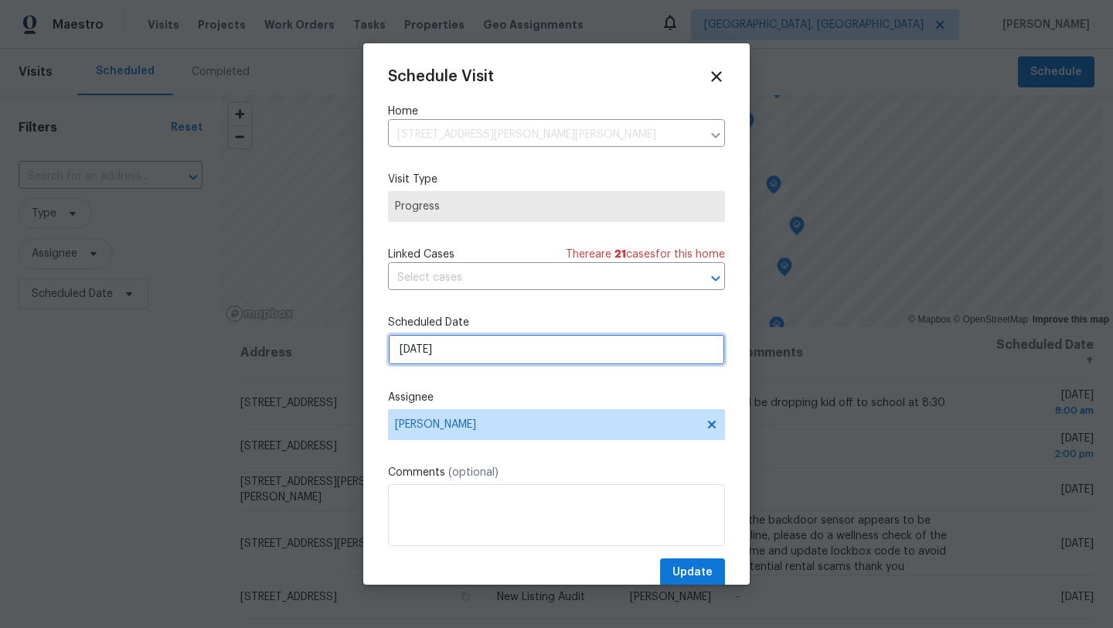
click at [455, 353] on input "9/25/2025" at bounding box center [556, 349] width 337 height 31
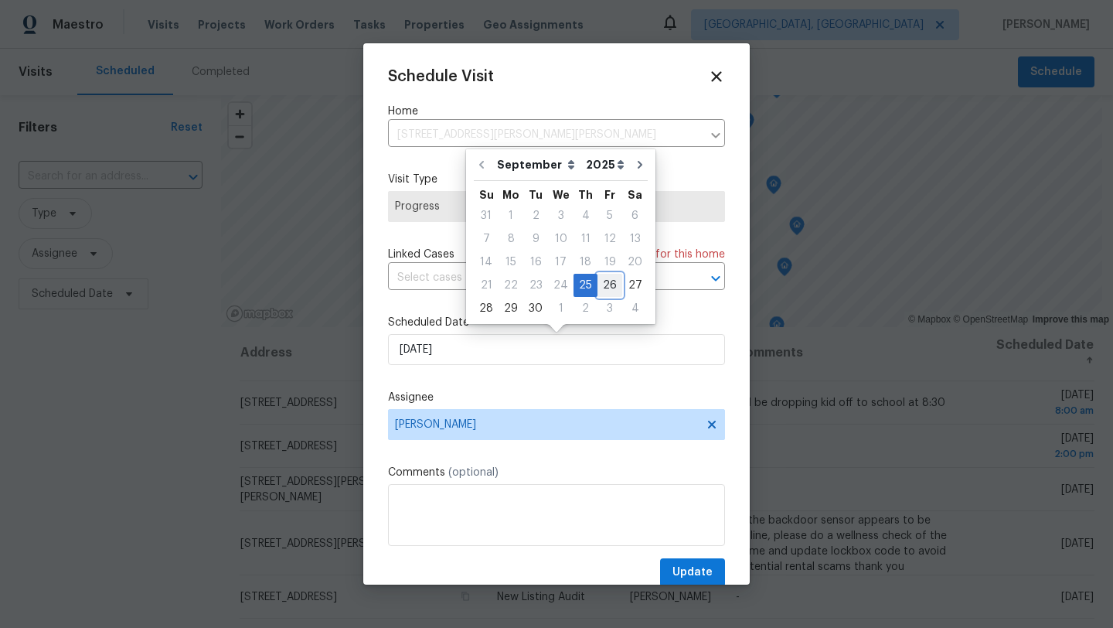
click at [604, 286] on div "26" at bounding box center [609, 285] width 25 height 22
type input "9/26/2025"
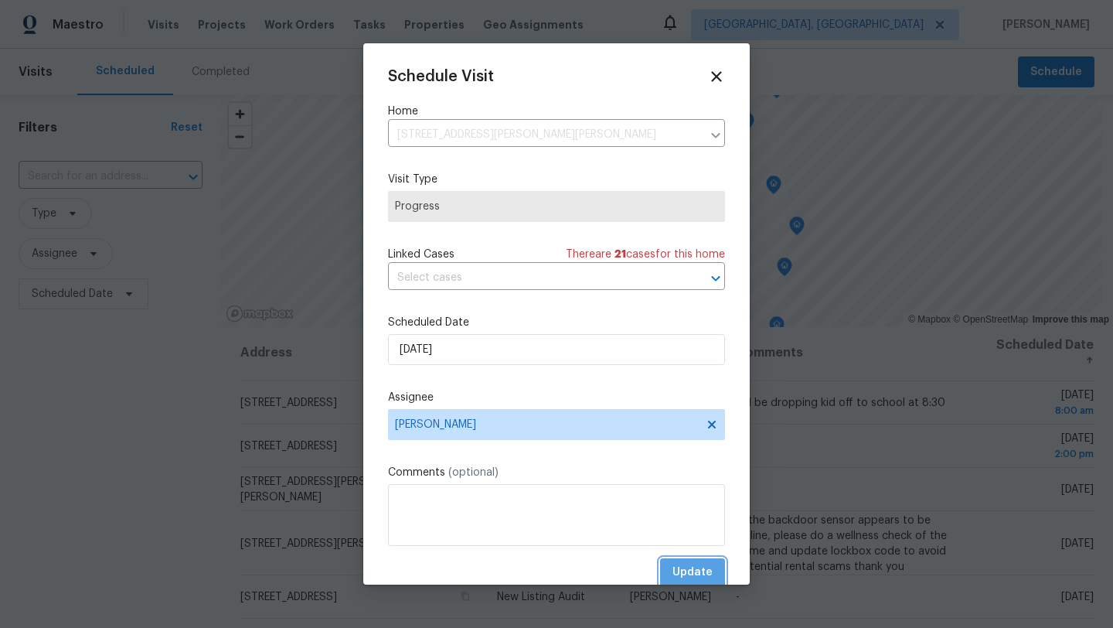
click at [688, 572] on span "Update" at bounding box center [692, 572] width 40 height 19
